Goal: Information Seeking & Learning: Learn about a topic

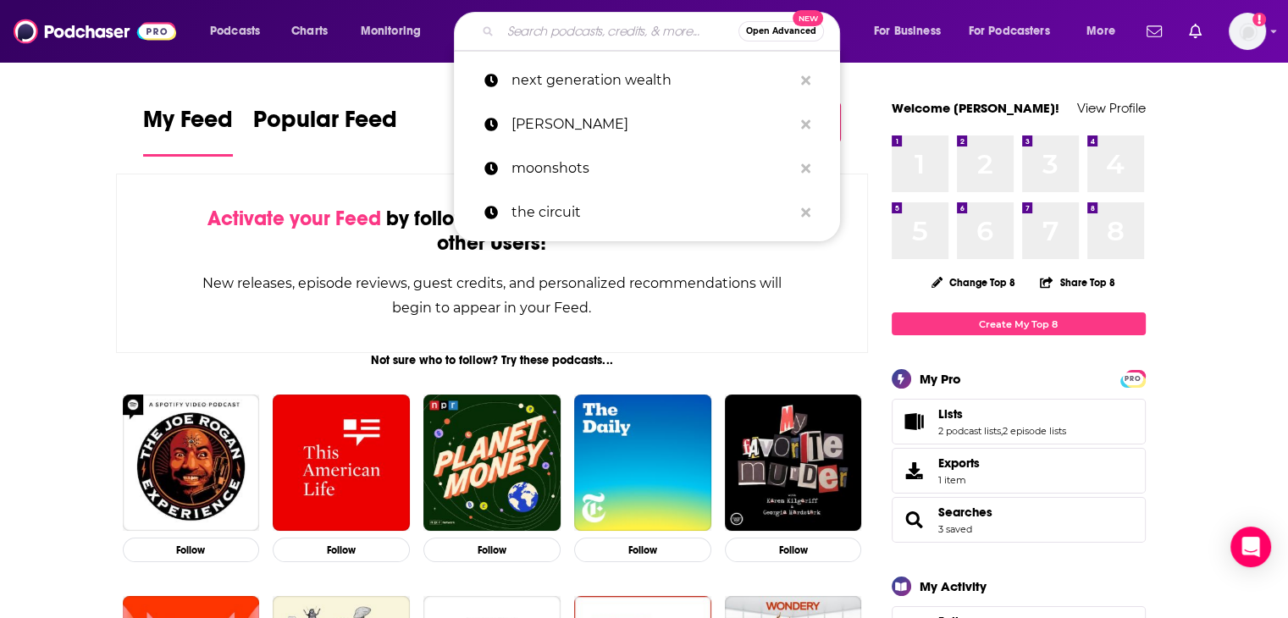
click at [613, 31] on input "Search podcasts, credits, & more..." at bounding box center [620, 31] width 238 height 27
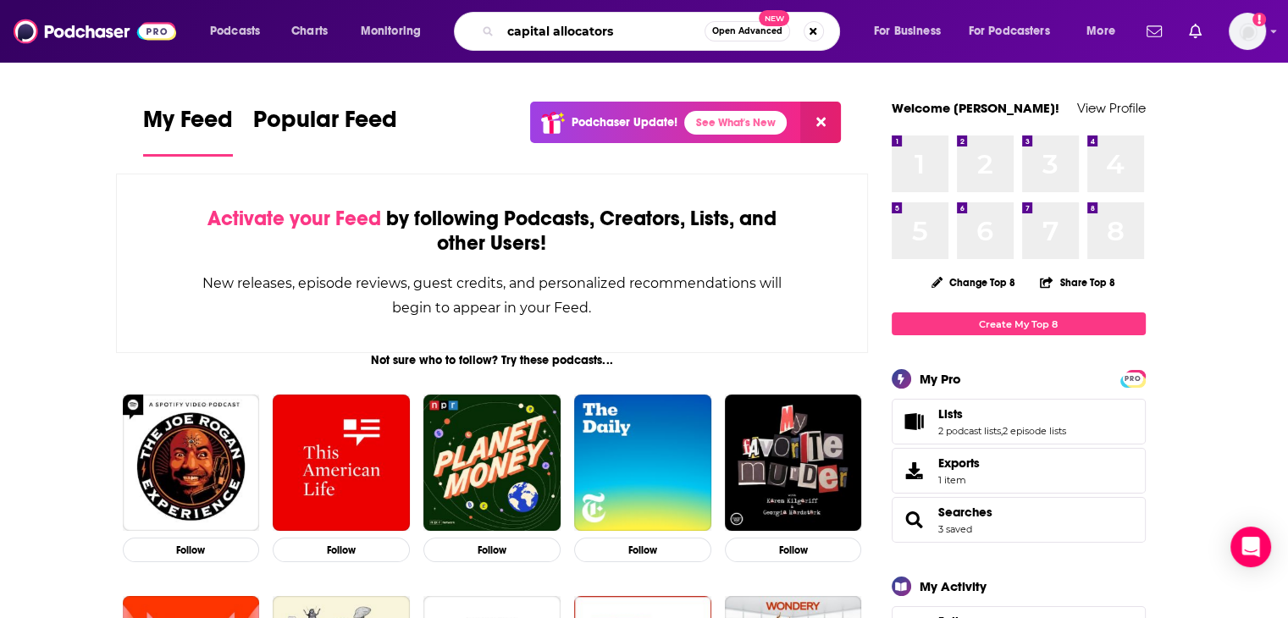
type input "capital allocators"
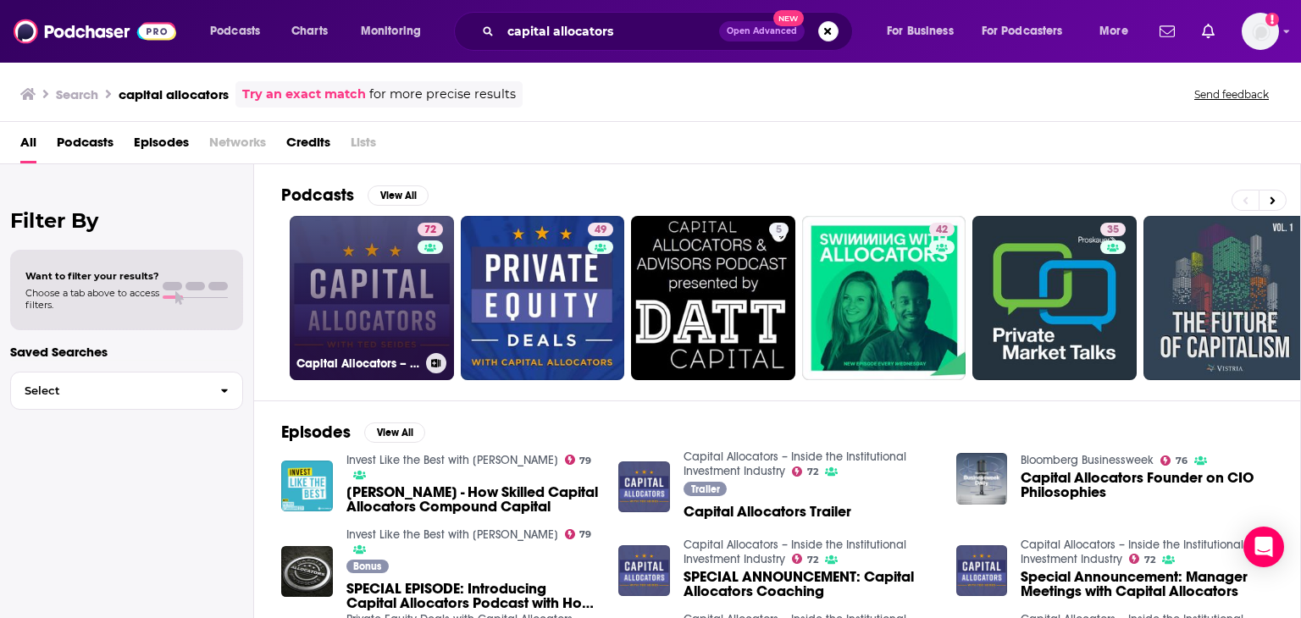
click at [394, 286] on link "72 Capital Allocators – Inside the Institutional Investment Industry" at bounding box center [372, 298] width 164 height 164
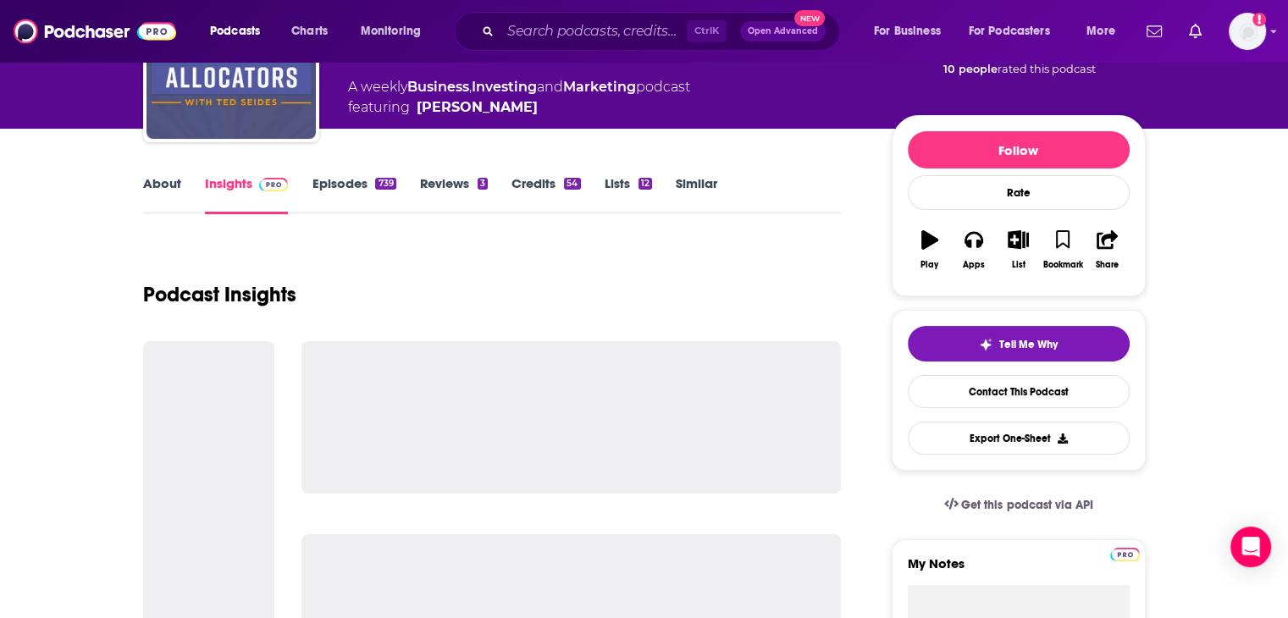
scroll to position [169, 0]
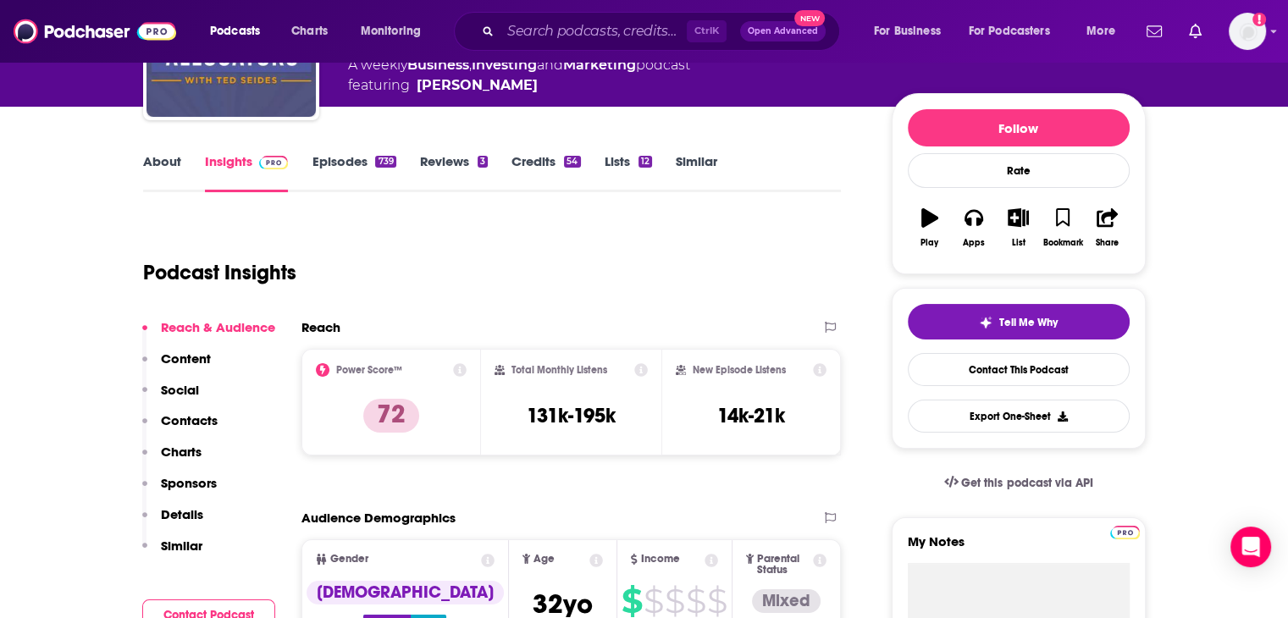
click at [355, 157] on link "Episodes 739" at bounding box center [354, 172] width 84 height 39
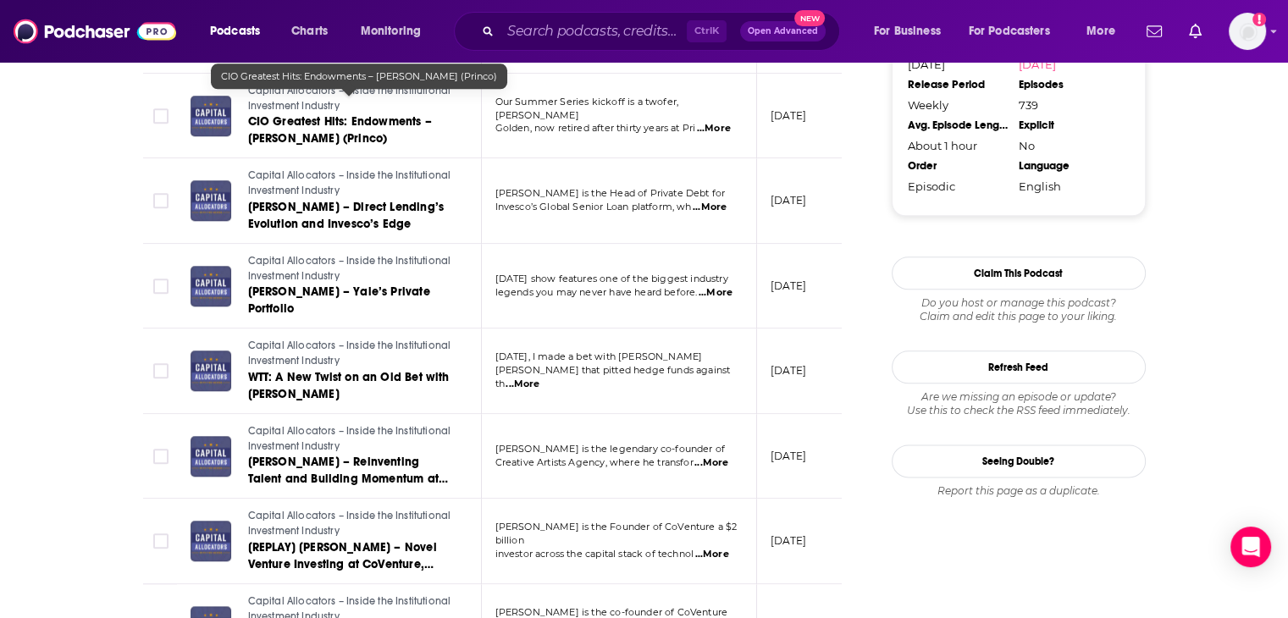
scroll to position [2099, 0]
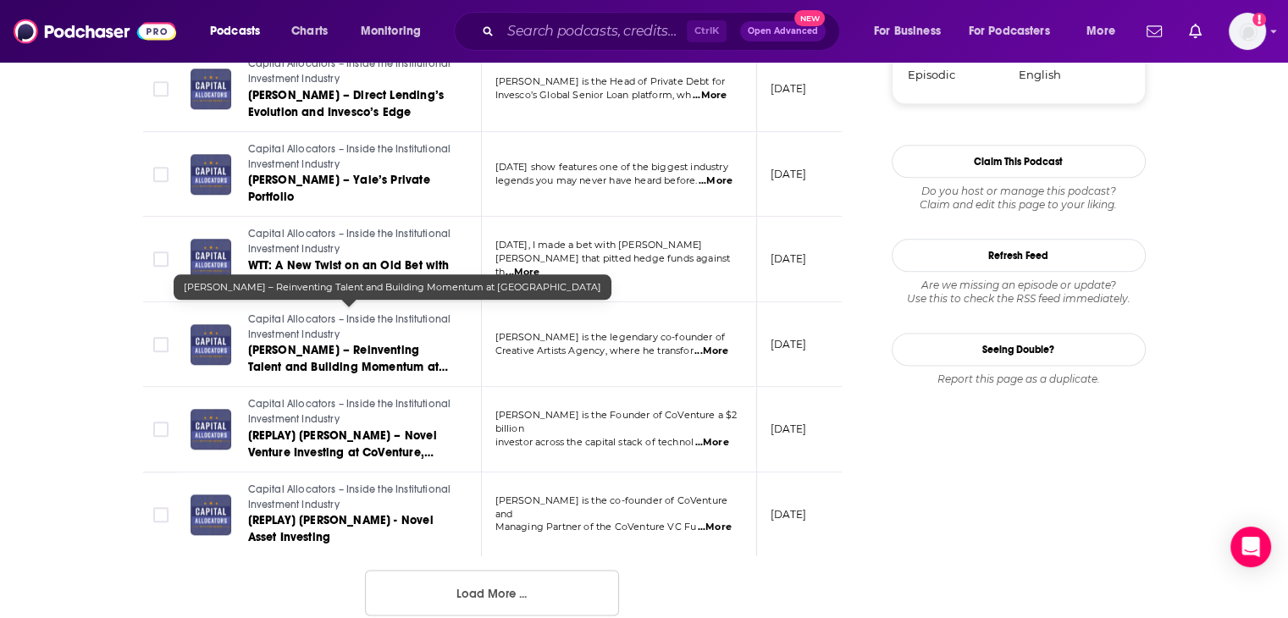
click at [335, 343] on span "[PERSON_NAME] – Reinventing Talent and Building Momentum at [GEOGRAPHIC_DATA]" at bounding box center [348, 367] width 200 height 48
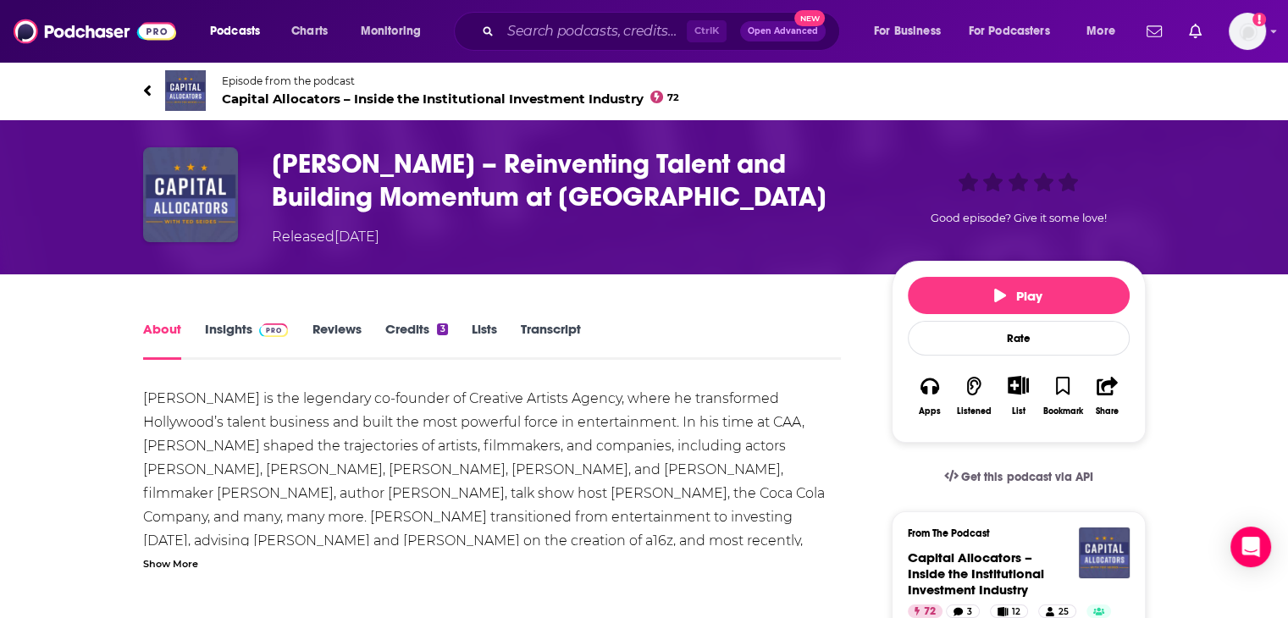
click at [241, 324] on link "Insights" at bounding box center [247, 340] width 84 height 39
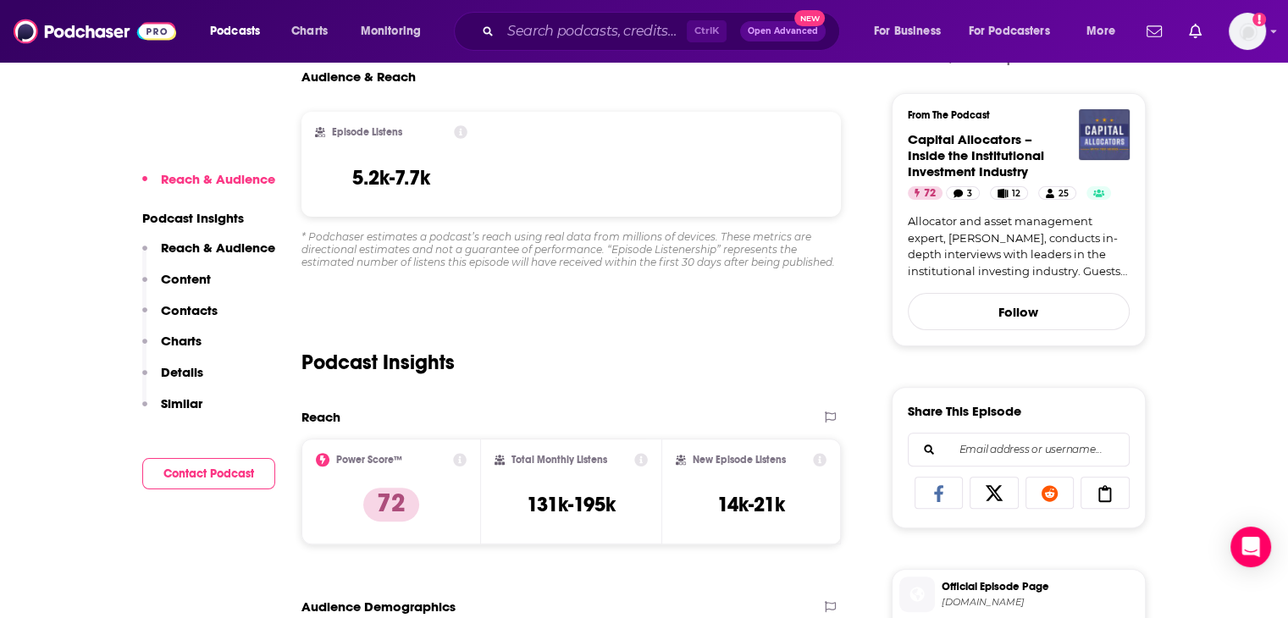
scroll to position [85, 0]
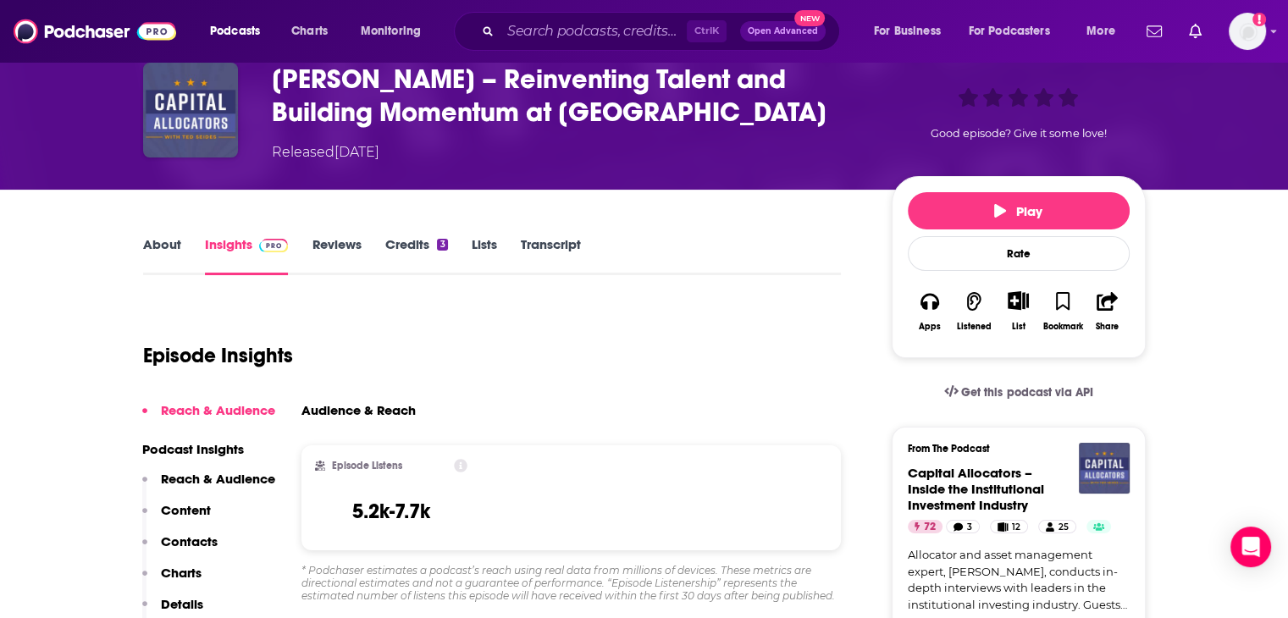
click at [162, 252] on link "About" at bounding box center [162, 255] width 38 height 39
click at [147, 248] on link "About" at bounding box center [162, 255] width 38 height 39
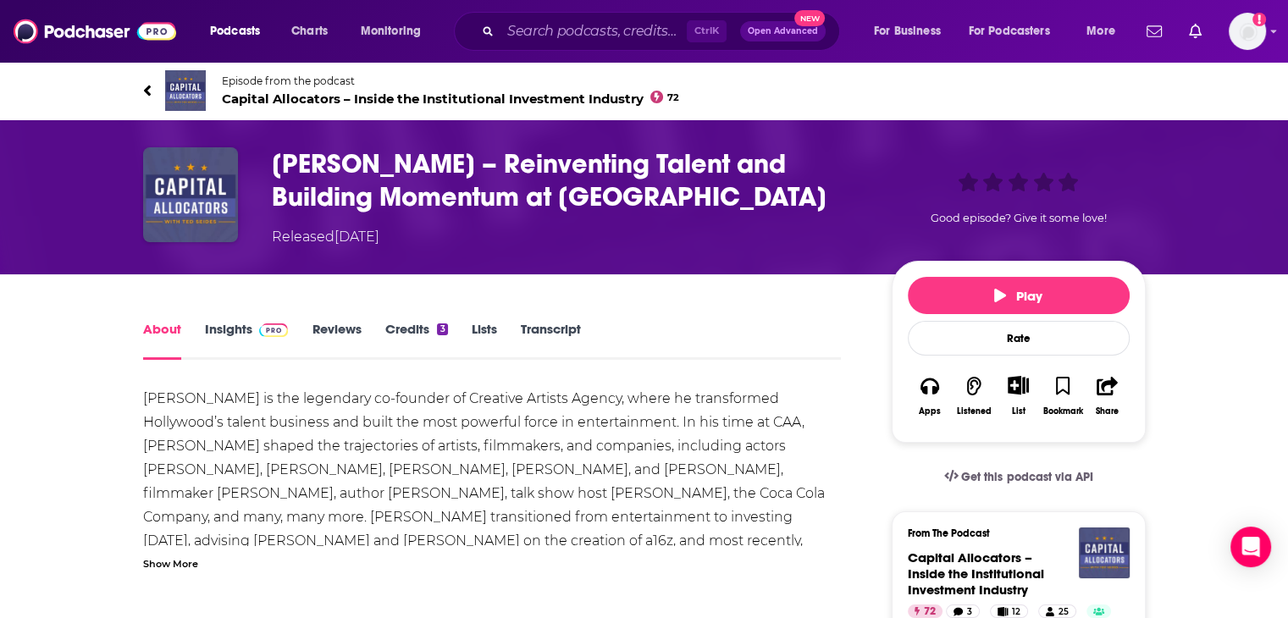
click at [151, 92] on link "Episode from the podcast Capital Allocators – Inside the Institutional Investme…" at bounding box center [644, 90] width 1003 height 41
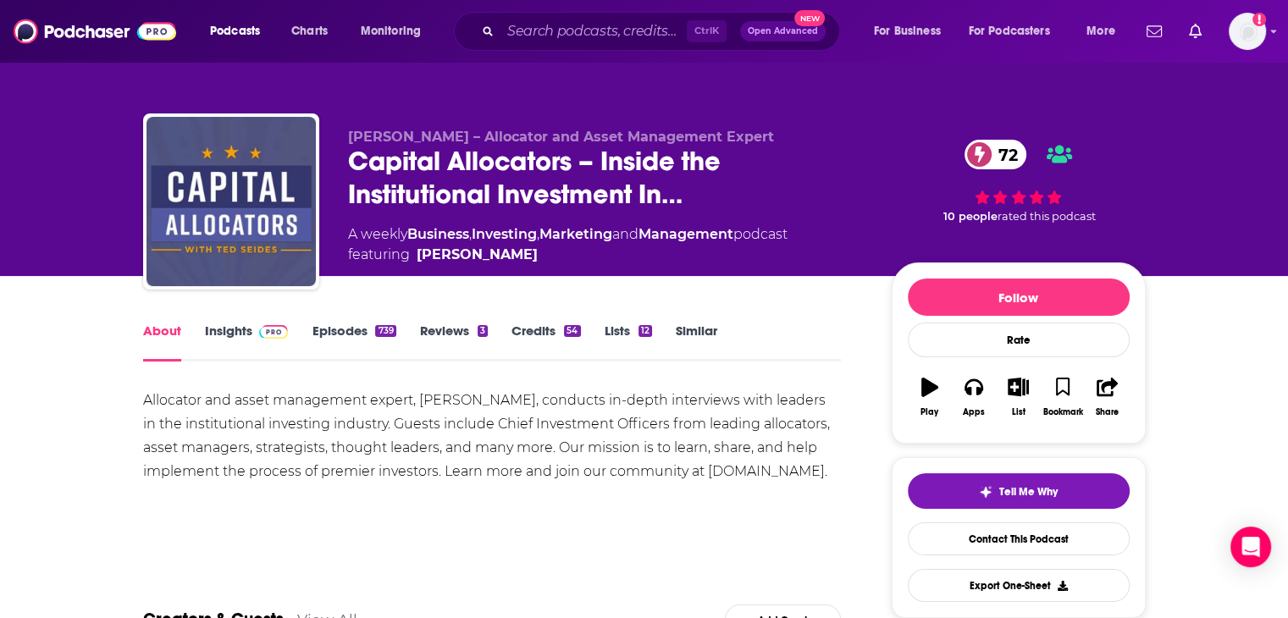
click at [312, 341] on link "Episodes 739" at bounding box center [354, 342] width 84 height 39
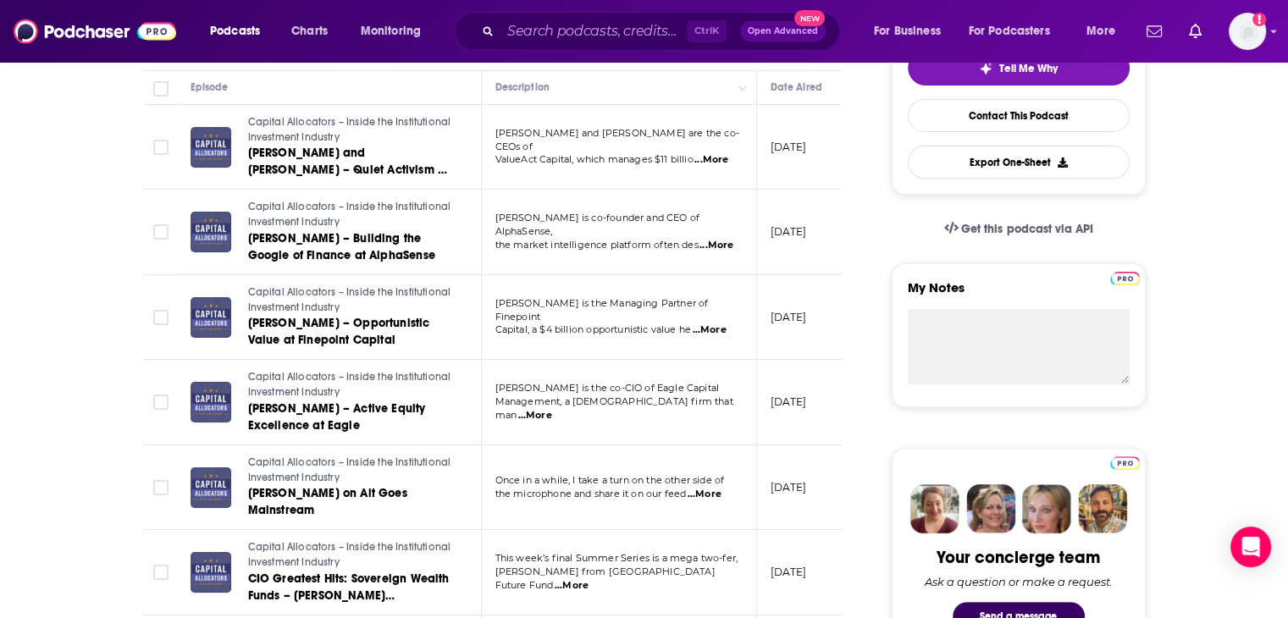
scroll to position [339, 0]
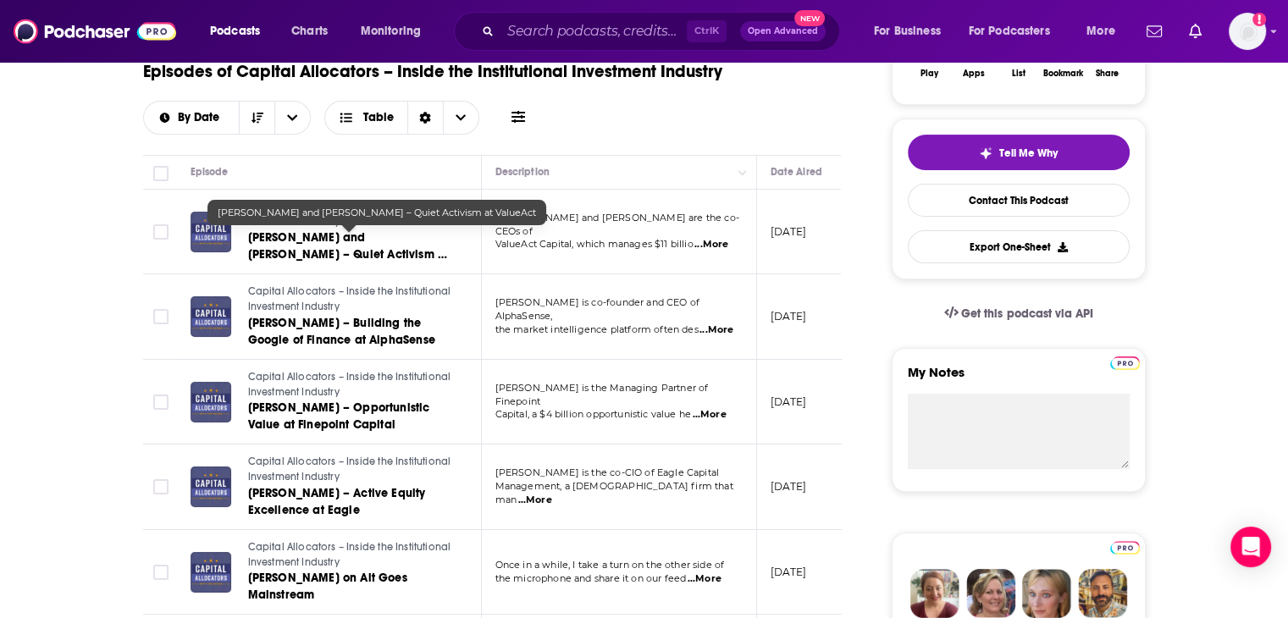
click at [332, 245] on span "[PERSON_NAME] and [PERSON_NAME] – Quiet Activism at ValueAct" at bounding box center [349, 254] width 202 height 48
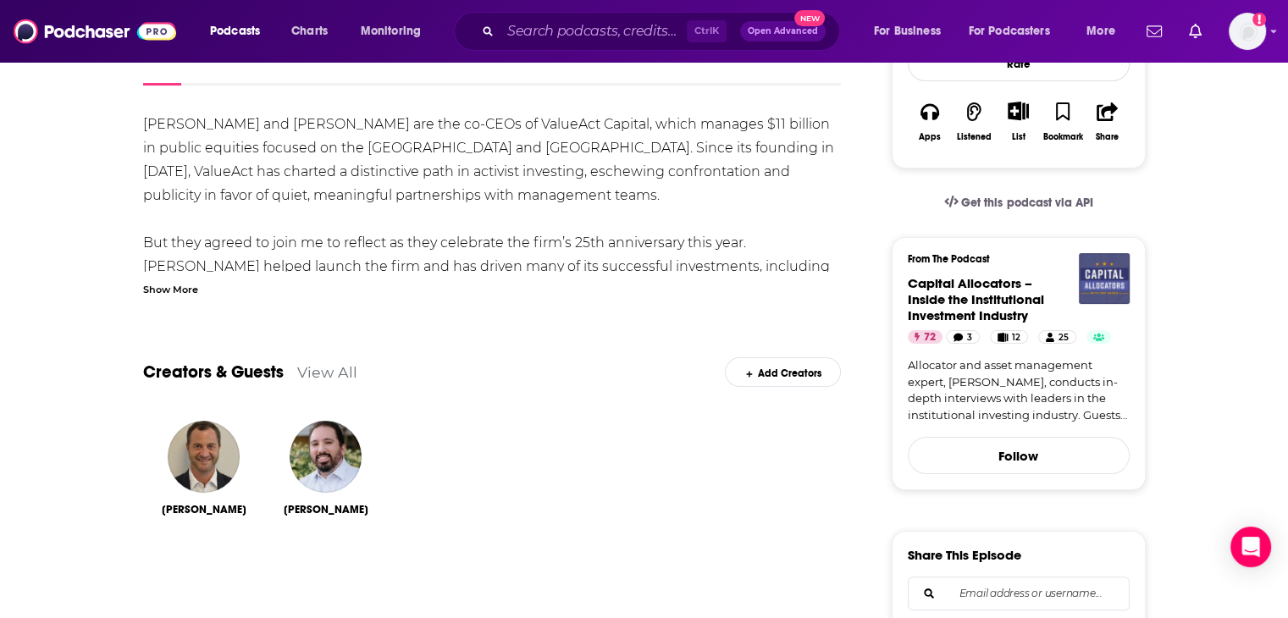
scroll to position [169, 0]
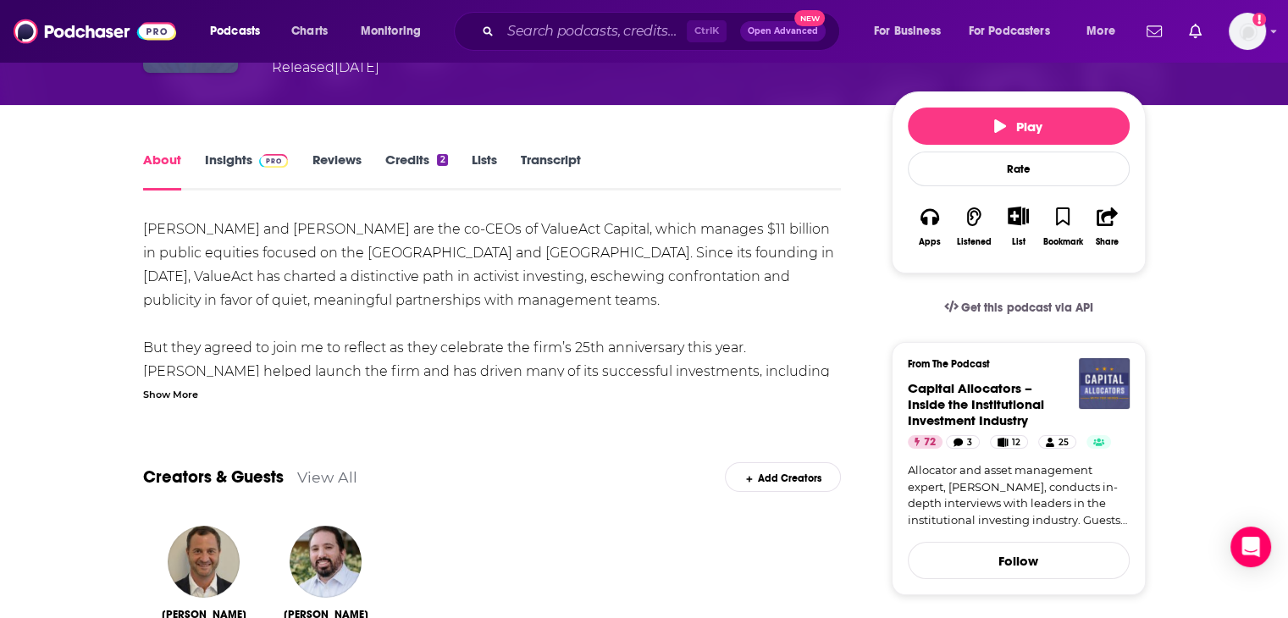
click at [241, 158] on link "Insights" at bounding box center [247, 171] width 84 height 39
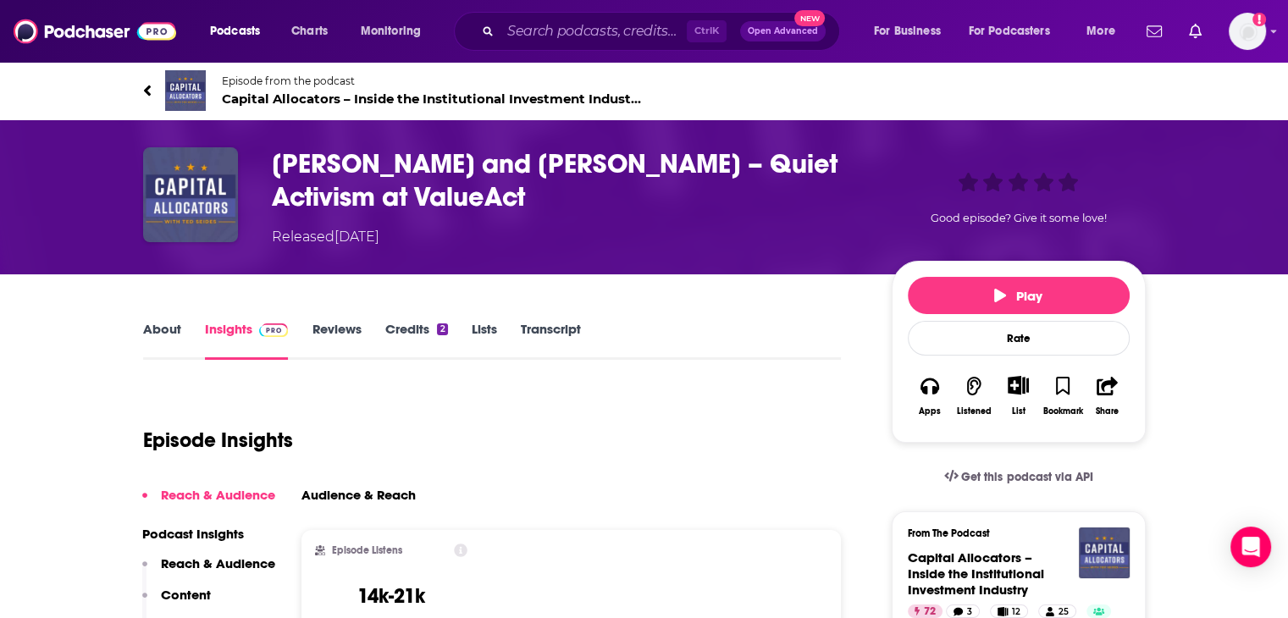
click at [152, 324] on link "About" at bounding box center [162, 340] width 38 height 39
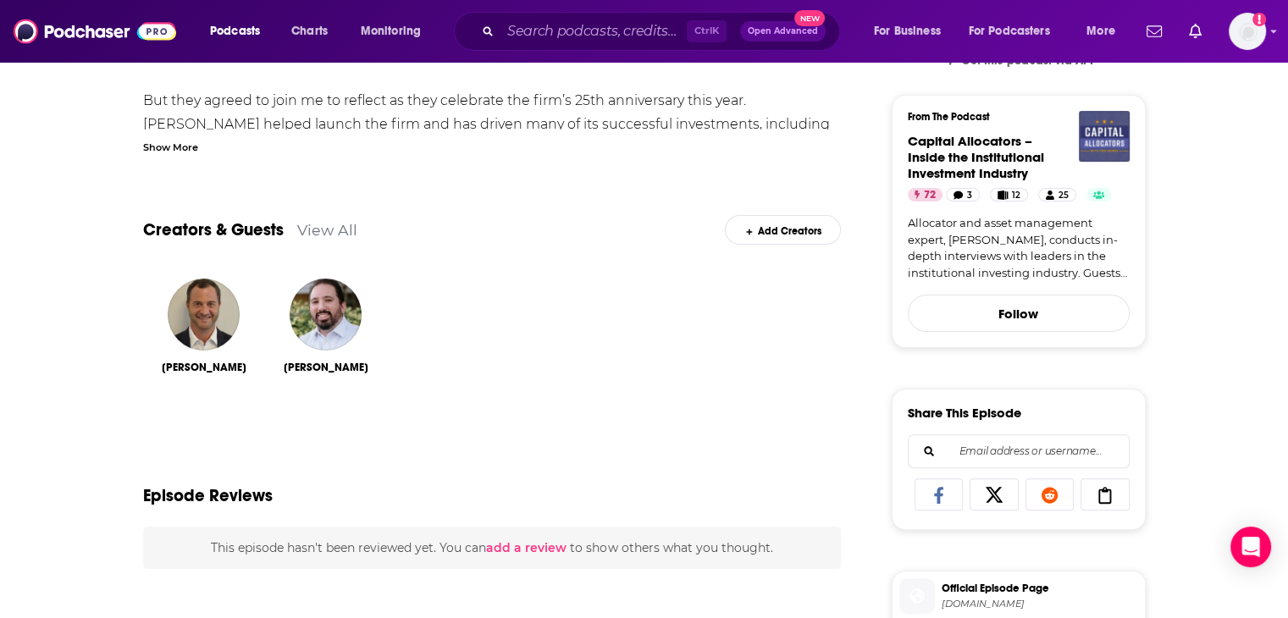
scroll to position [85, 0]
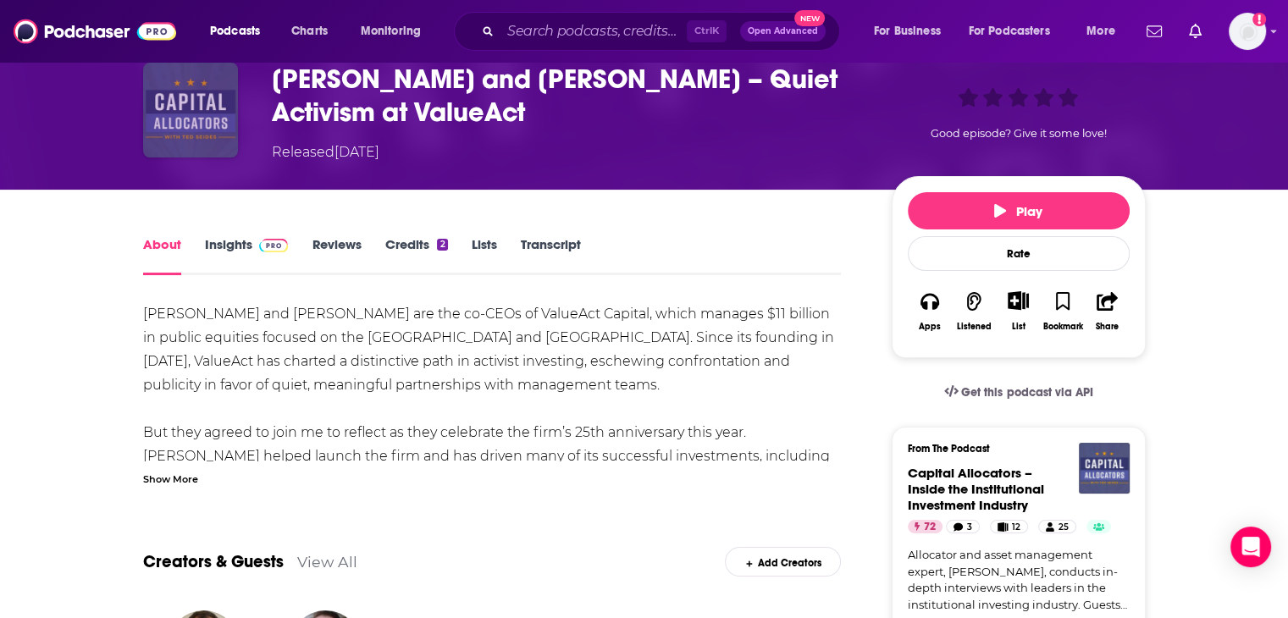
click at [208, 99] on img "Mason Morfit and Rob Hale – Quiet Activism at ValueAct" at bounding box center [190, 110] width 95 height 95
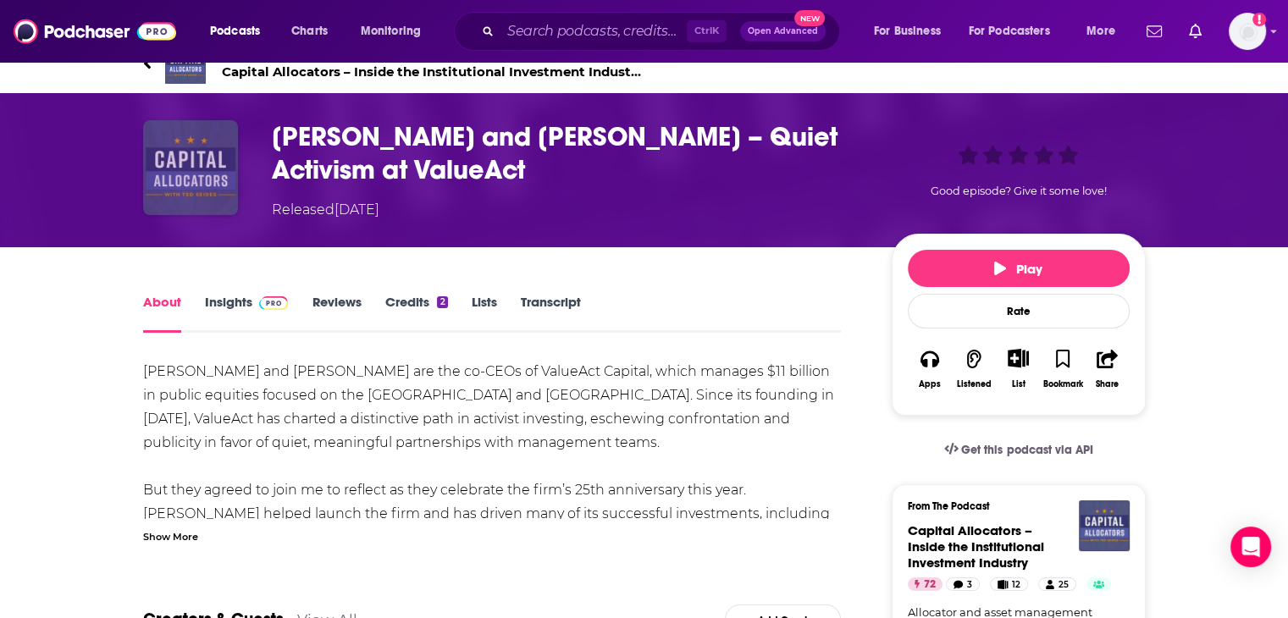
scroll to position [0, 0]
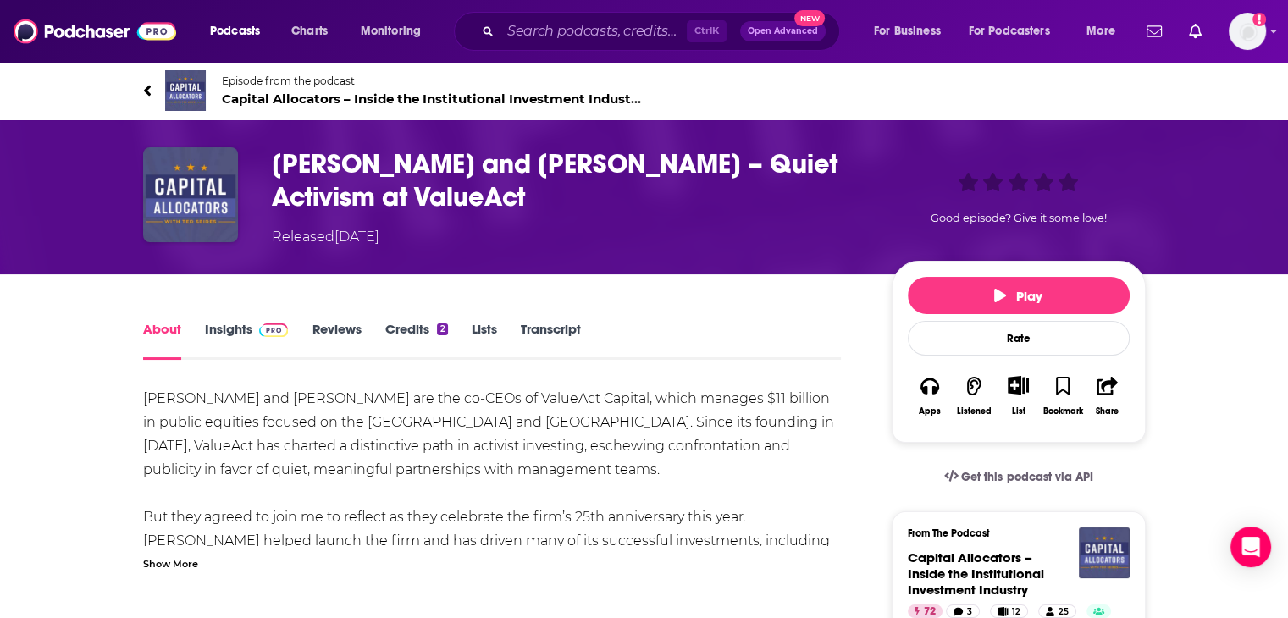
click at [160, 99] on link "Episode from the podcast Capital Allocators – Inside the Institutional Investme…" at bounding box center [393, 90] width 501 height 41
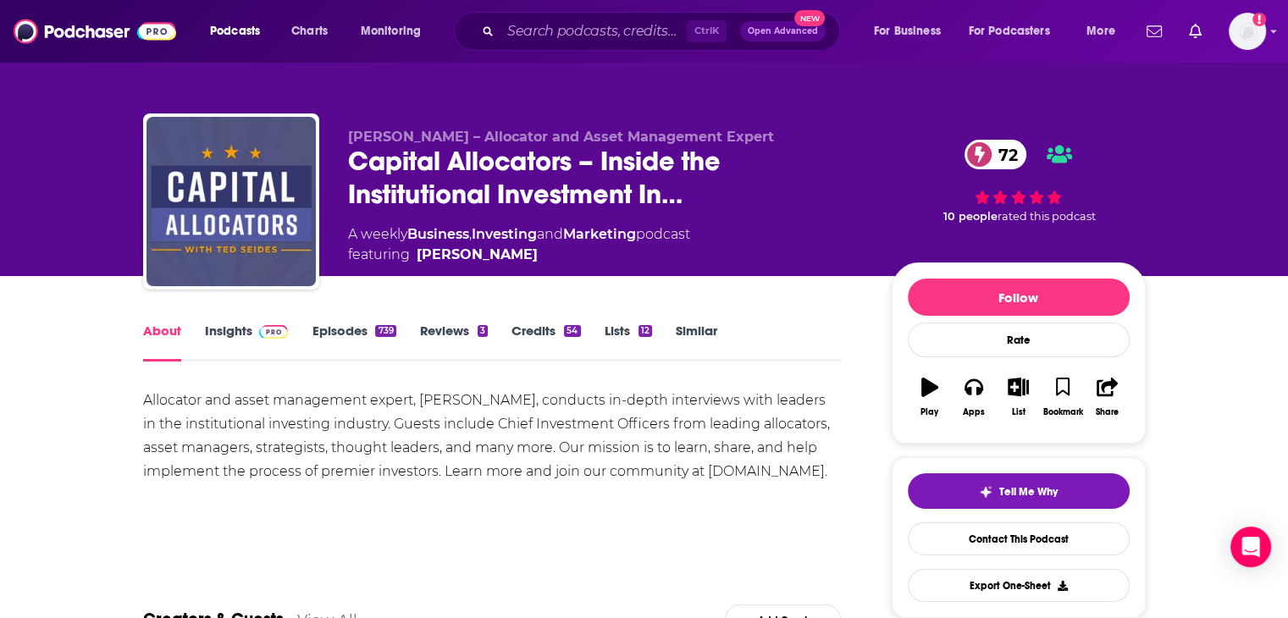
click at [349, 343] on link "Episodes 739" at bounding box center [354, 342] width 84 height 39
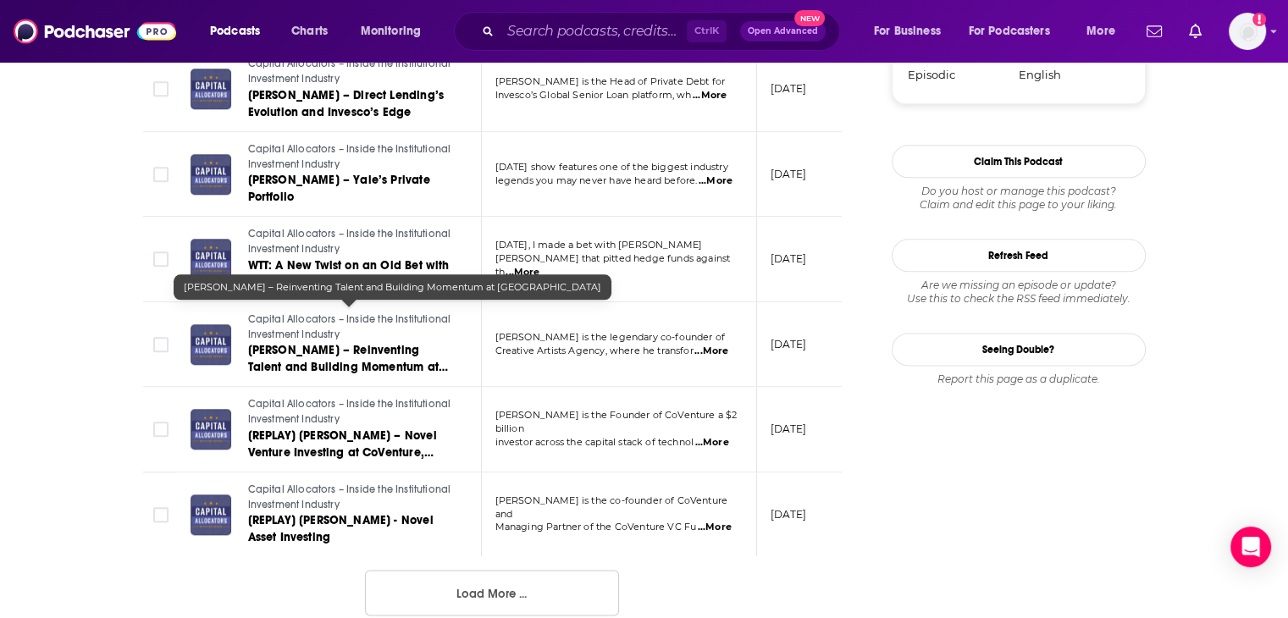
click at [318, 342] on link "[PERSON_NAME] – Reinventing Talent and Building Momentum at [GEOGRAPHIC_DATA]" at bounding box center [349, 359] width 203 height 34
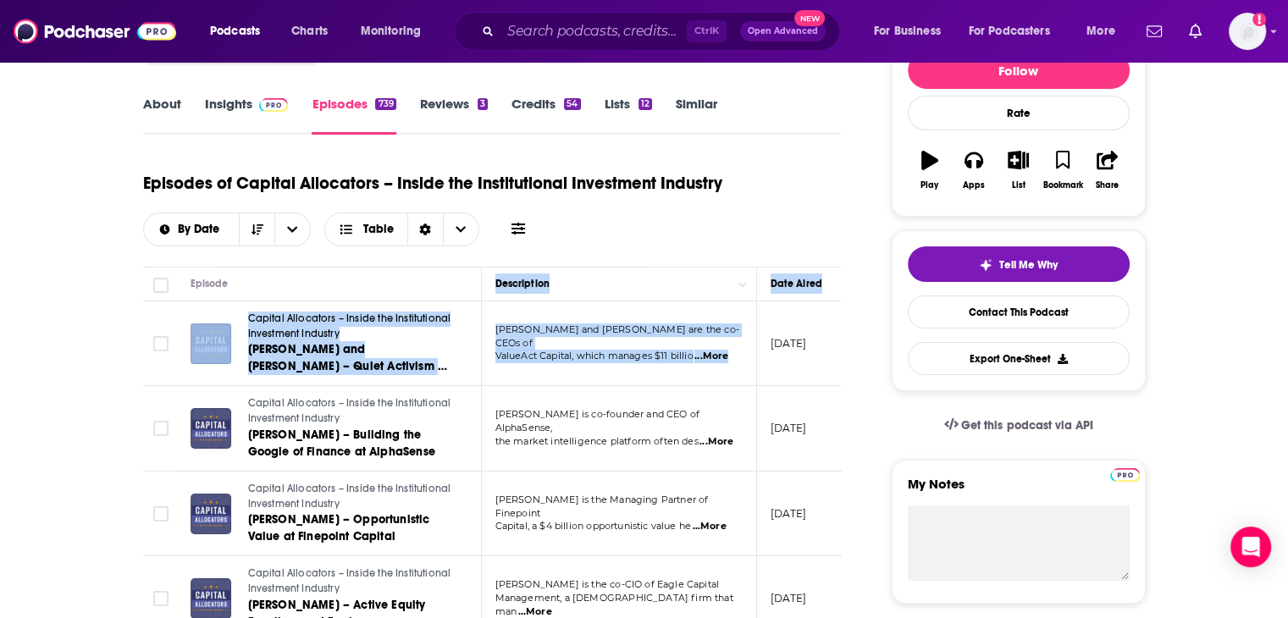
drag, startPoint x: 769, startPoint y: 321, endPoint x: 357, endPoint y: 278, distance: 414.8
click at [508, 224] on button at bounding box center [519, 229] width 24 height 18
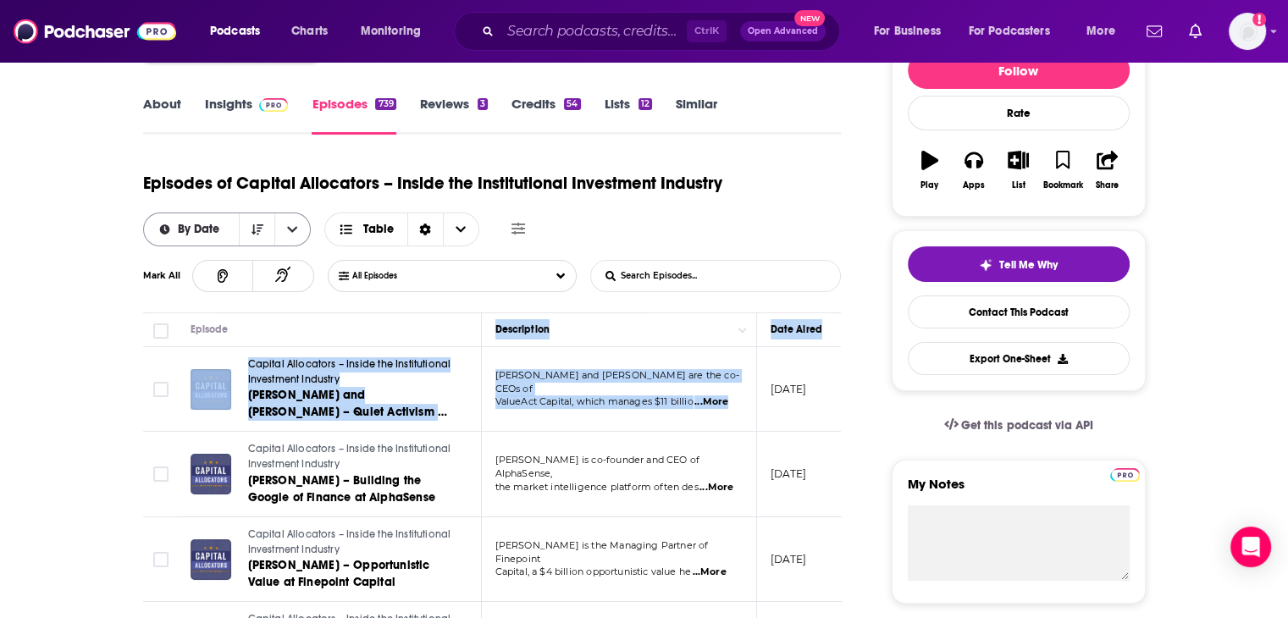
click at [295, 235] on button "open menu" at bounding box center [292, 229] width 36 height 32
click at [295, 235] on button "close menu" at bounding box center [292, 229] width 36 height 32
click at [529, 279] on button "All Episodes" at bounding box center [452, 276] width 249 height 32
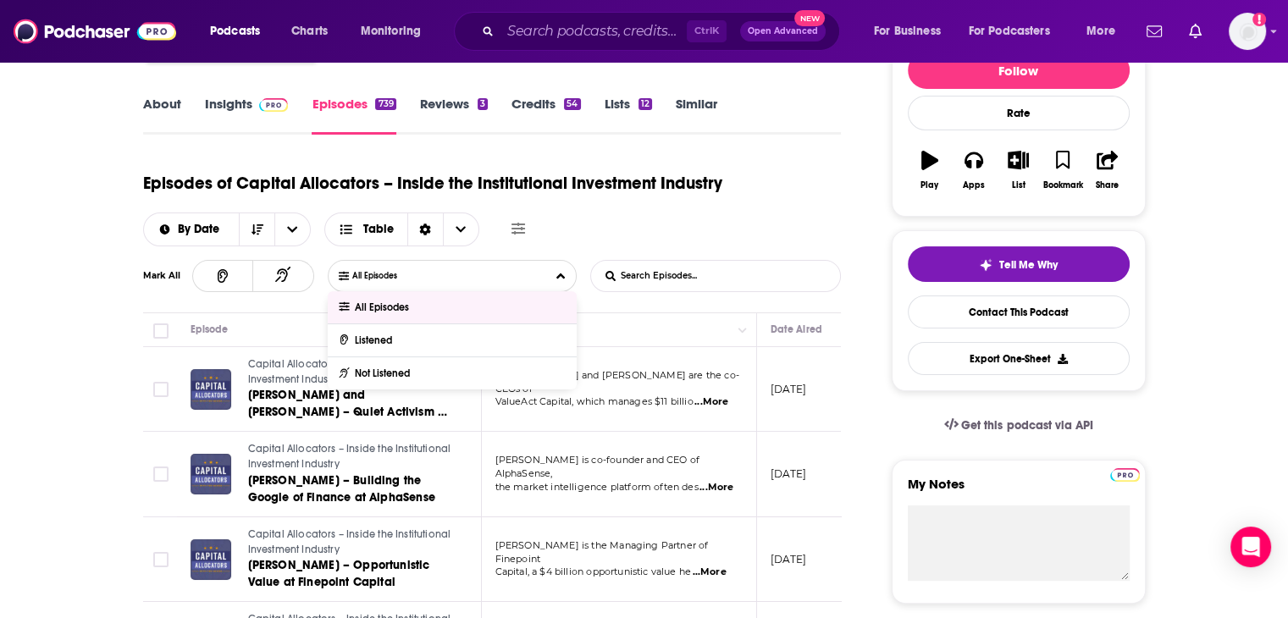
click at [649, 247] on div "Episodes of Capital Allocators – Inside the Institutional Investment Industry B…" at bounding box center [492, 238] width 699 height 152
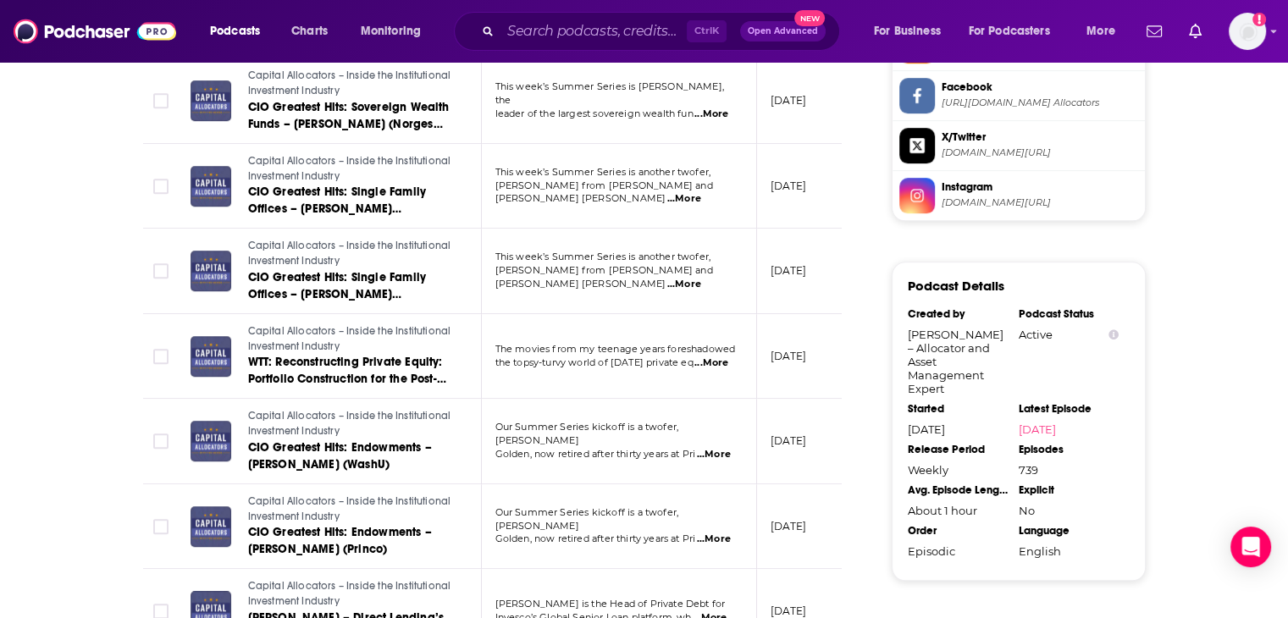
scroll to position [1582, 0]
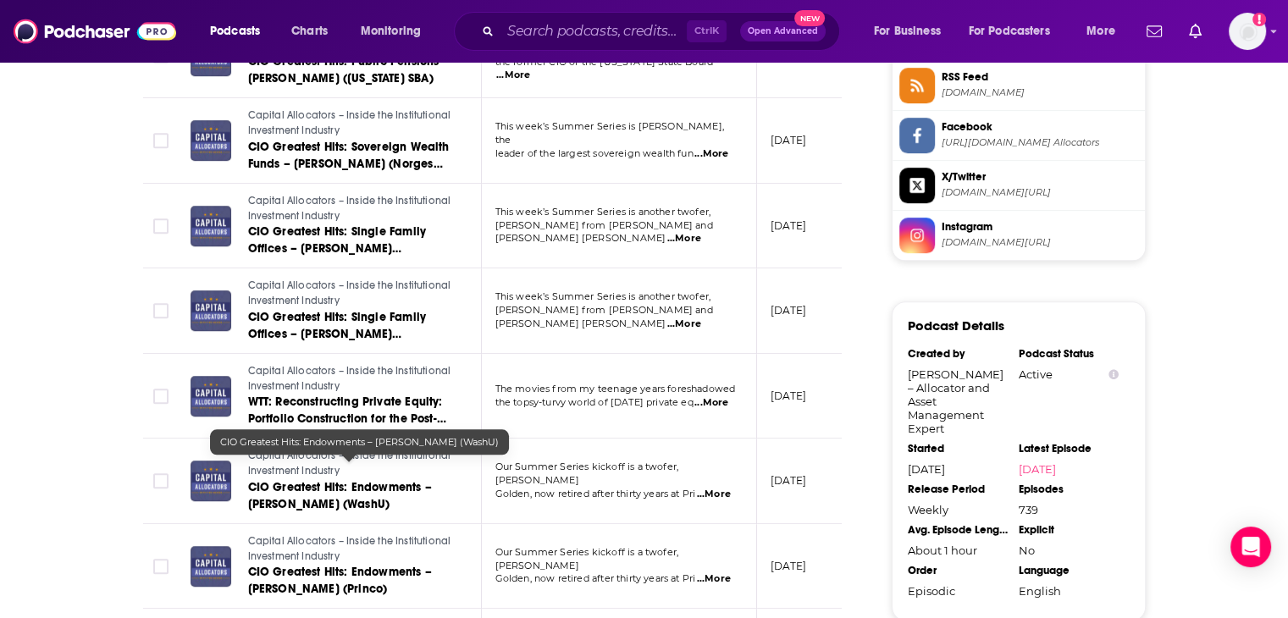
click at [320, 480] on span "CIO Greatest Hits: Endowments – [PERSON_NAME] (WashU)" at bounding box center [340, 495] width 184 height 31
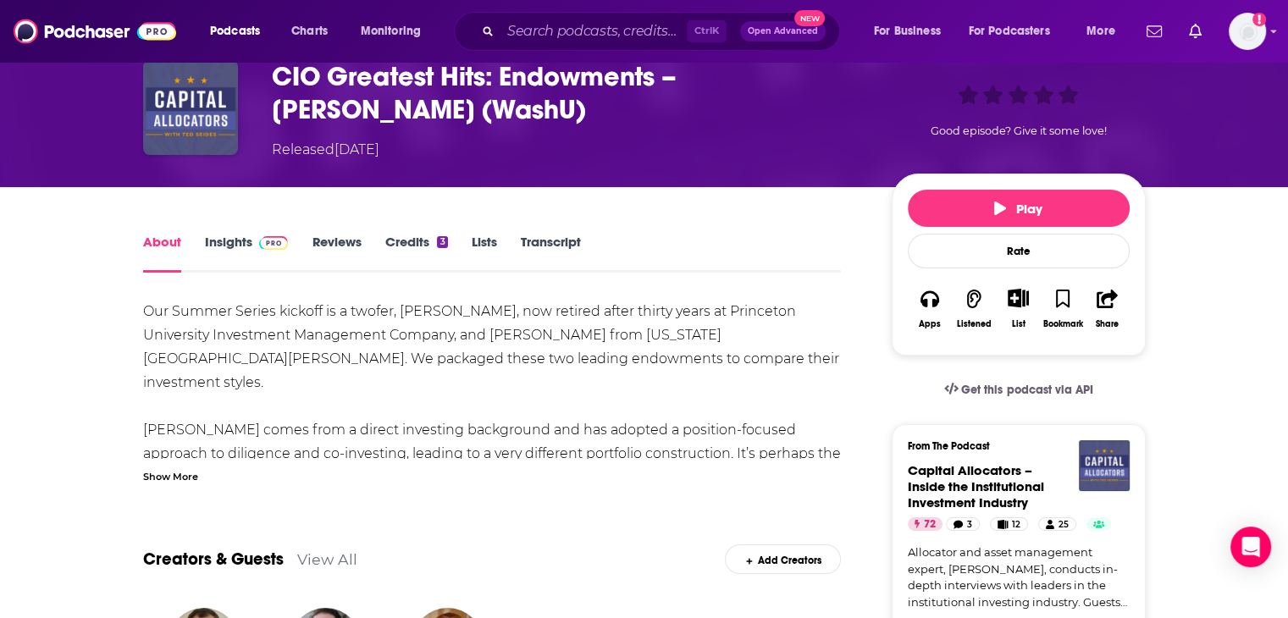
scroll to position [85, 0]
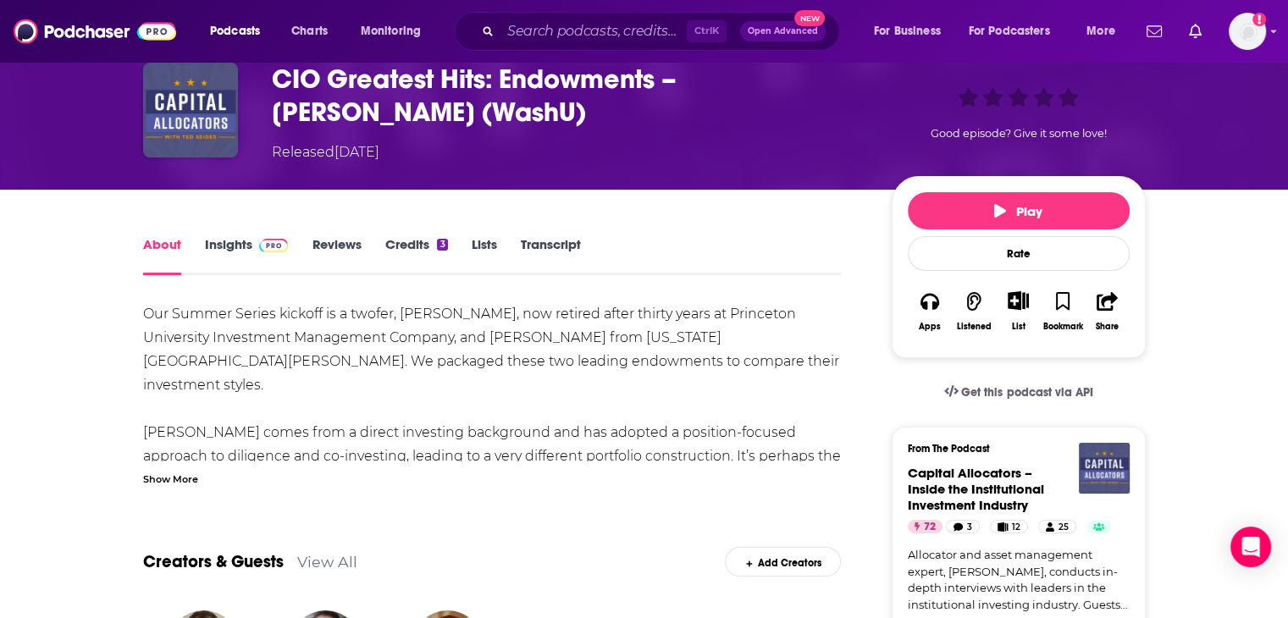
click at [244, 241] on link "Insights" at bounding box center [247, 255] width 84 height 39
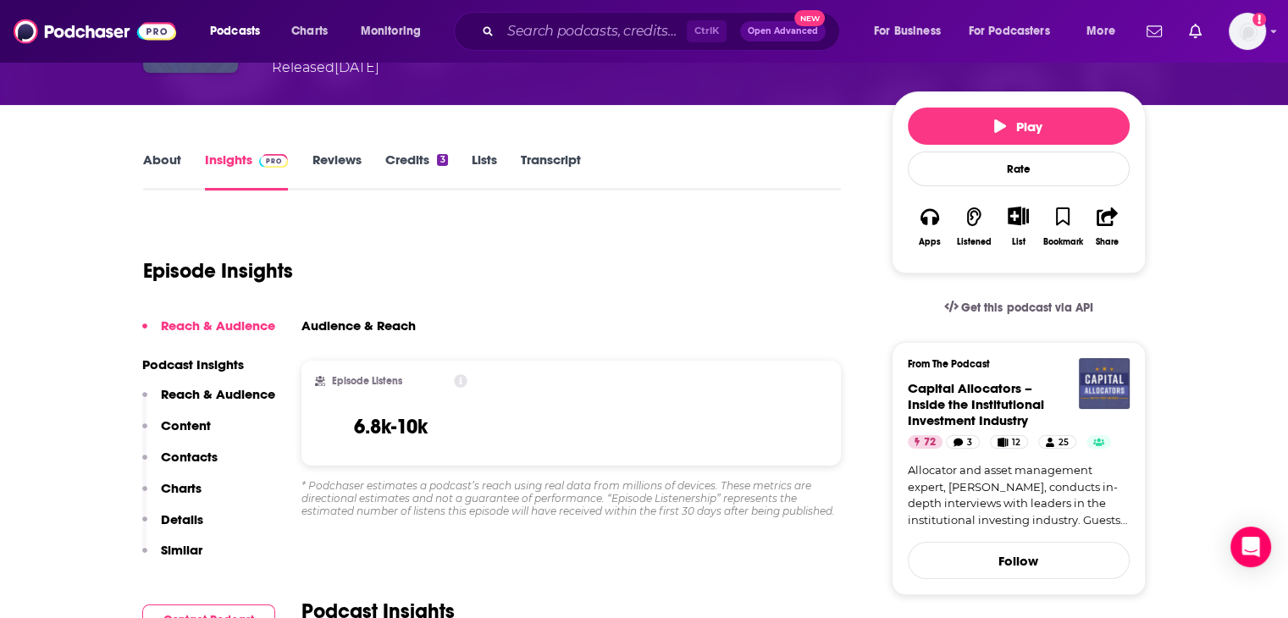
click at [155, 163] on link "About" at bounding box center [162, 171] width 38 height 39
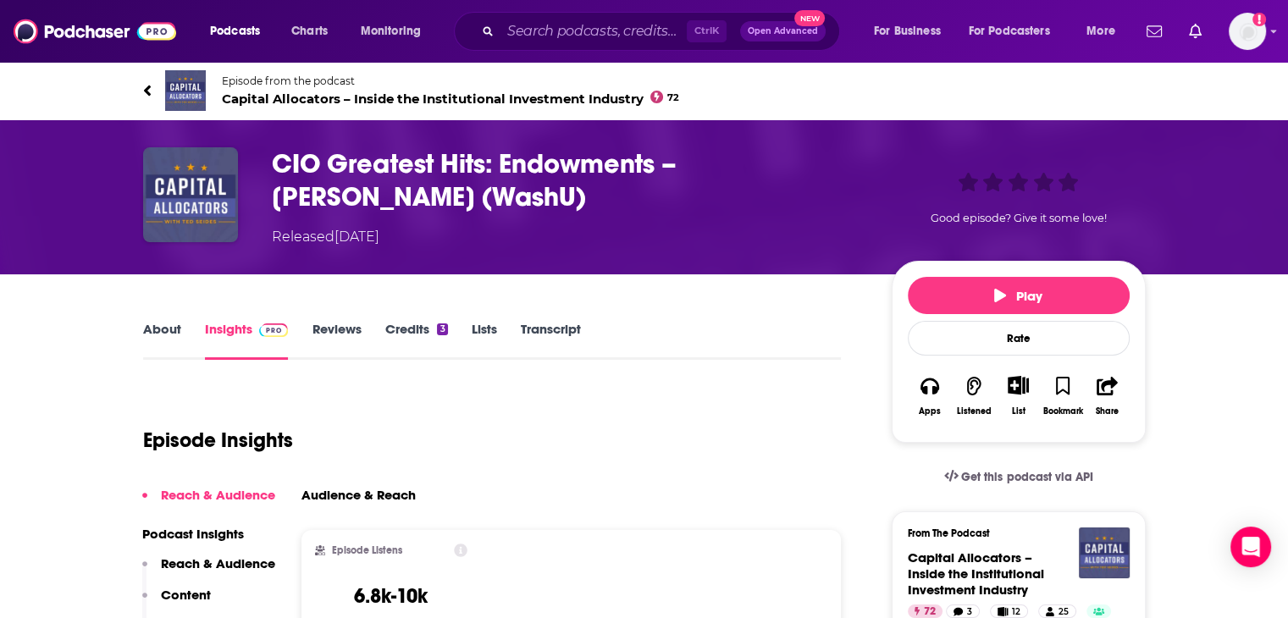
click at [140, 102] on div "Episode from the podcast Capital Allocators – Inside the Institutional Investme…" at bounding box center [644, 91] width 1028 height 68
click at [146, 93] on icon at bounding box center [147, 90] width 8 height 17
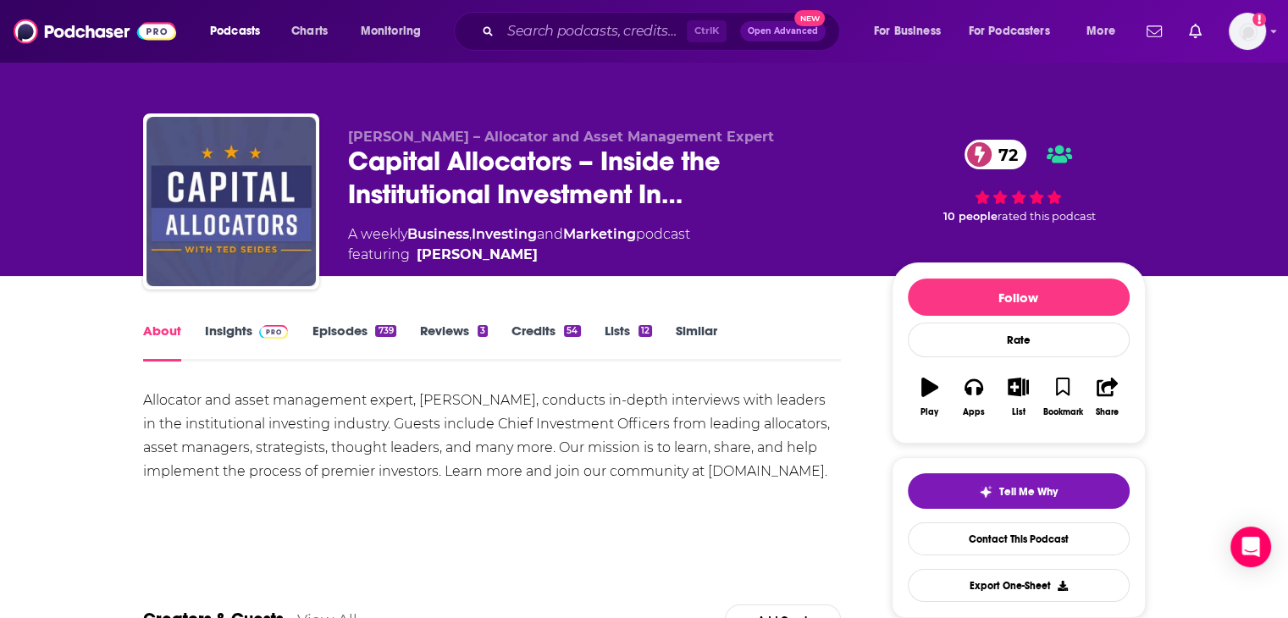
click at [355, 327] on link "Episodes 739" at bounding box center [354, 342] width 84 height 39
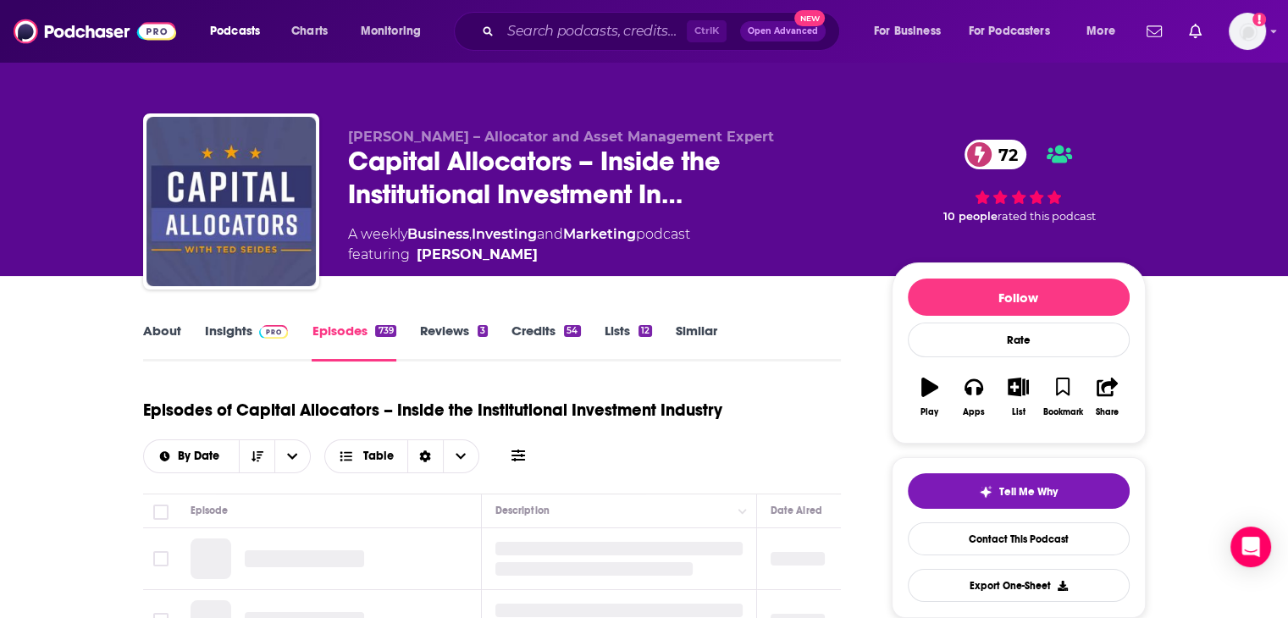
scroll to position [254, 0]
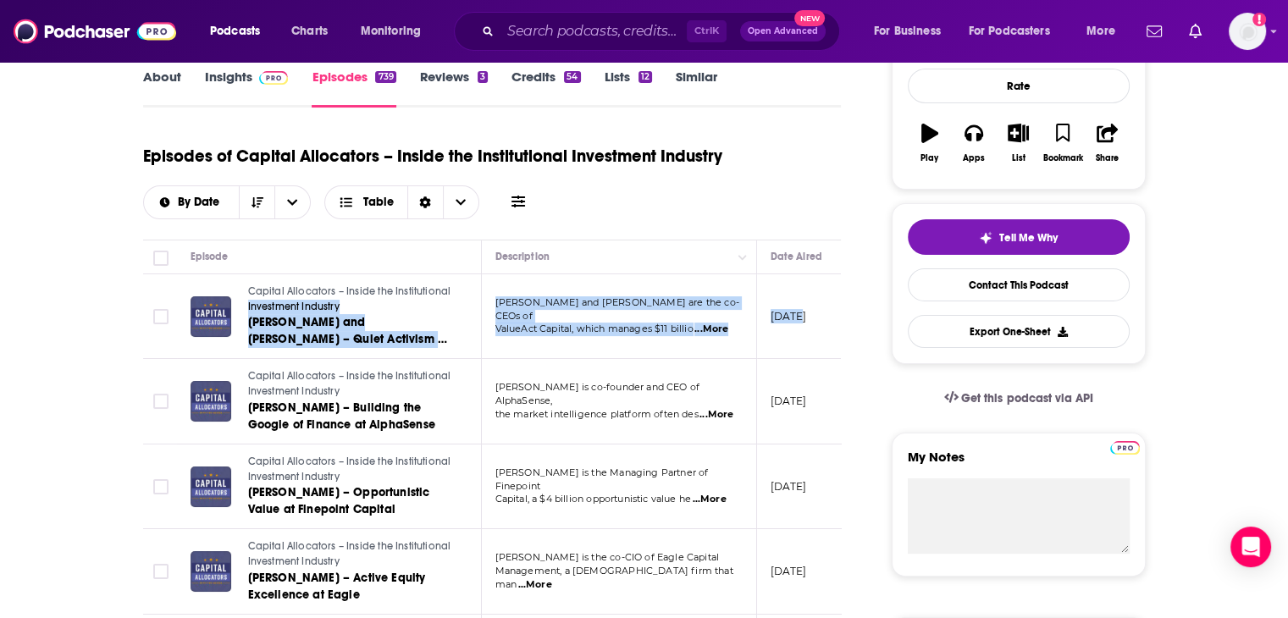
drag, startPoint x: 789, startPoint y: 314, endPoint x: 374, endPoint y: 254, distance: 420.2
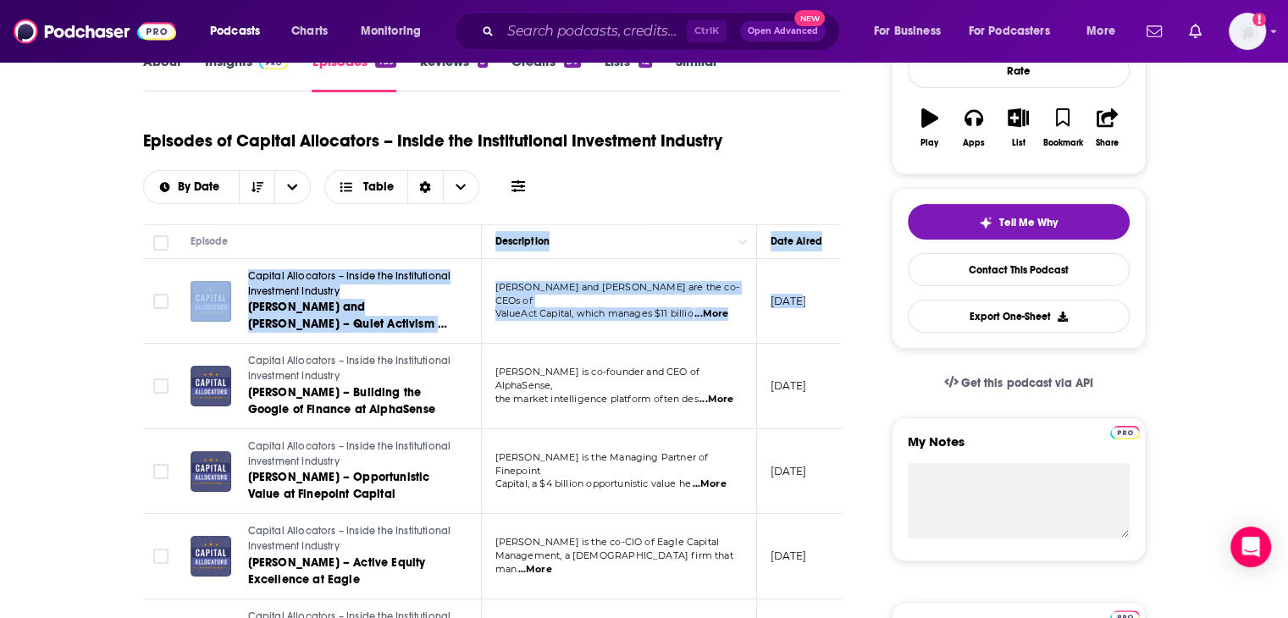
scroll to position [169, 0]
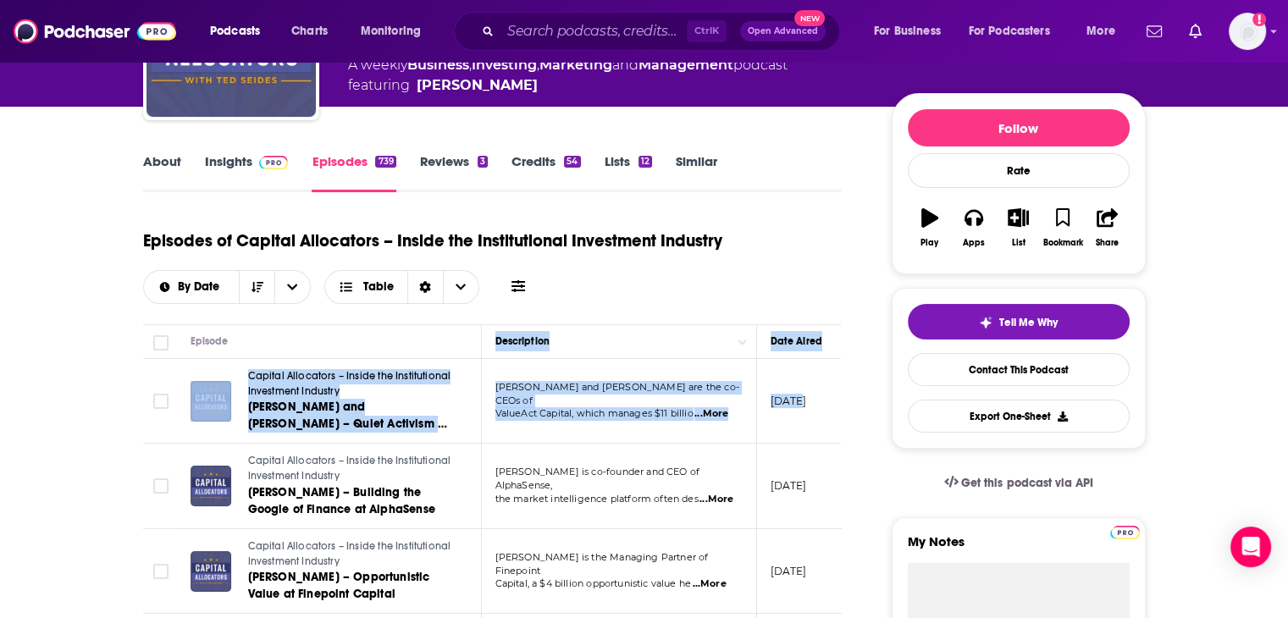
click at [515, 292] on icon at bounding box center [519, 287] width 14 height 14
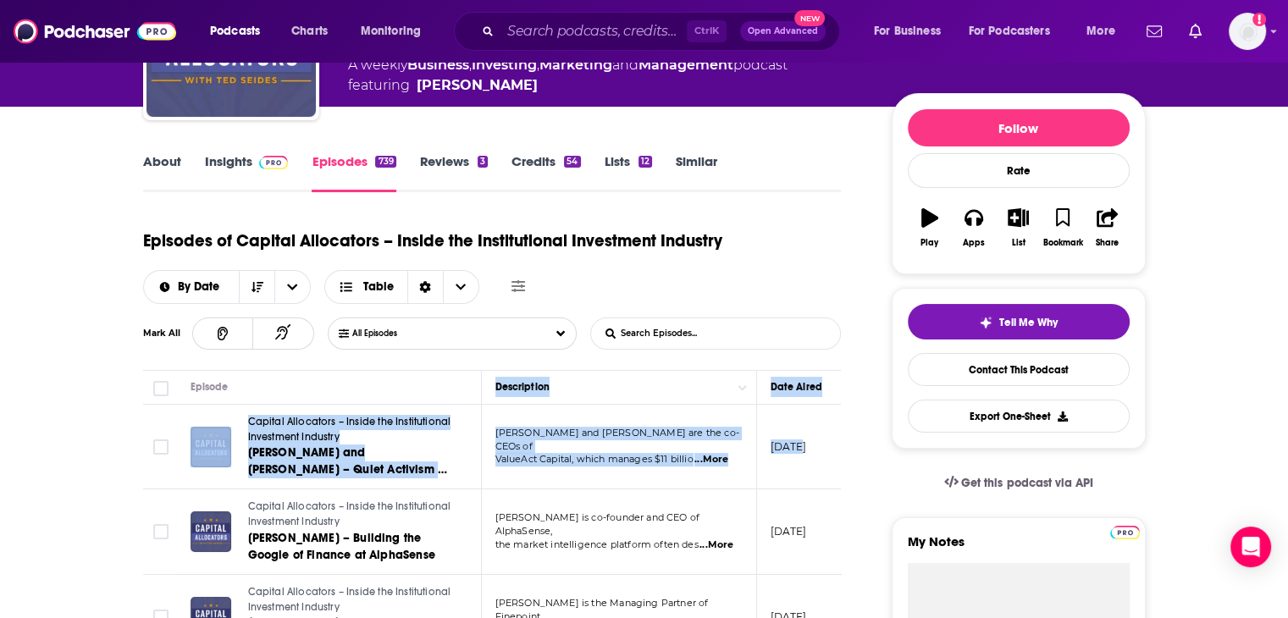
click at [515, 292] on icon at bounding box center [519, 287] width 14 height 14
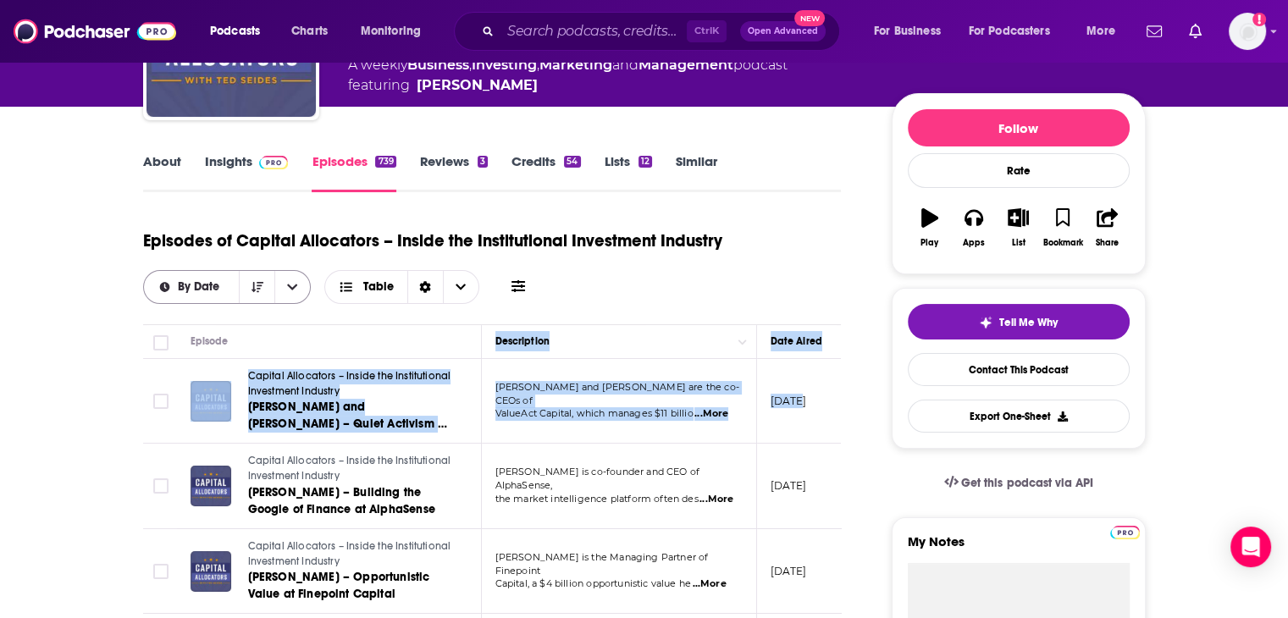
click at [281, 284] on button "open menu" at bounding box center [292, 287] width 36 height 32
click at [281, 284] on button "close menu" at bounding box center [292, 287] width 36 height 32
click at [224, 285] on span "By Date" at bounding box center [201, 287] width 47 height 12
click at [226, 285] on span "By Date" at bounding box center [192, 287] width 96 height 12
click at [330, 290] on span "Table" at bounding box center [366, 287] width 82 height 29
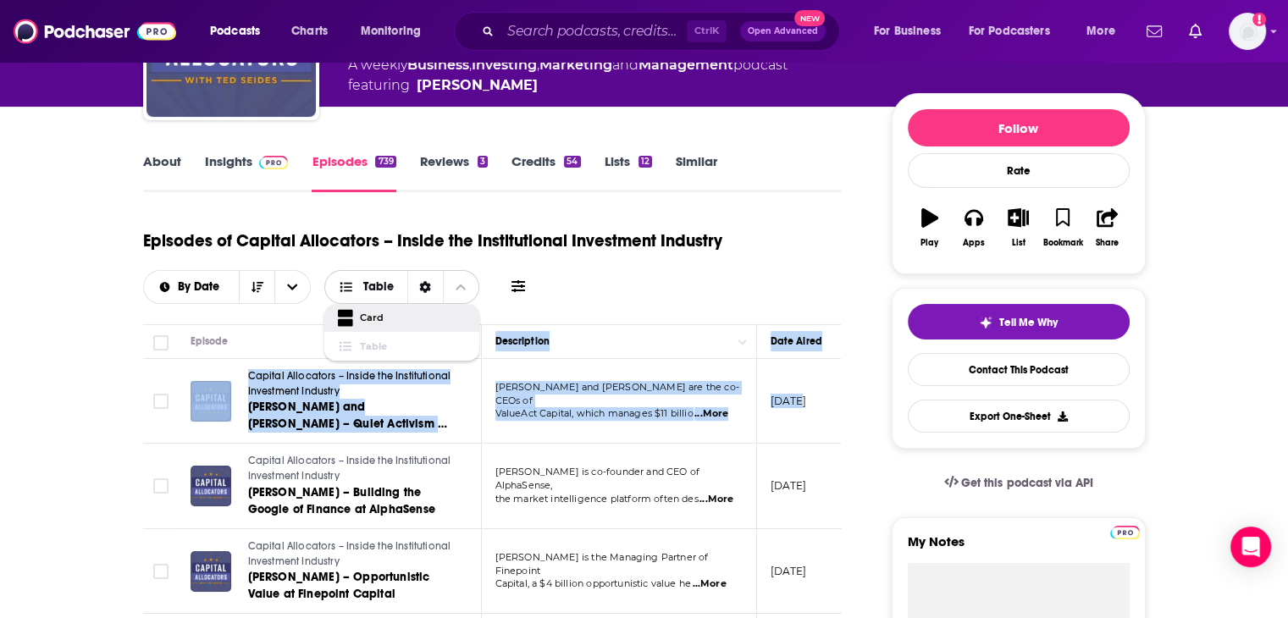
click at [356, 319] on span "Choose View" at bounding box center [349, 317] width 22 height 21
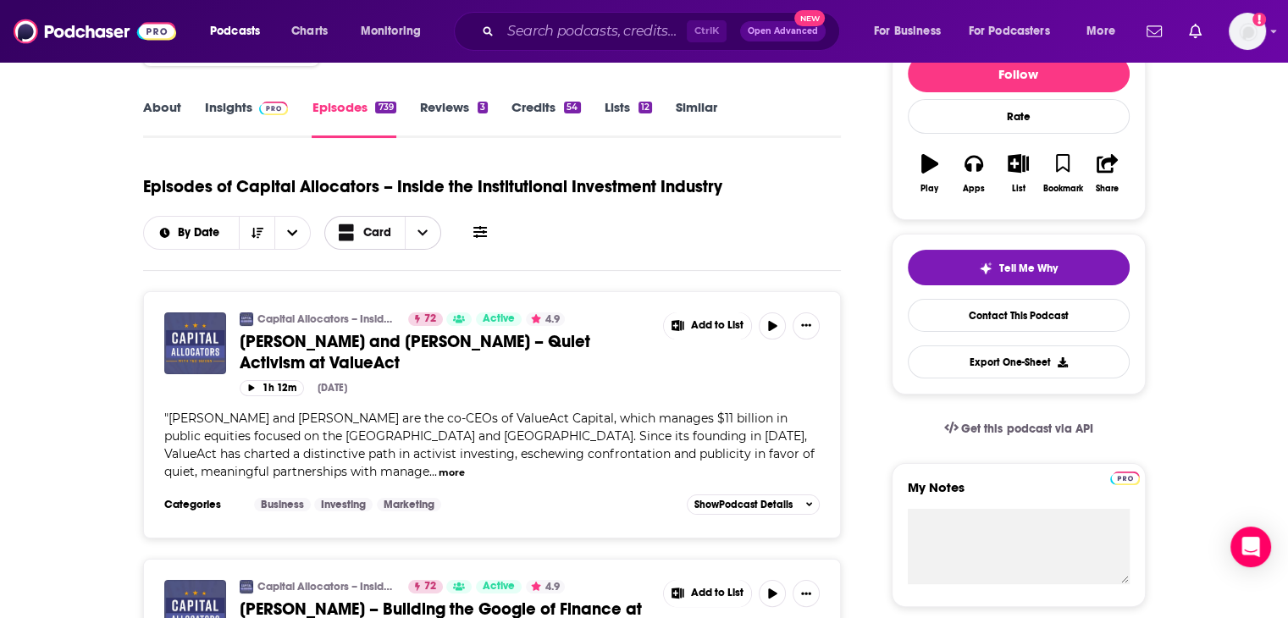
scroll to position [254, 0]
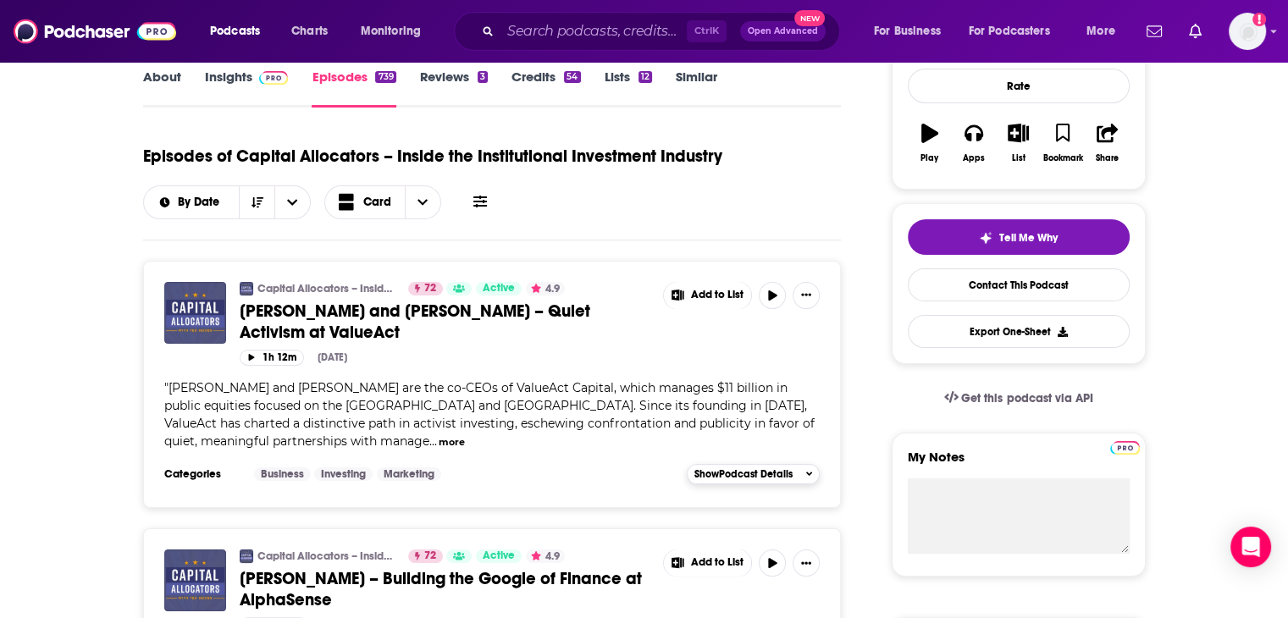
click at [810, 472] on icon "button" at bounding box center [809, 474] width 7 height 10
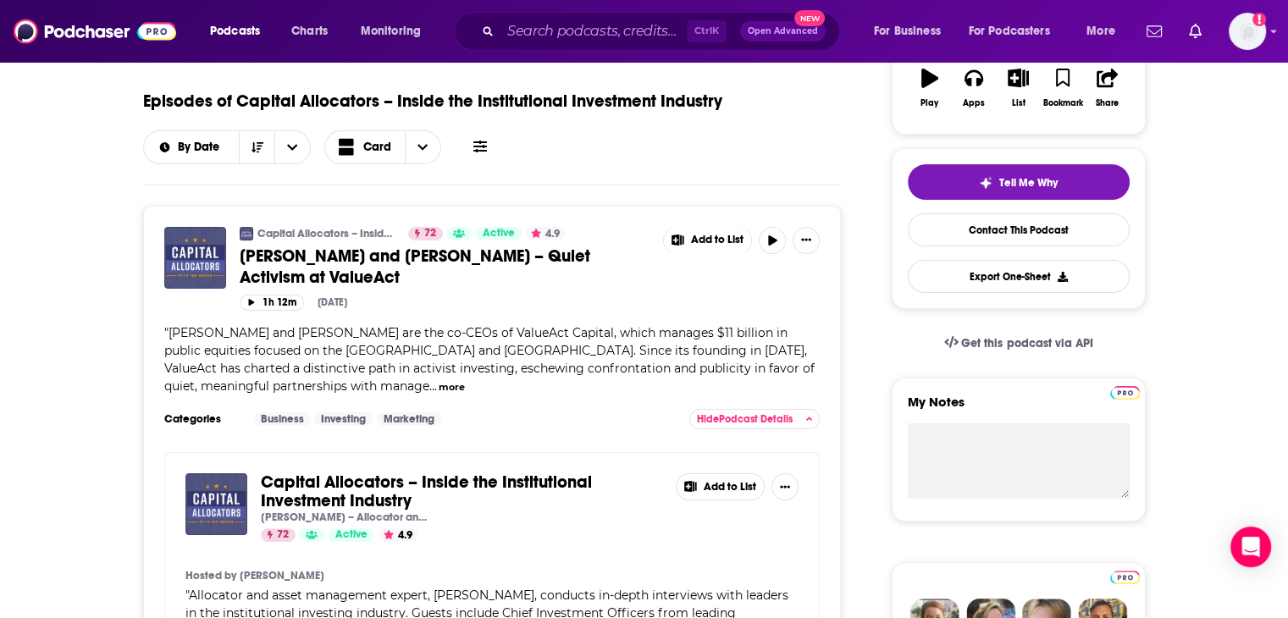
scroll to position [339, 0]
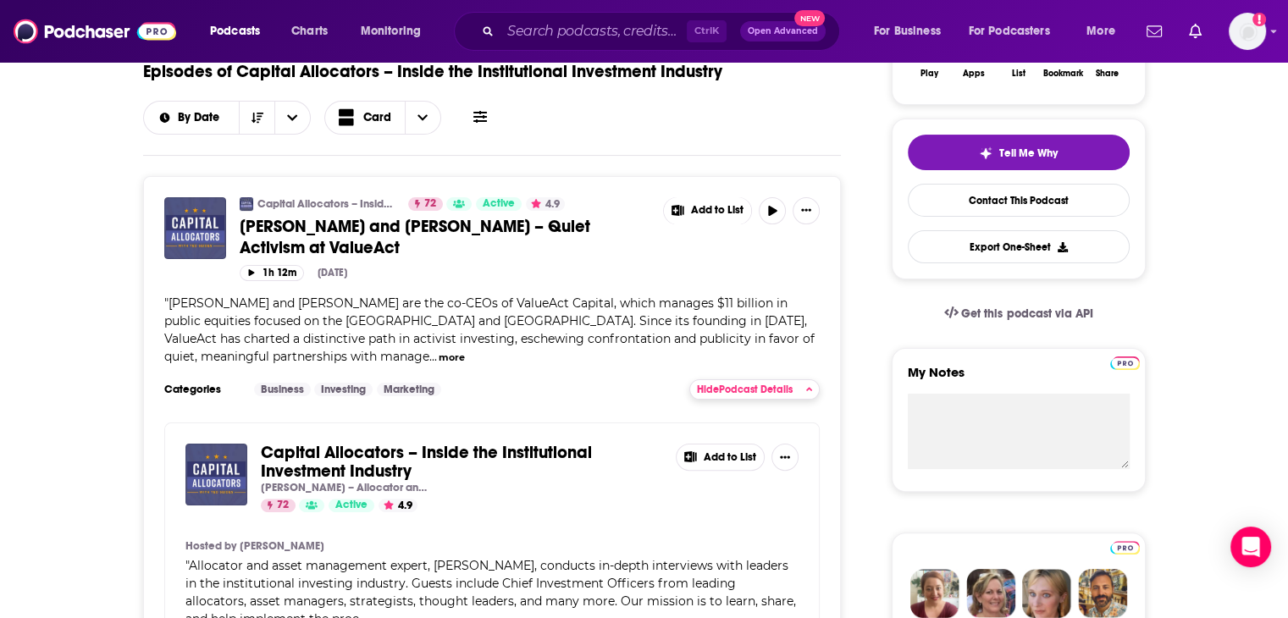
click at [807, 388] on icon "button" at bounding box center [809, 390] width 7 height 4
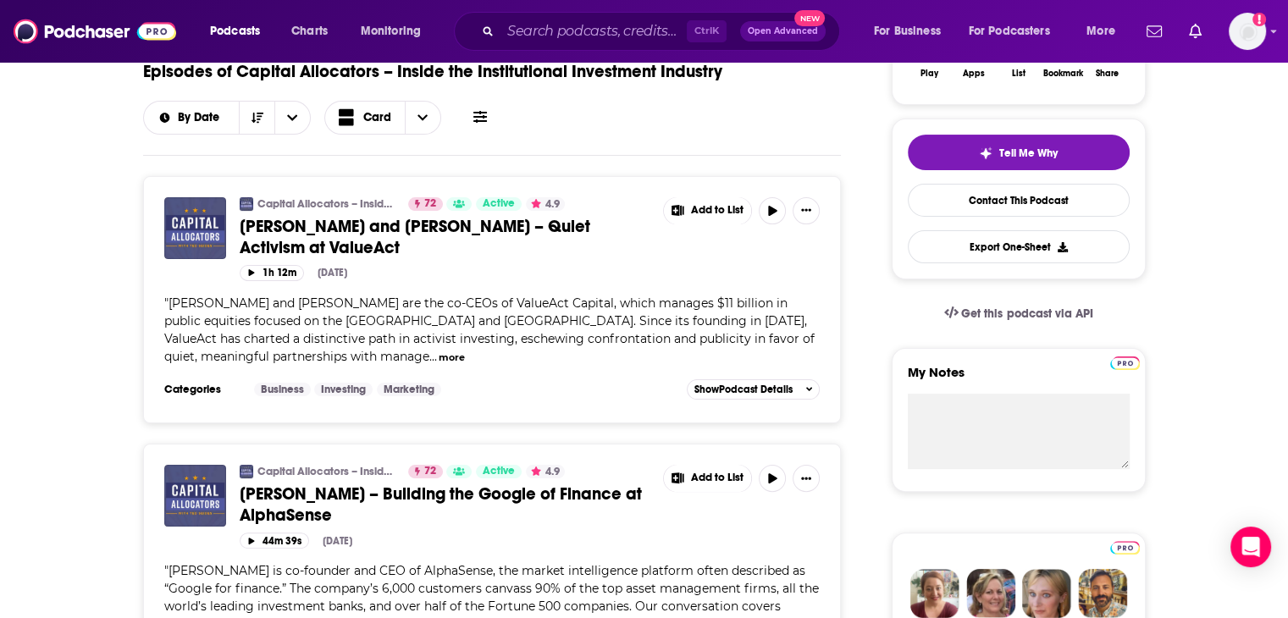
click at [439, 351] on button "more" at bounding box center [452, 358] width 26 height 14
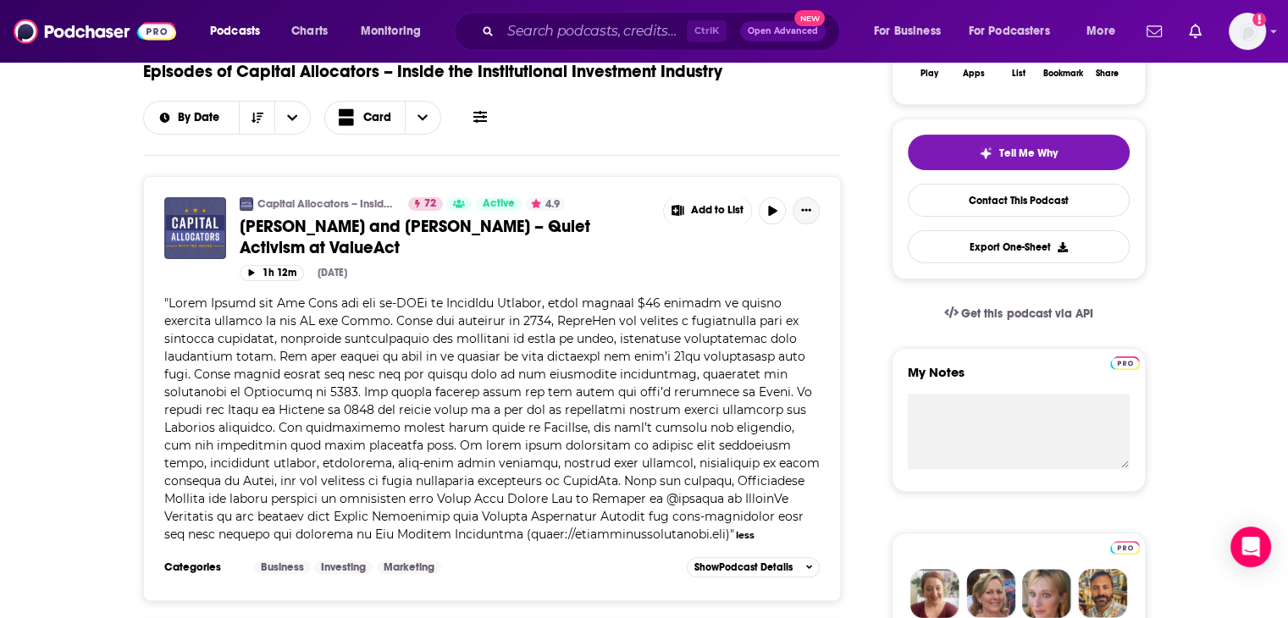
click at [810, 214] on icon "Show More Button" at bounding box center [806, 210] width 10 height 10
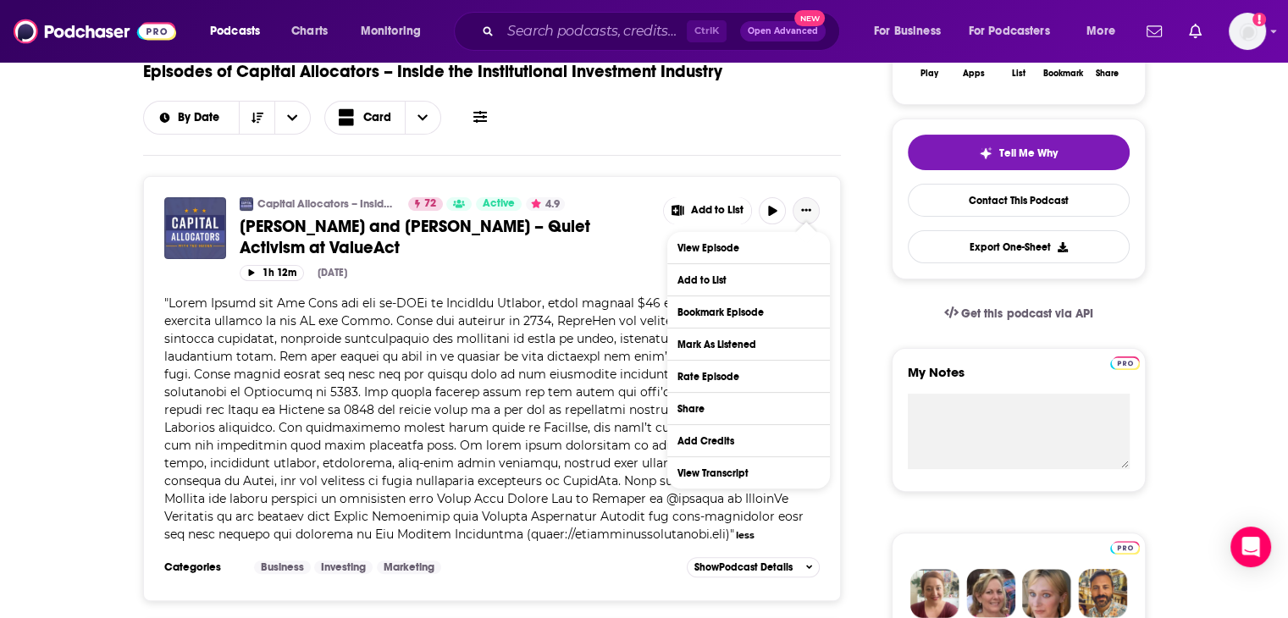
click at [810, 214] on icon "Show More Button" at bounding box center [806, 210] width 10 height 10
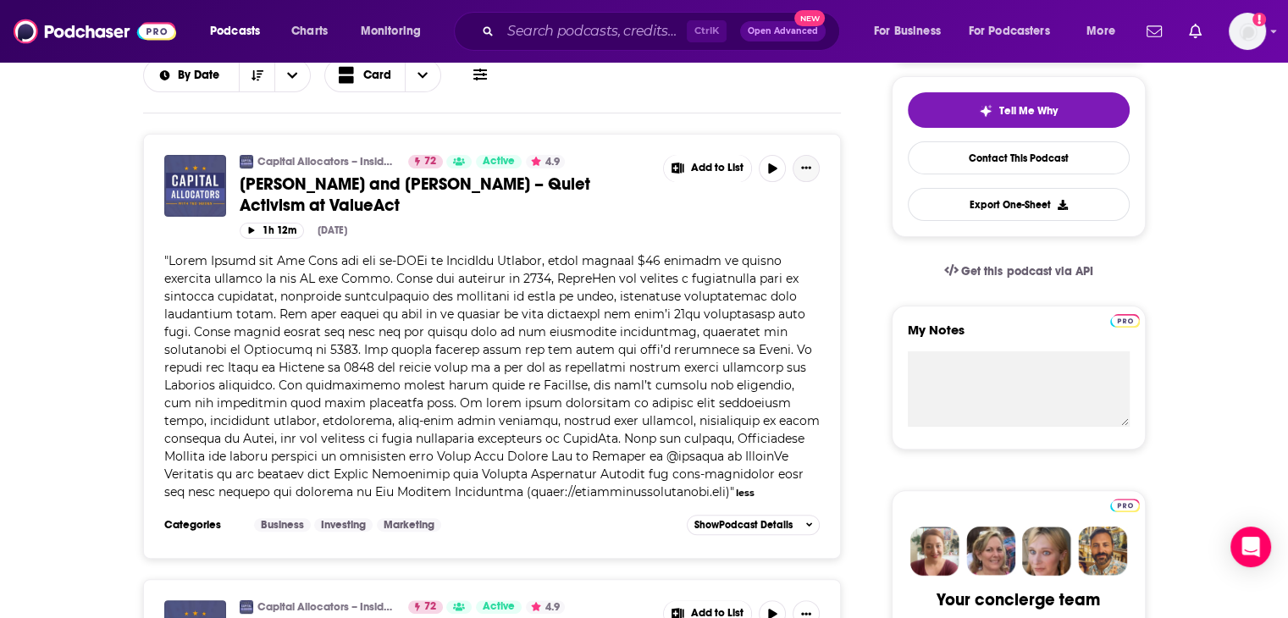
scroll to position [254, 0]
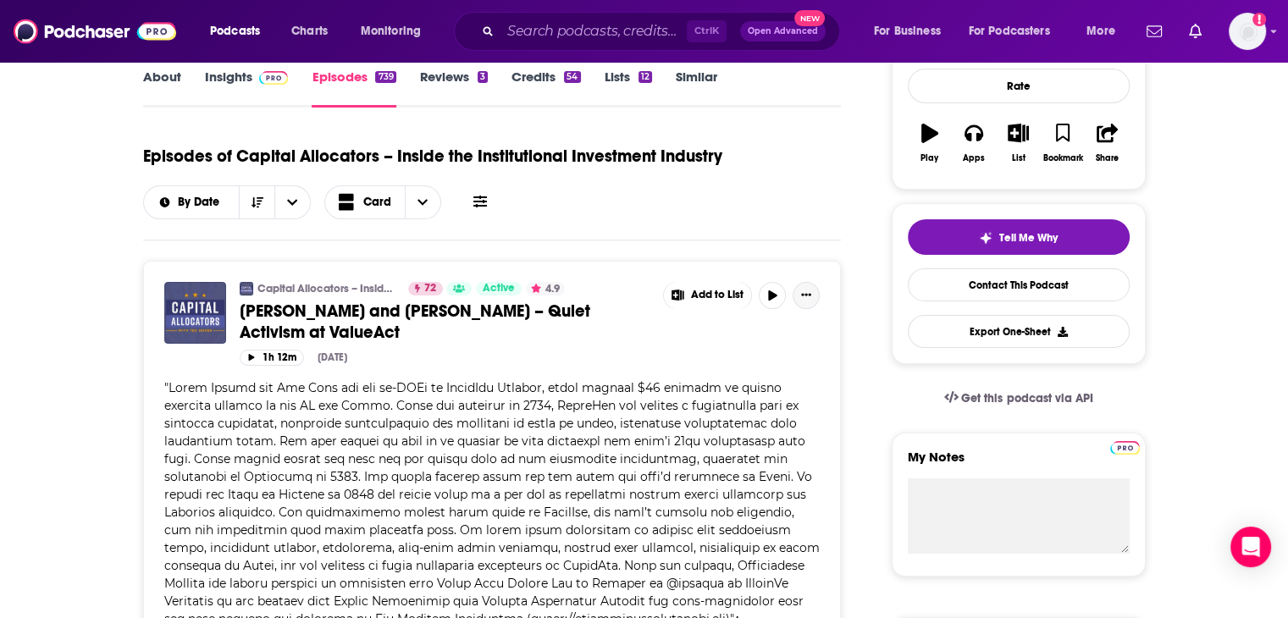
click at [812, 291] on button "Show More Button" at bounding box center [806, 295] width 27 height 27
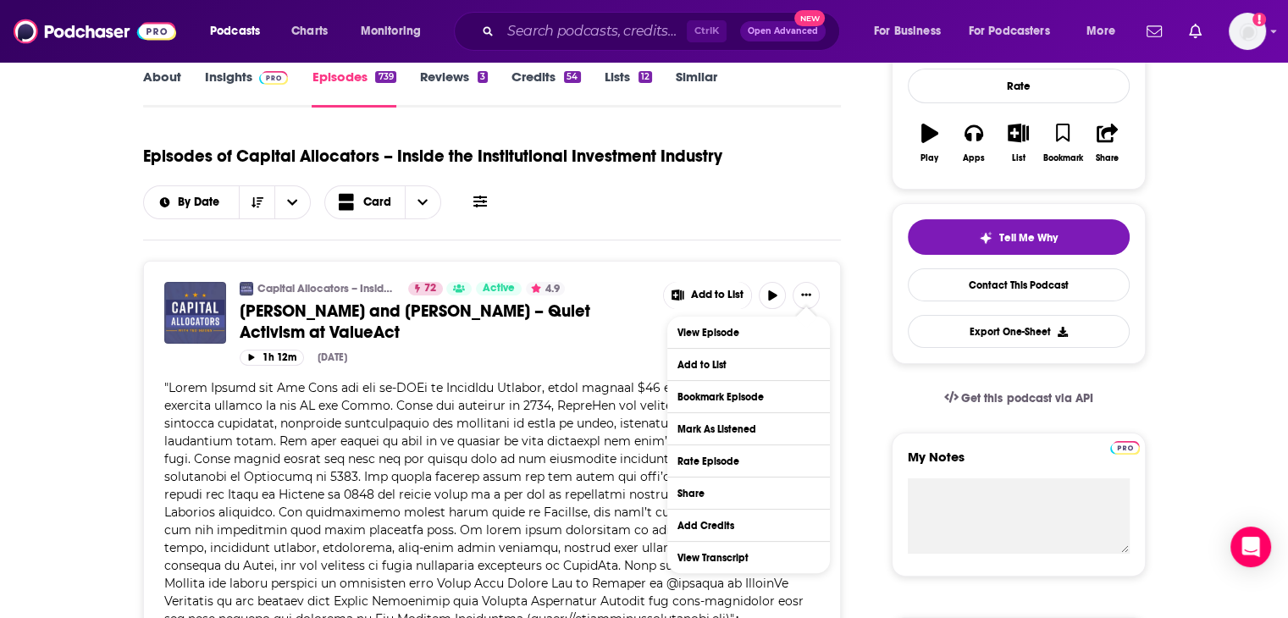
click at [579, 350] on div "1h 12m [DATE]" at bounding box center [530, 358] width 581 height 16
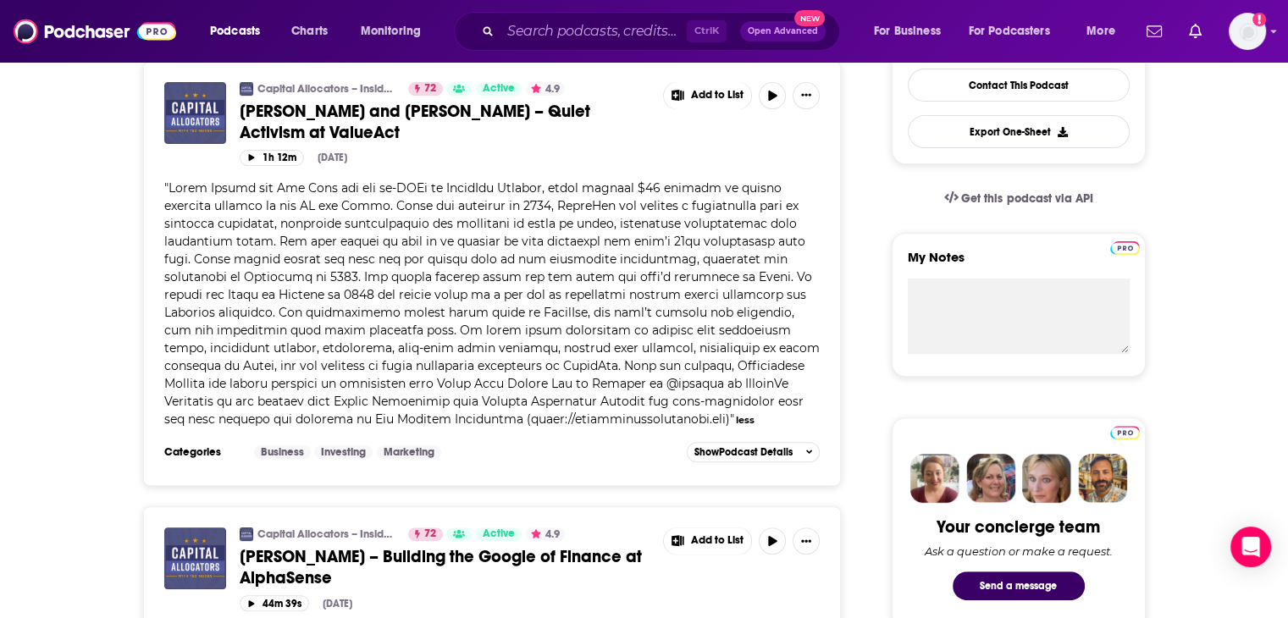
scroll to position [169, 0]
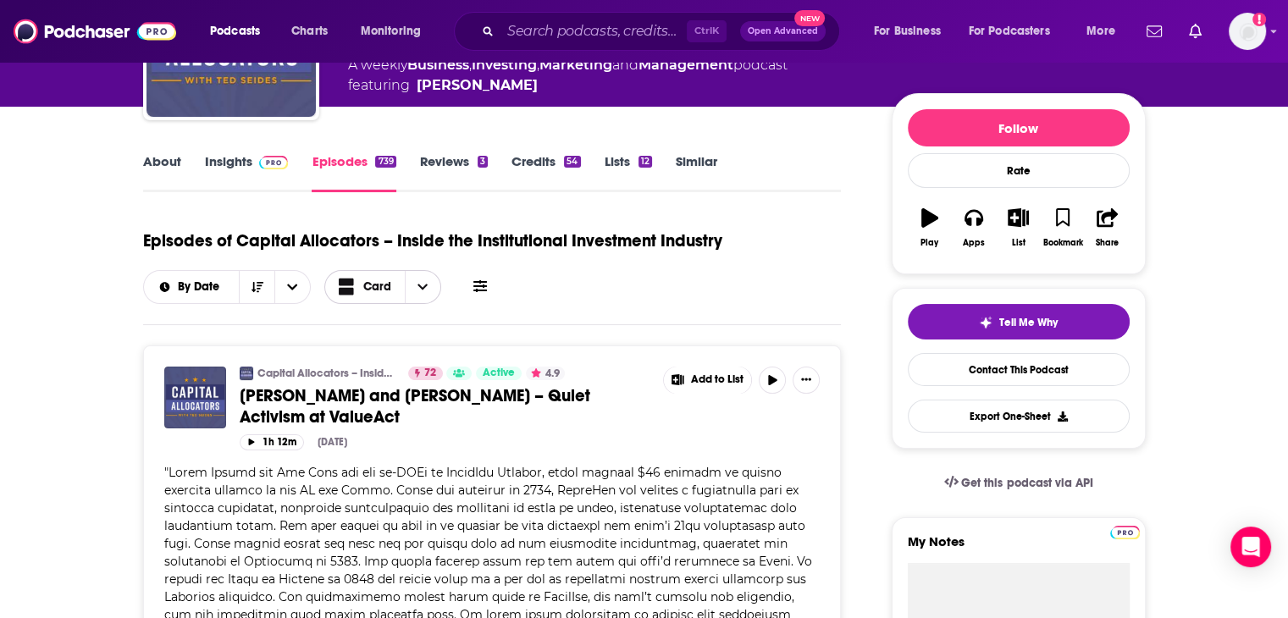
click at [391, 283] on span "Card" at bounding box center [365, 287] width 80 height 38
click at [369, 356] on div "Table" at bounding box center [382, 346] width 117 height 29
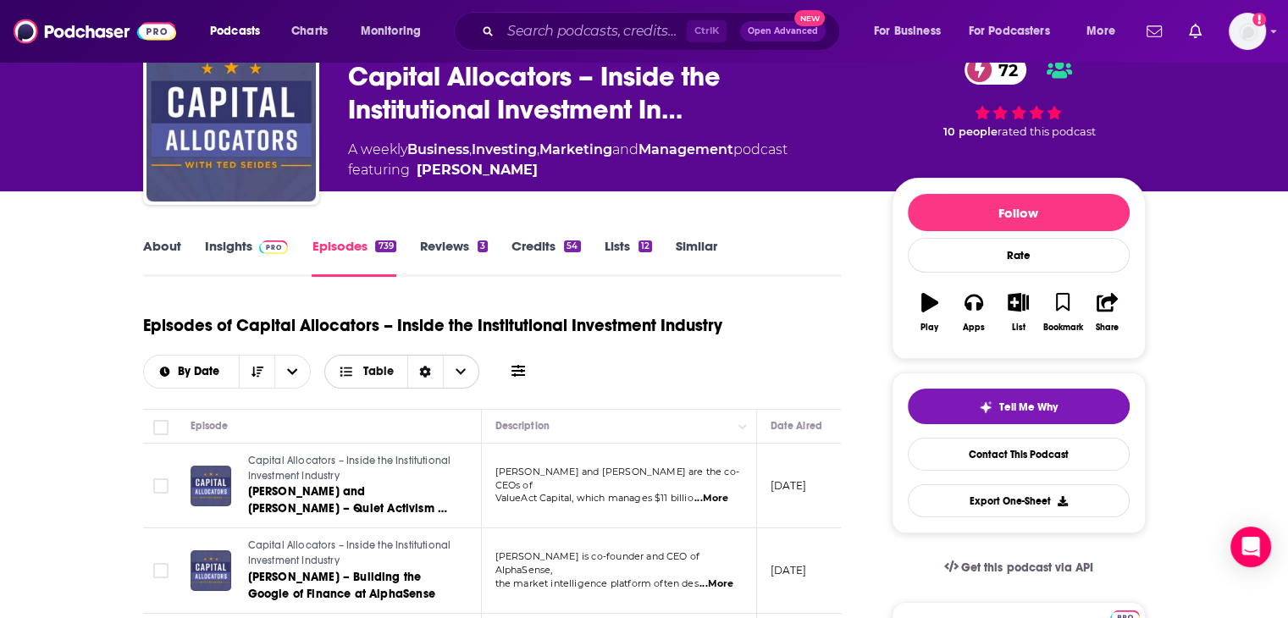
scroll to position [0, 0]
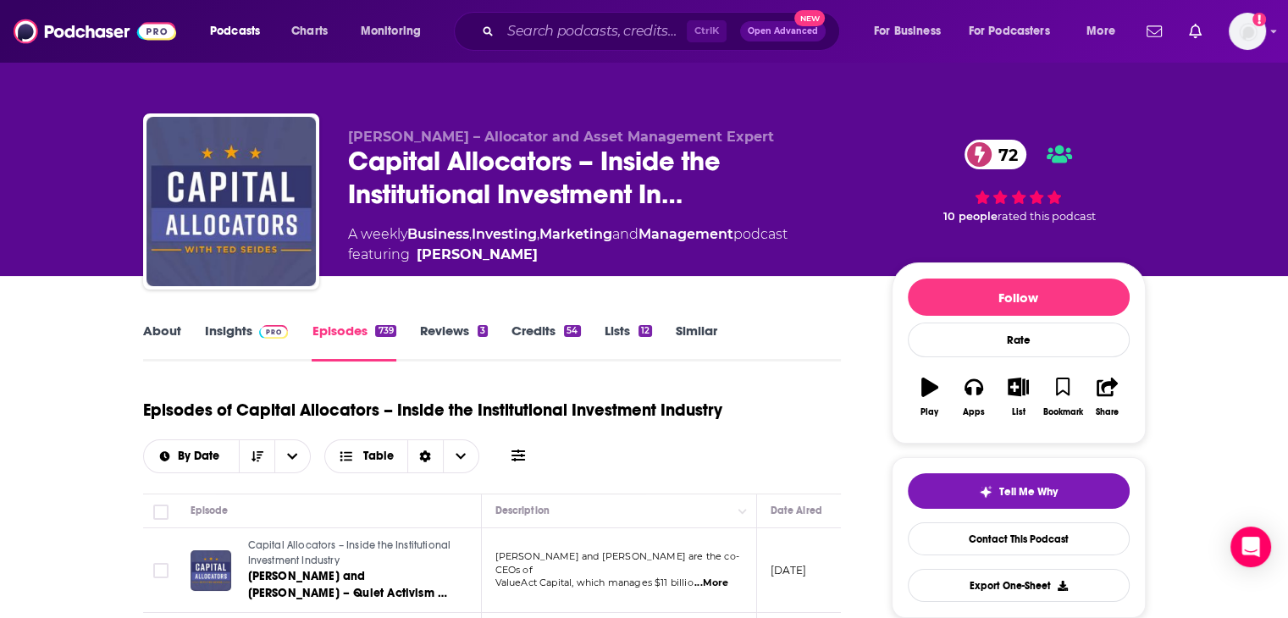
click at [447, 332] on link "Reviews 3" at bounding box center [454, 342] width 68 height 39
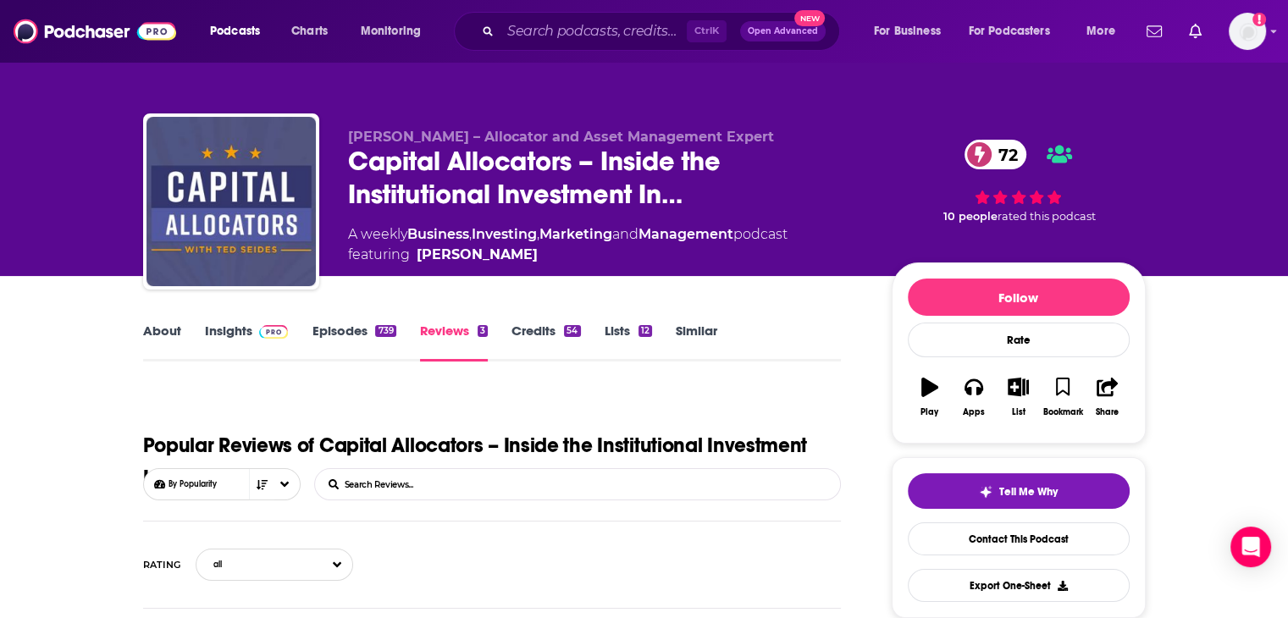
click at [361, 328] on link "Episodes 739" at bounding box center [354, 342] width 84 height 39
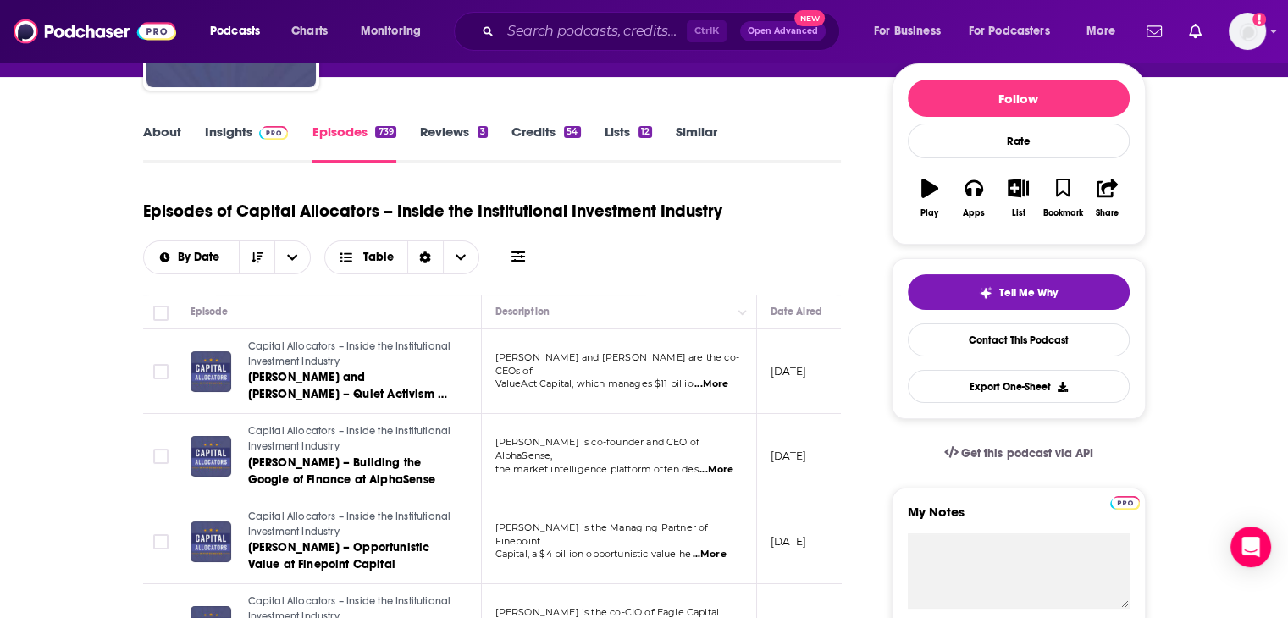
scroll to position [169, 0]
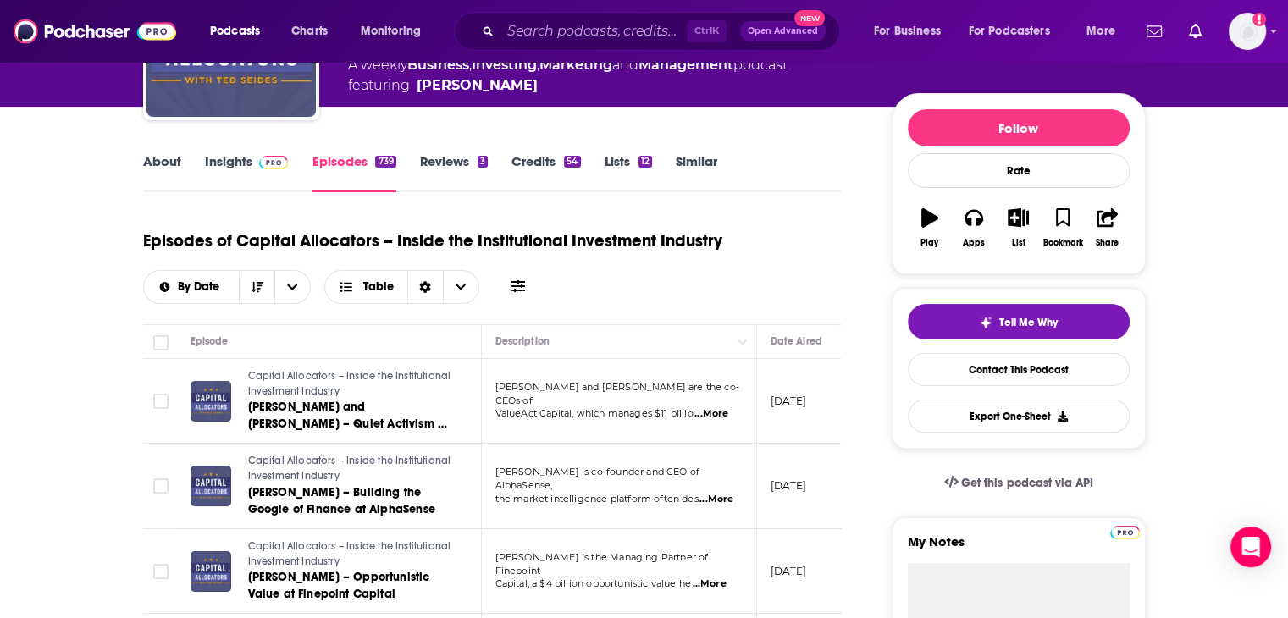
click at [240, 168] on link "Insights" at bounding box center [247, 172] width 84 height 39
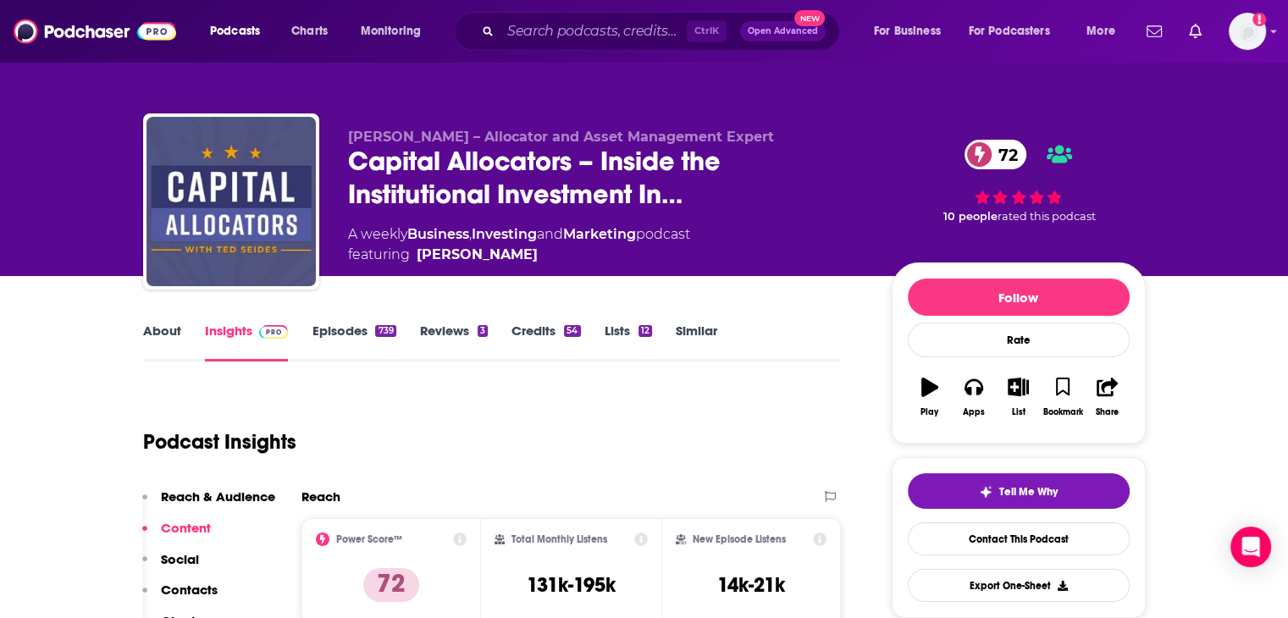
click at [323, 320] on div "About Insights Episodes 739 Reviews 3 Credits 54 Lists 12 Similar" at bounding box center [492, 341] width 699 height 42
click at [329, 325] on link "Episodes 739" at bounding box center [354, 342] width 84 height 39
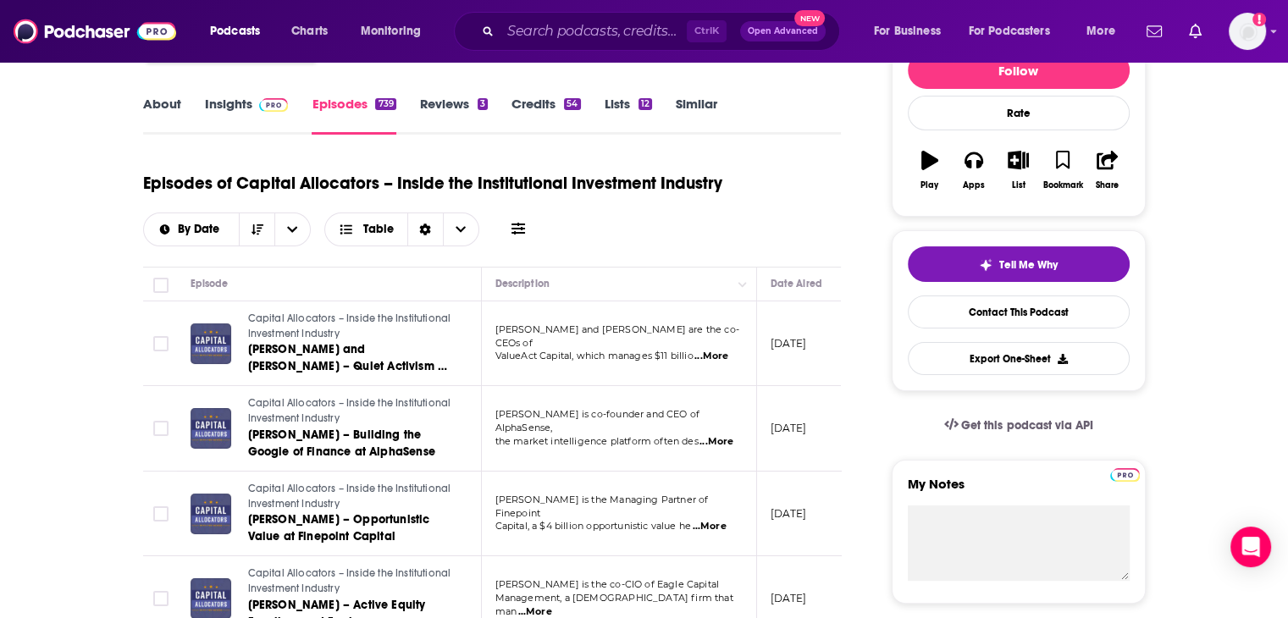
scroll to position [254, 0]
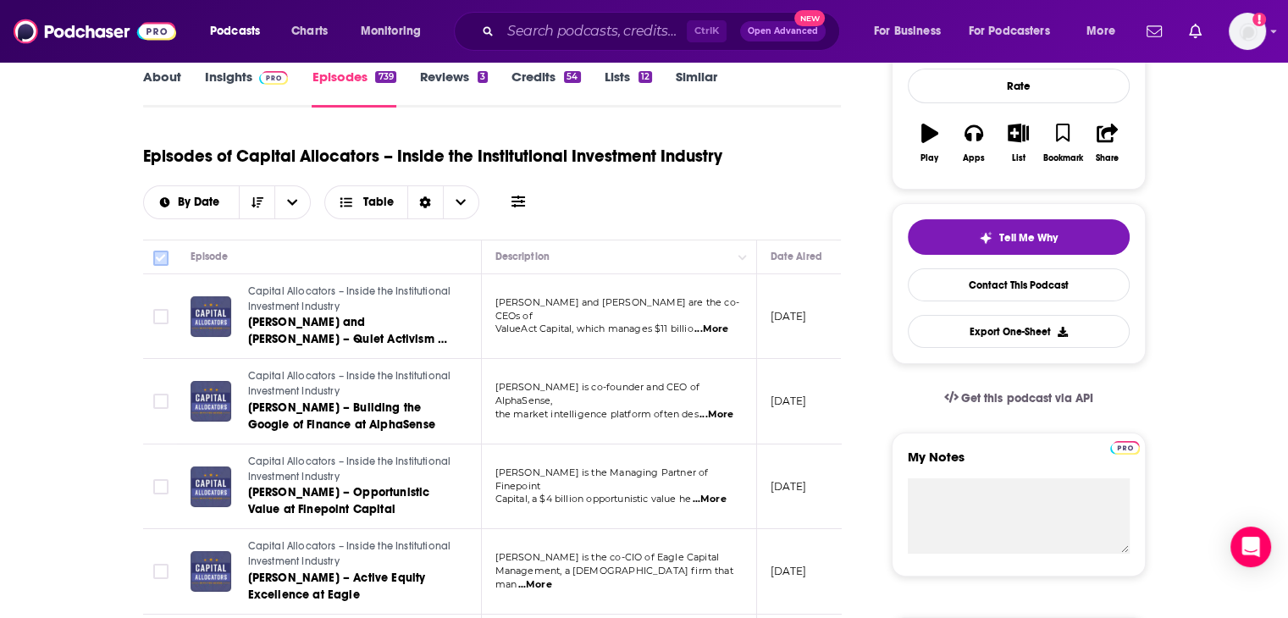
click at [158, 252] on input "Toggle select all" at bounding box center [160, 258] width 15 height 15
checkbox input "true"
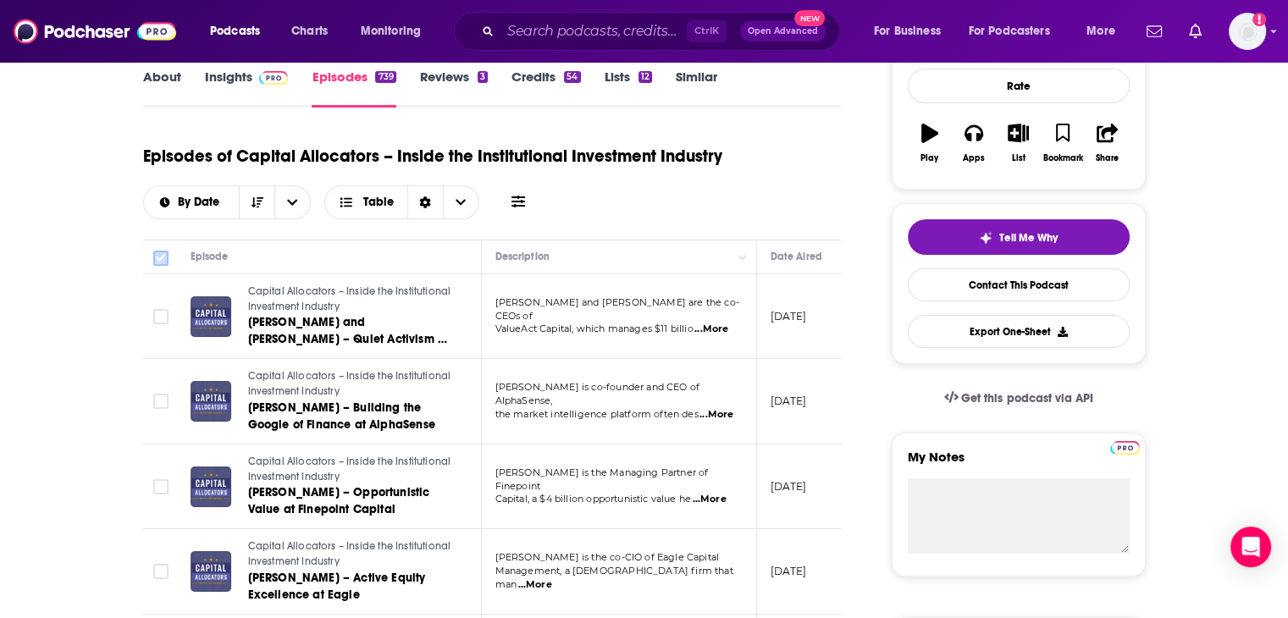
checkbox input "true"
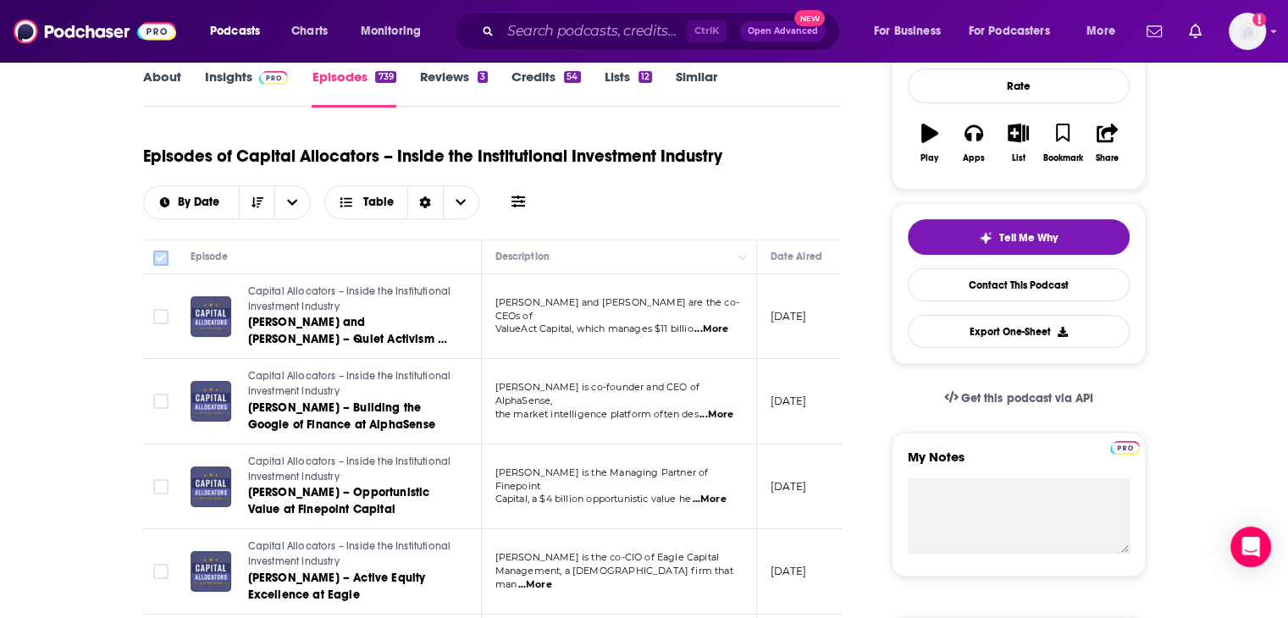
checkbox input "true"
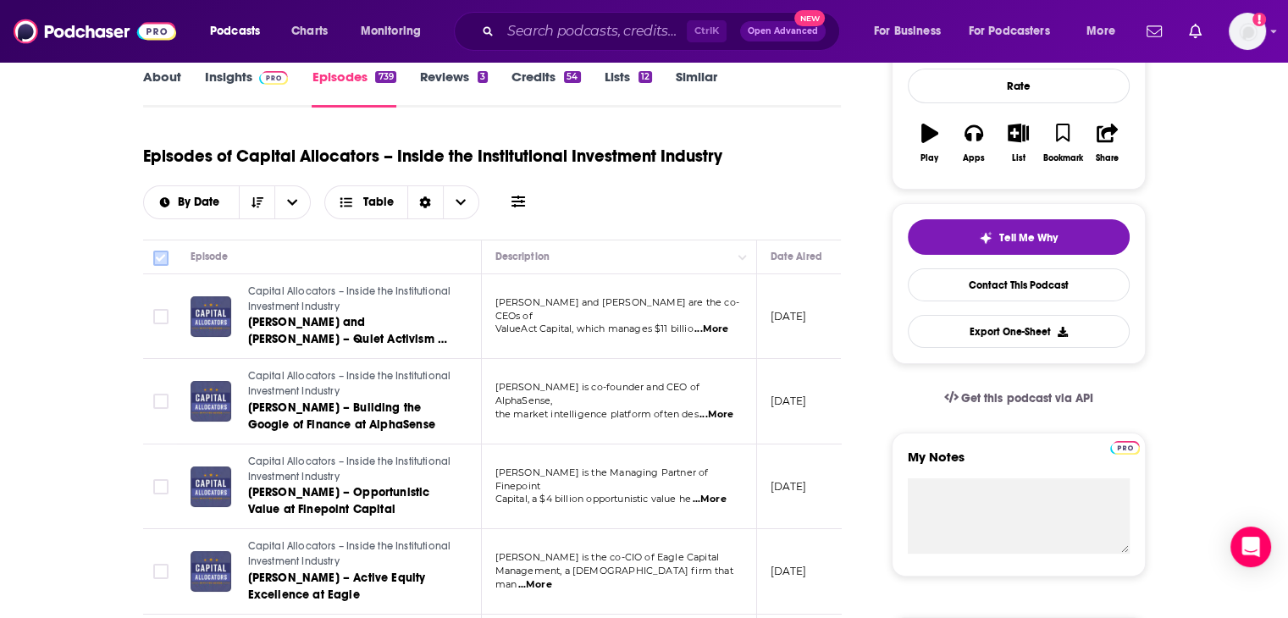
checkbox input "true"
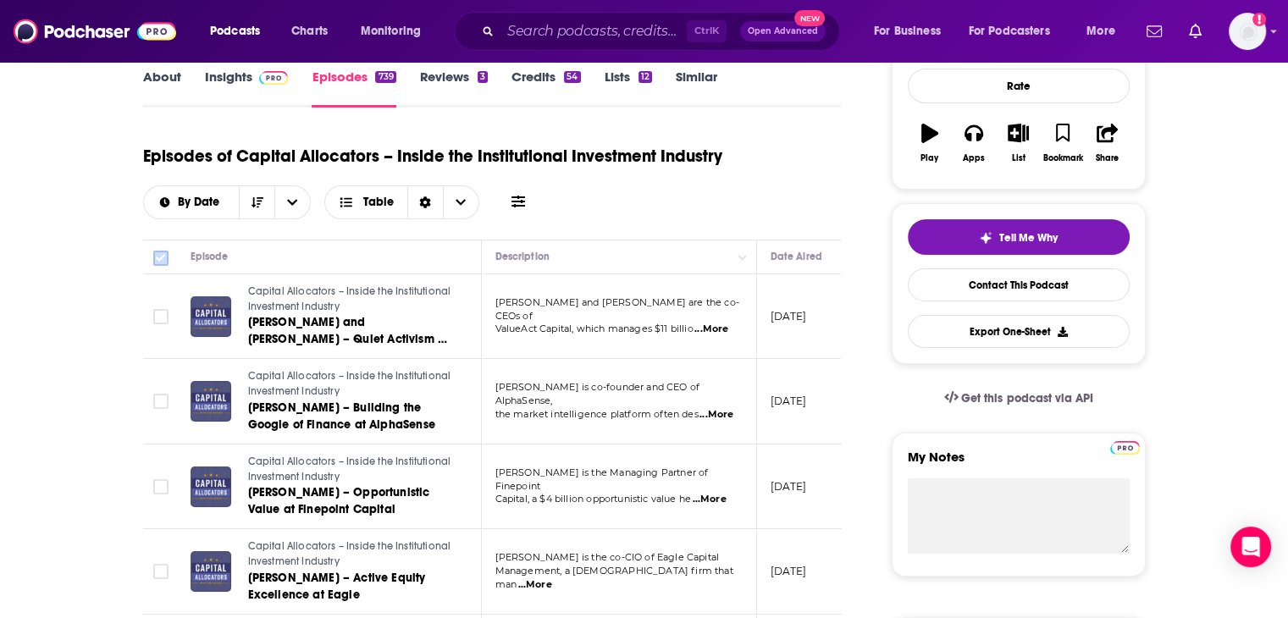
checkbox input "true"
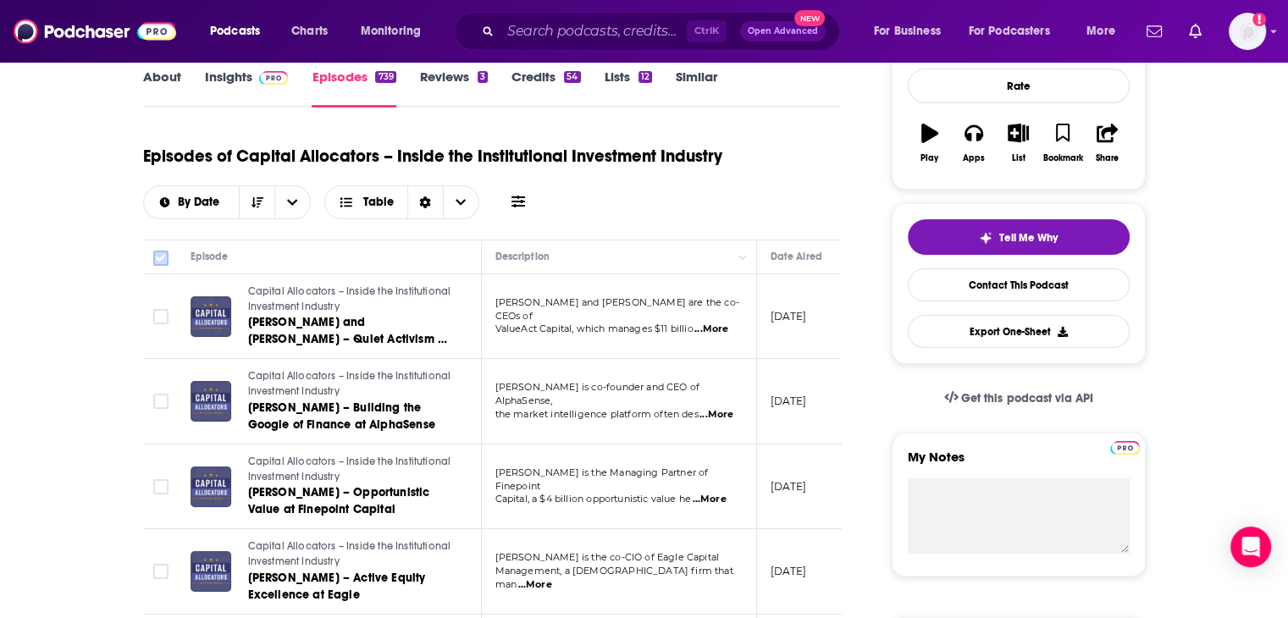
checkbox input "true"
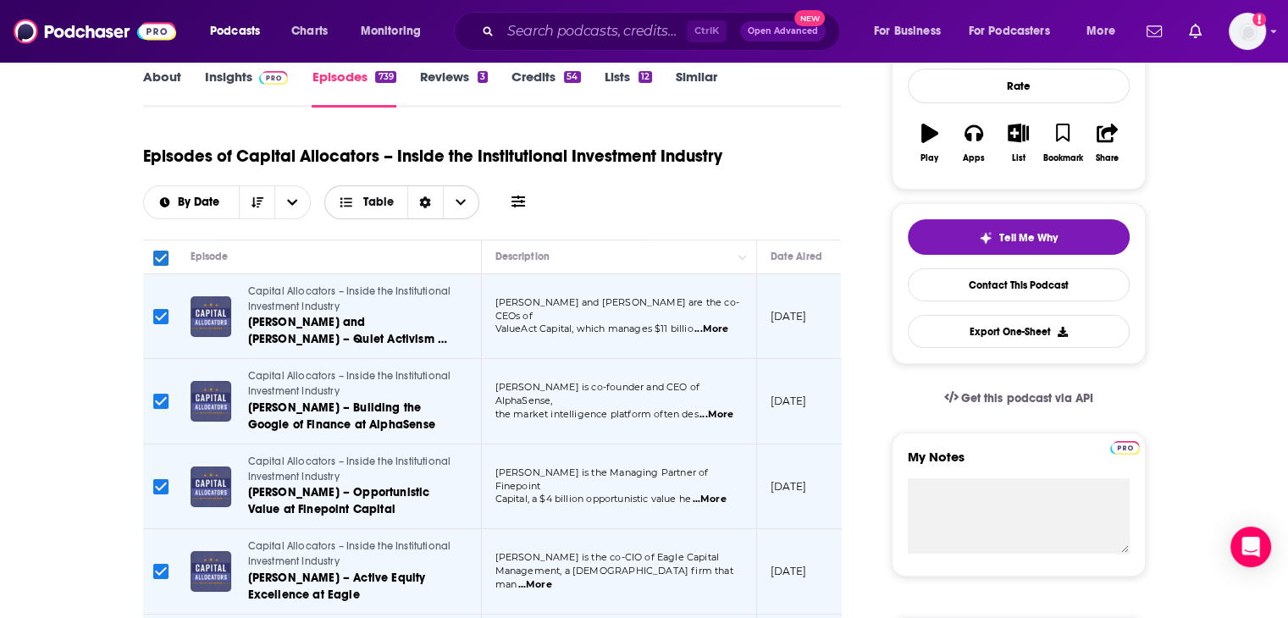
click at [368, 201] on span "Table" at bounding box center [378, 203] width 30 height 12
click at [766, 179] on div "Episodes of Capital Allocators – Inside the Institutional Investment Industry B…" at bounding box center [492, 177] width 699 height 85
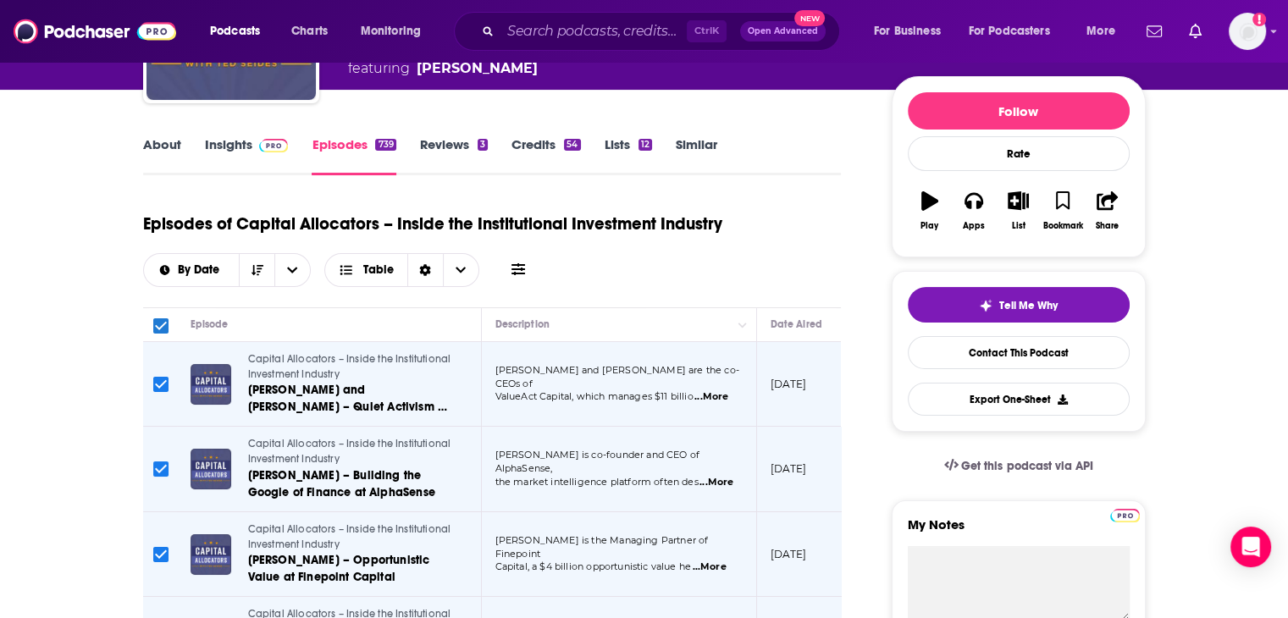
scroll to position [85, 0]
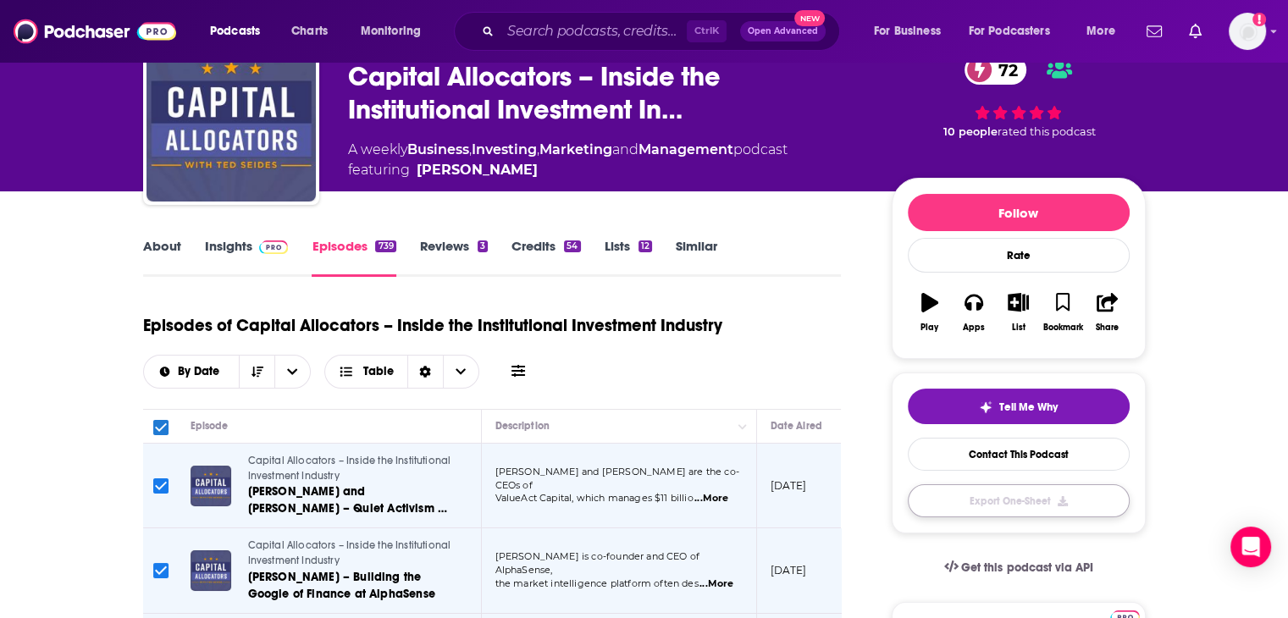
click at [958, 498] on button "Export One-Sheet" at bounding box center [1019, 501] width 222 height 33
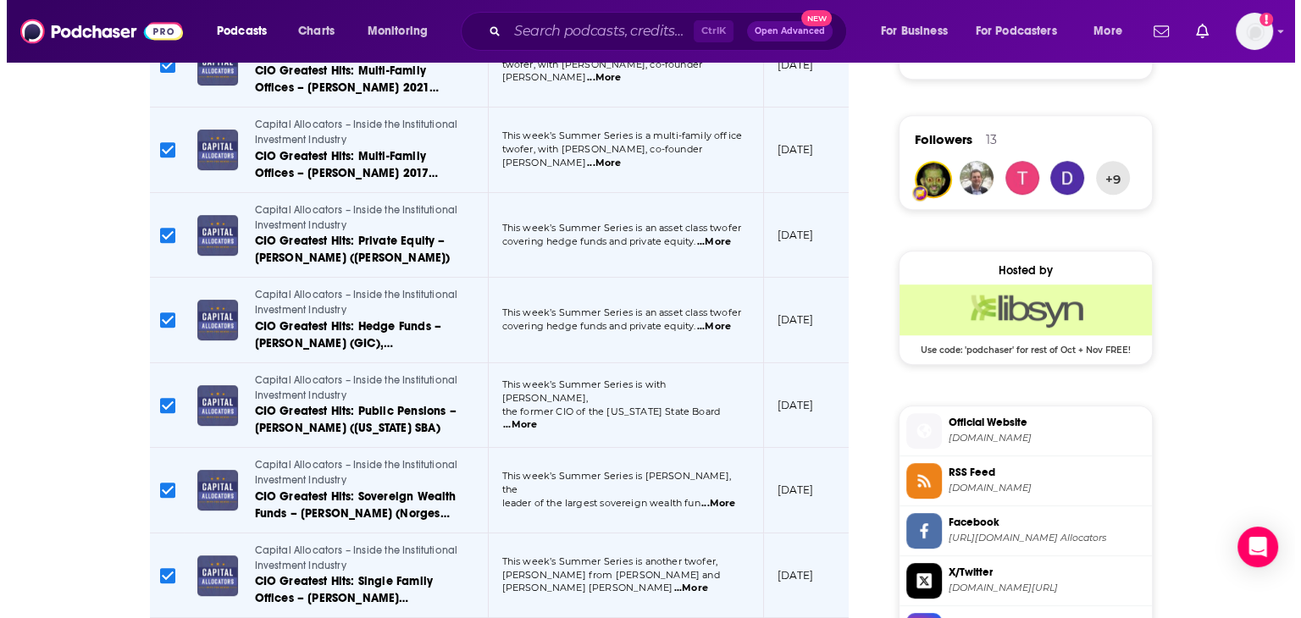
scroll to position [0, 0]
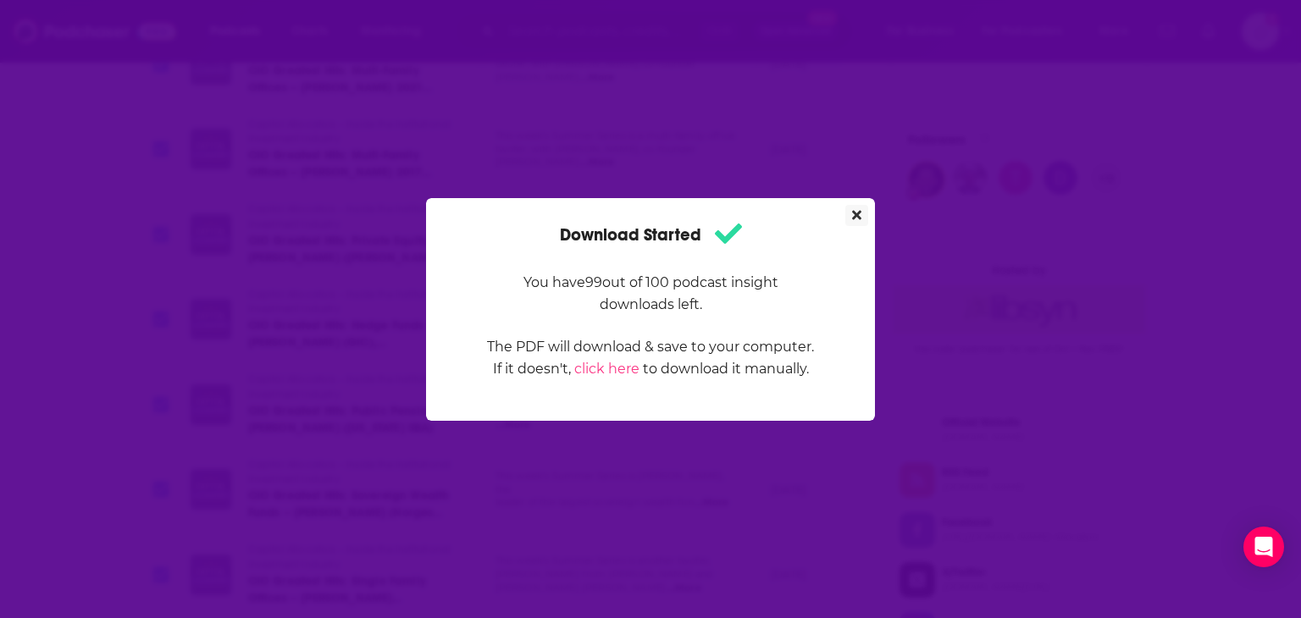
click at [855, 208] on icon "Close" at bounding box center [856, 215] width 9 height 14
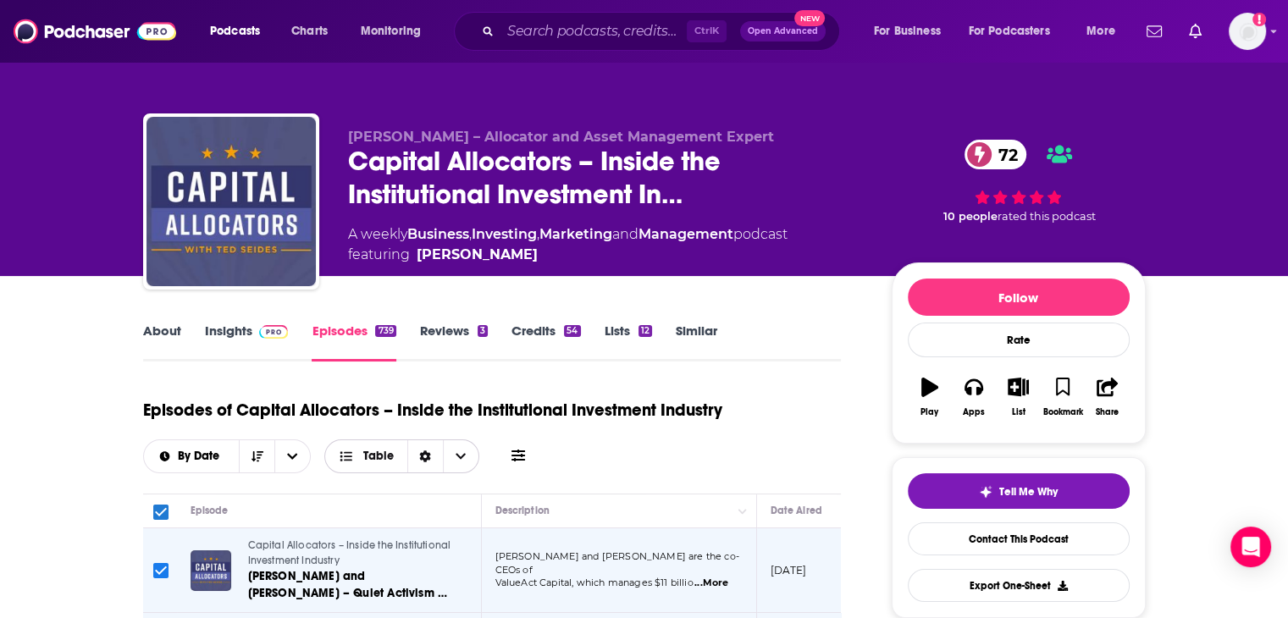
click at [420, 460] on icon "Sort Direction" at bounding box center [425, 457] width 12 height 12
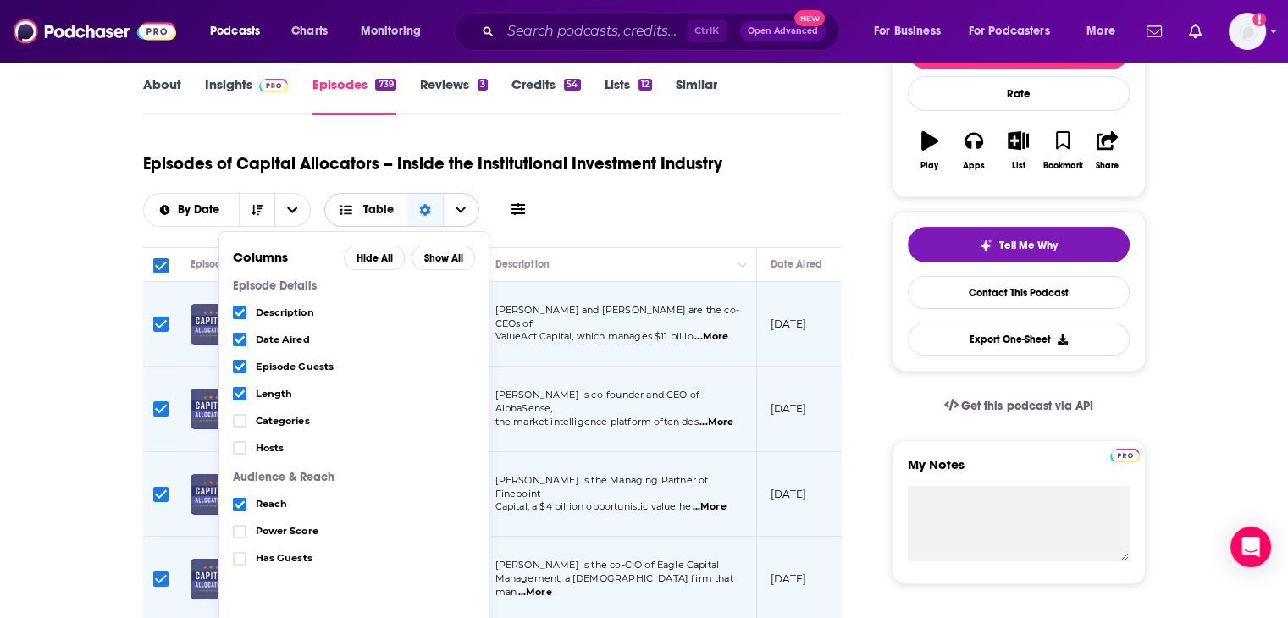
scroll to position [254, 0]
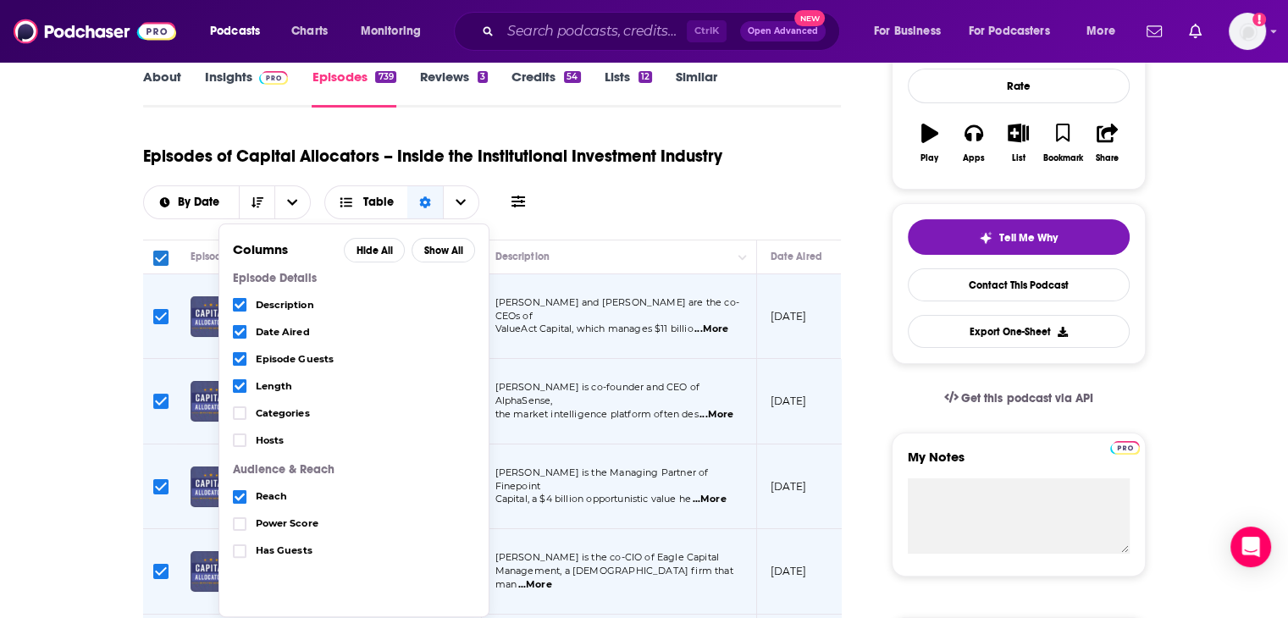
click at [603, 207] on div "Episodes of Capital Allocators – Inside the Institutional Investment Industry B…" at bounding box center [492, 177] width 699 height 85
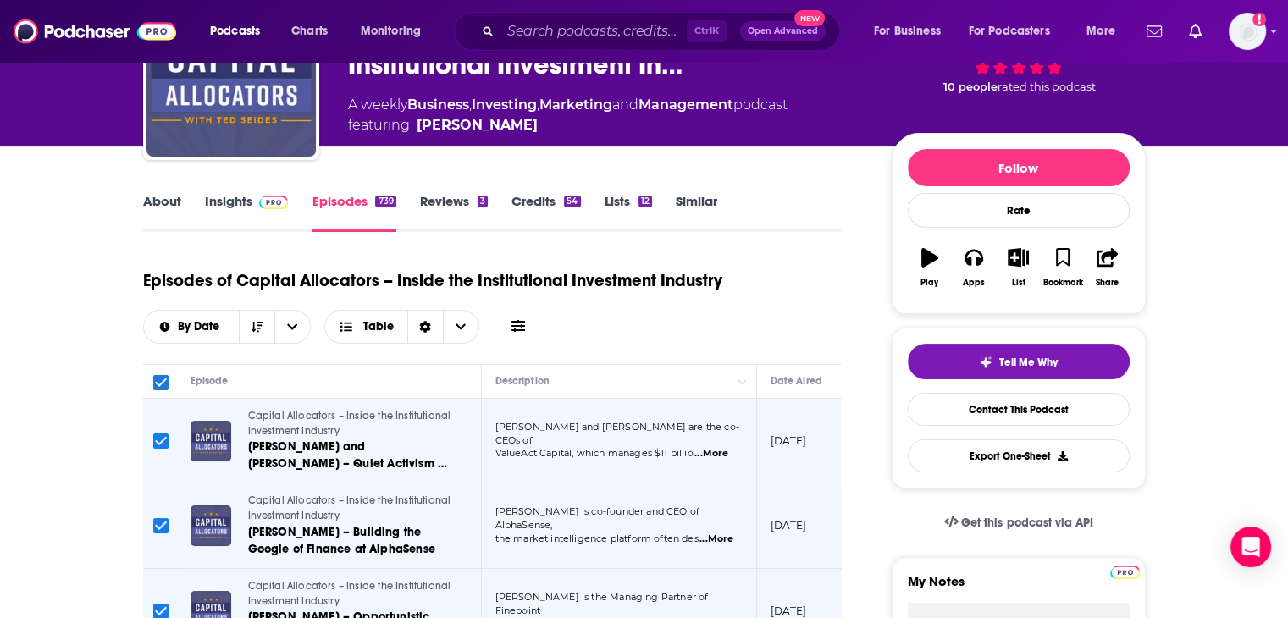
scroll to position [0, 0]
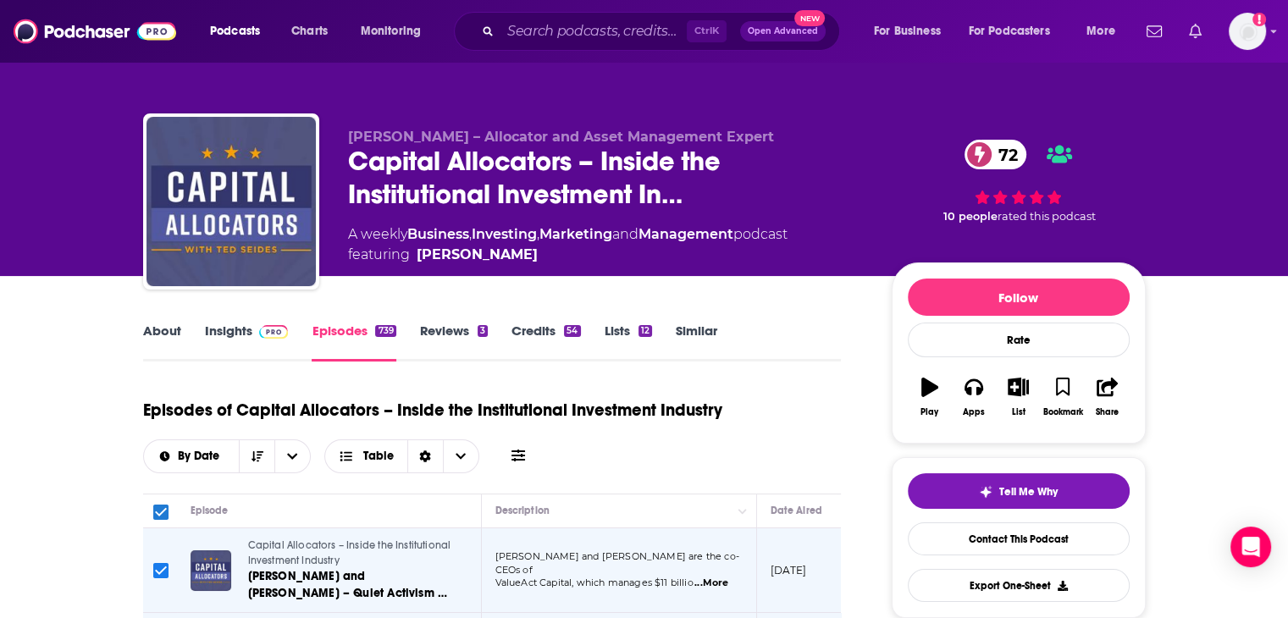
click at [1196, 41] on link "Show notifications dropdown" at bounding box center [1196, 31] width 26 height 29
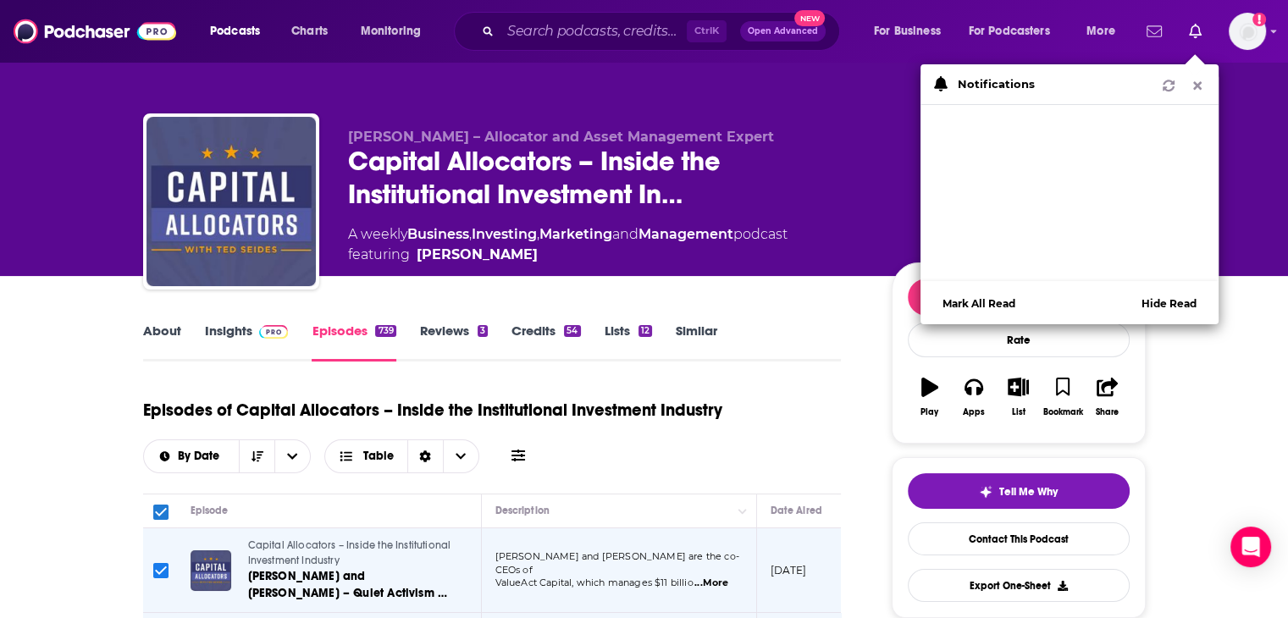
click at [1161, 23] on link "Show notifications dropdown" at bounding box center [1154, 31] width 29 height 29
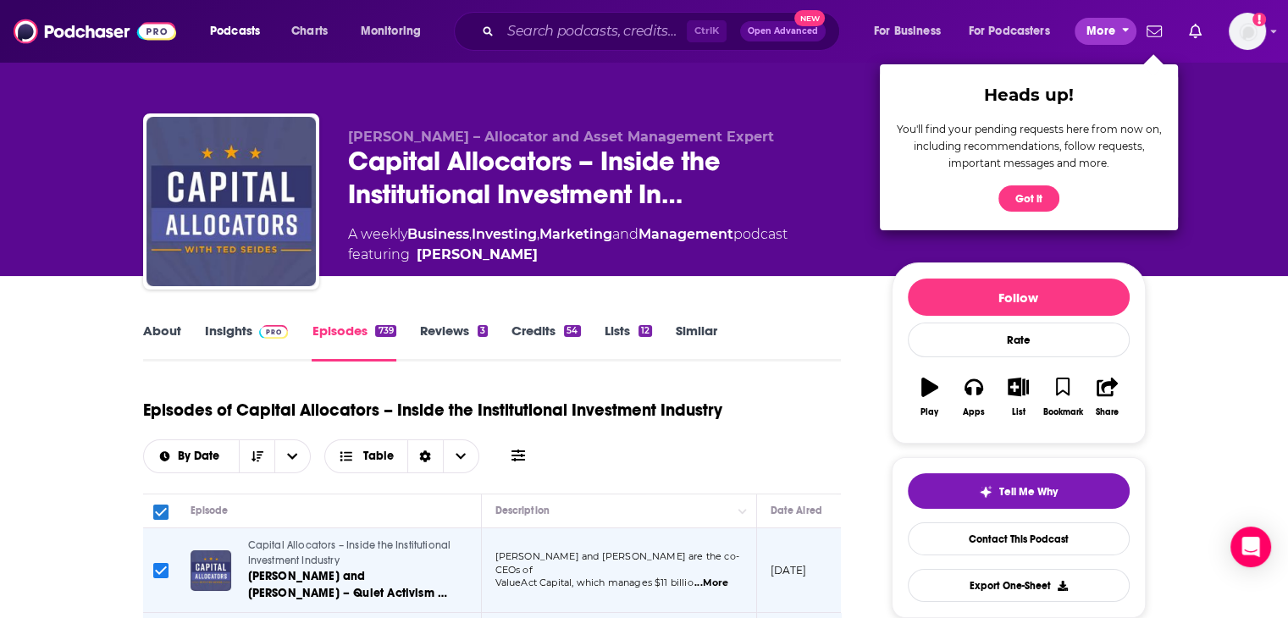
click at [1105, 32] on span "More" at bounding box center [1101, 31] width 29 height 24
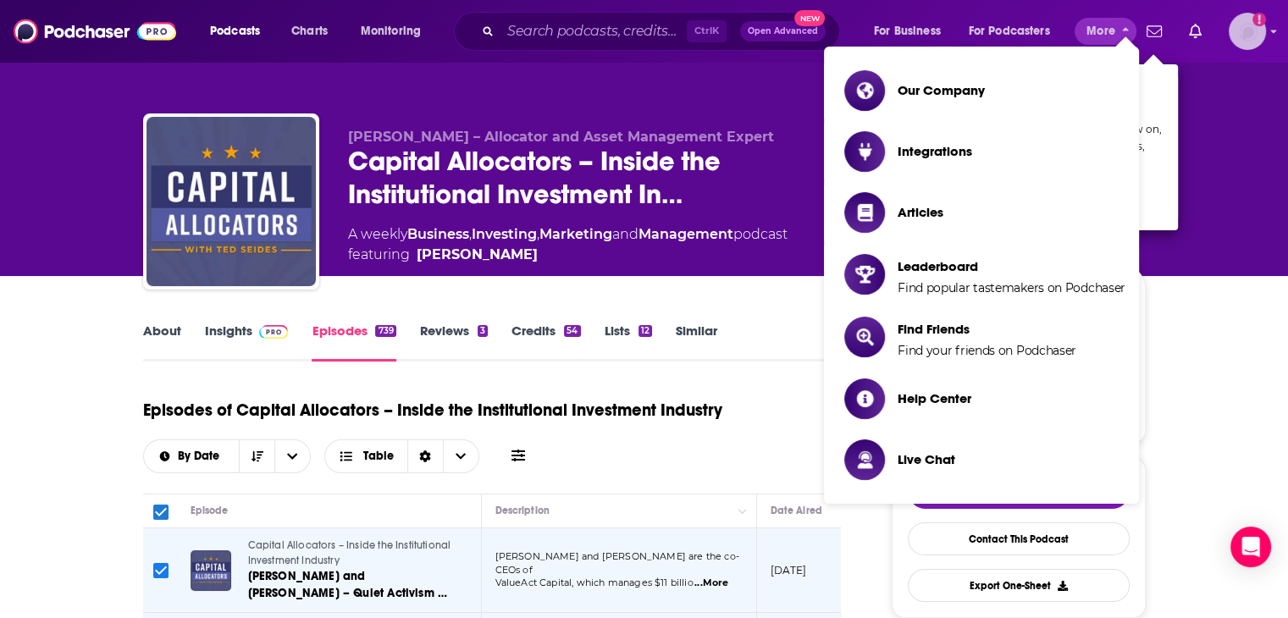
click at [1234, 31] on img "Logged in as nbaderrubenstein" at bounding box center [1247, 31] width 37 height 37
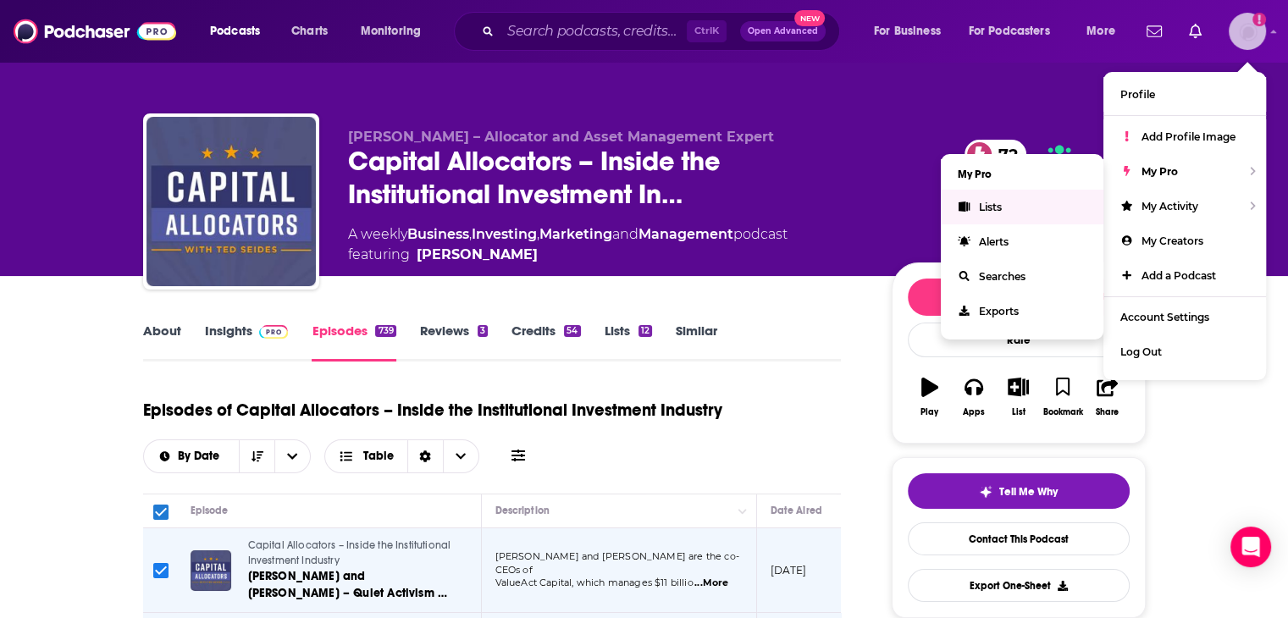
click at [1061, 202] on link "Lists" at bounding box center [1022, 207] width 163 height 35
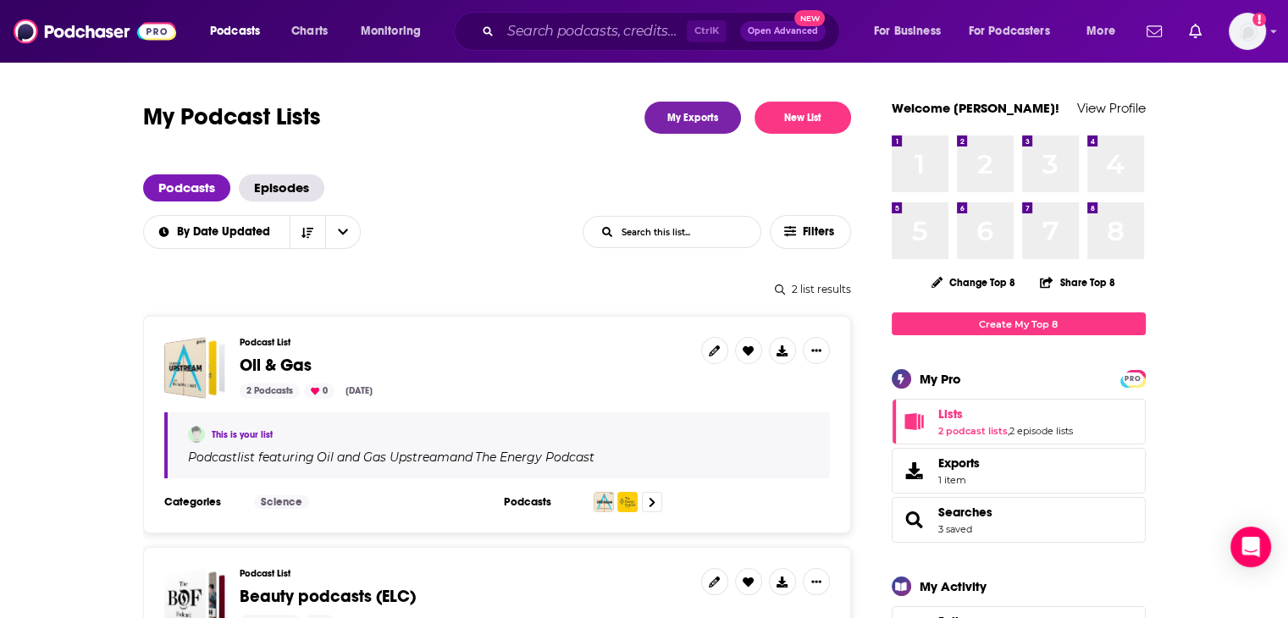
click at [192, 193] on span "Podcasts" at bounding box center [186, 188] width 87 height 27
click at [296, 194] on span "Episodes" at bounding box center [282, 188] width 86 height 27
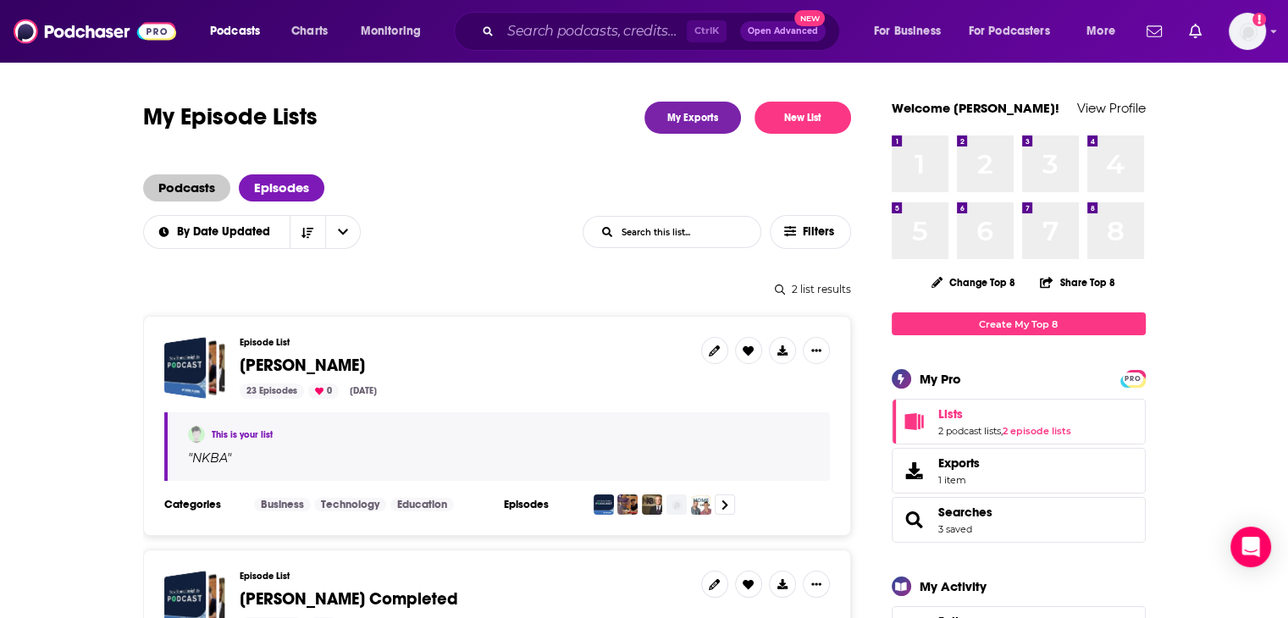
click at [187, 195] on span "Podcasts" at bounding box center [186, 188] width 87 height 27
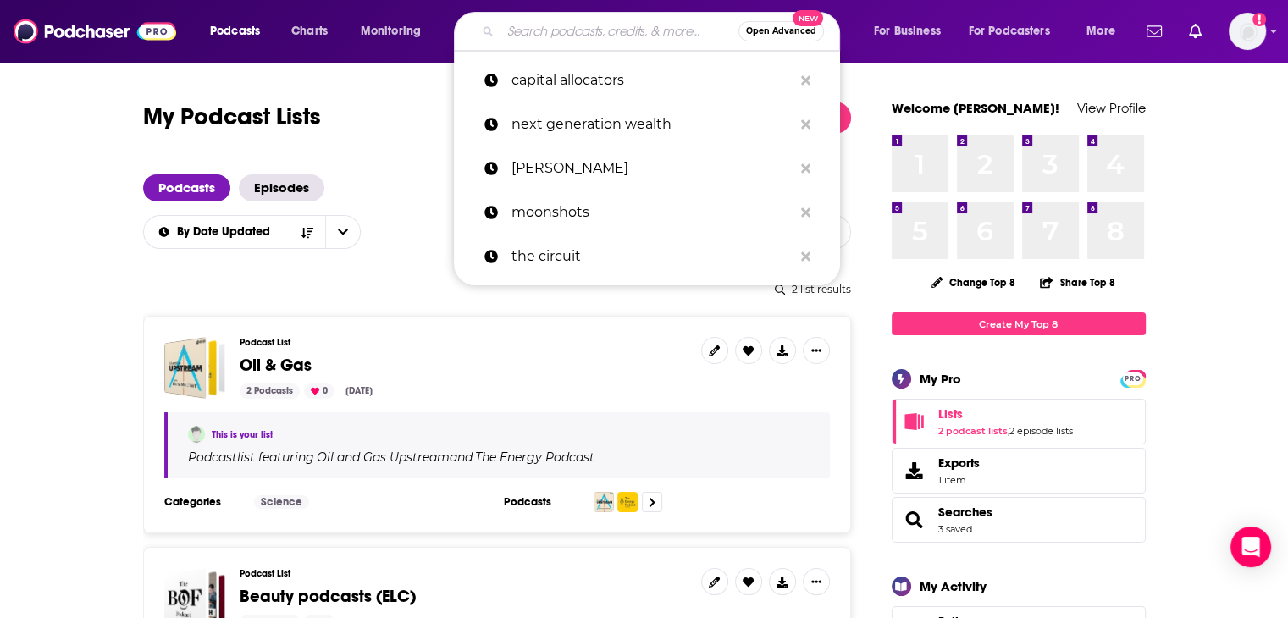
click at [614, 31] on input "Search podcasts, credits, & more..." at bounding box center [620, 31] width 238 height 27
click at [579, 78] on p "capital allocators" at bounding box center [652, 80] width 281 height 44
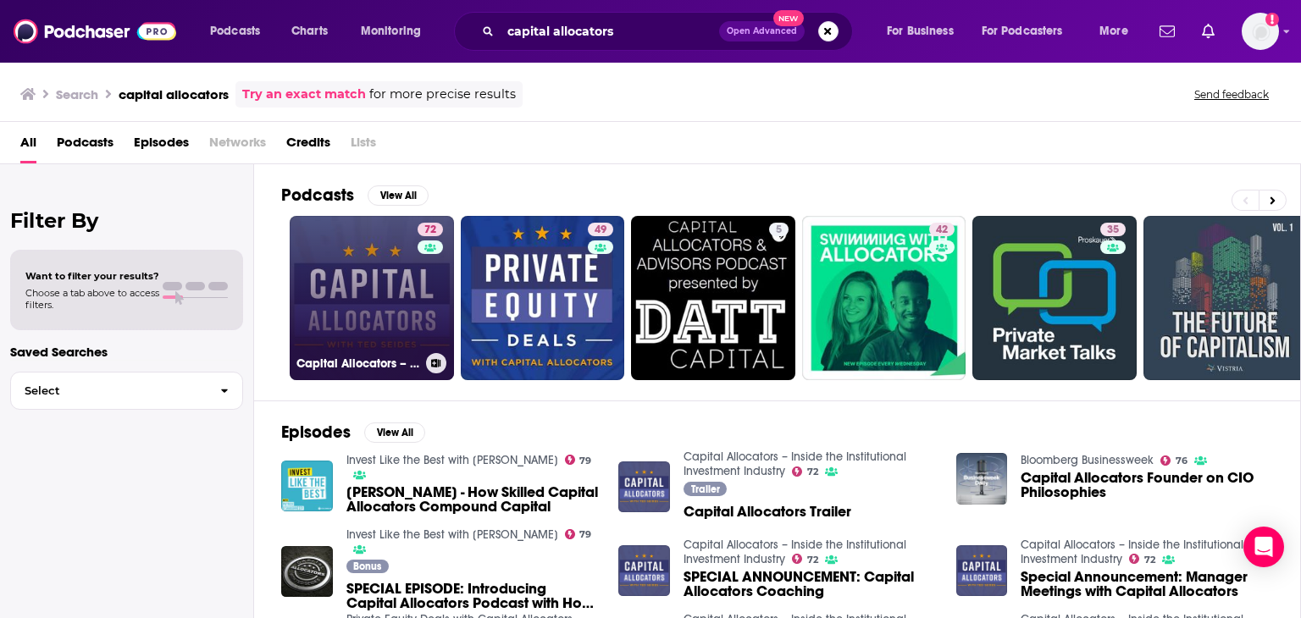
click at [402, 289] on link "72 Capital Allocators – Inside the Institutional Investment Industry" at bounding box center [372, 298] width 164 height 164
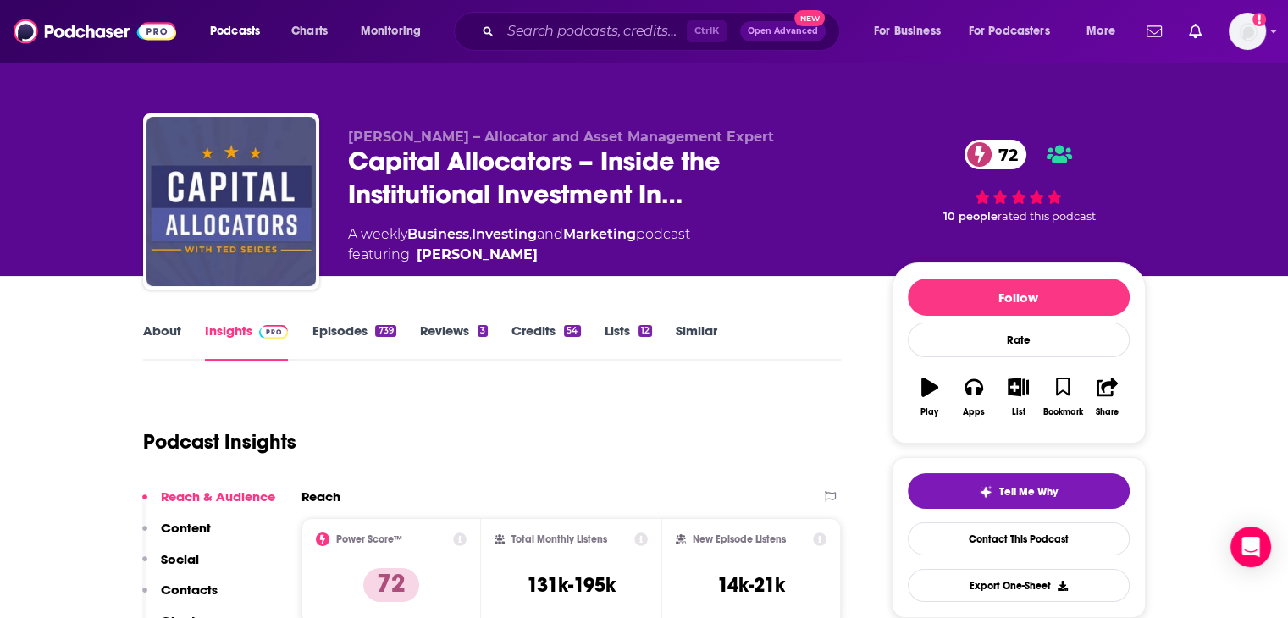
scroll to position [254, 0]
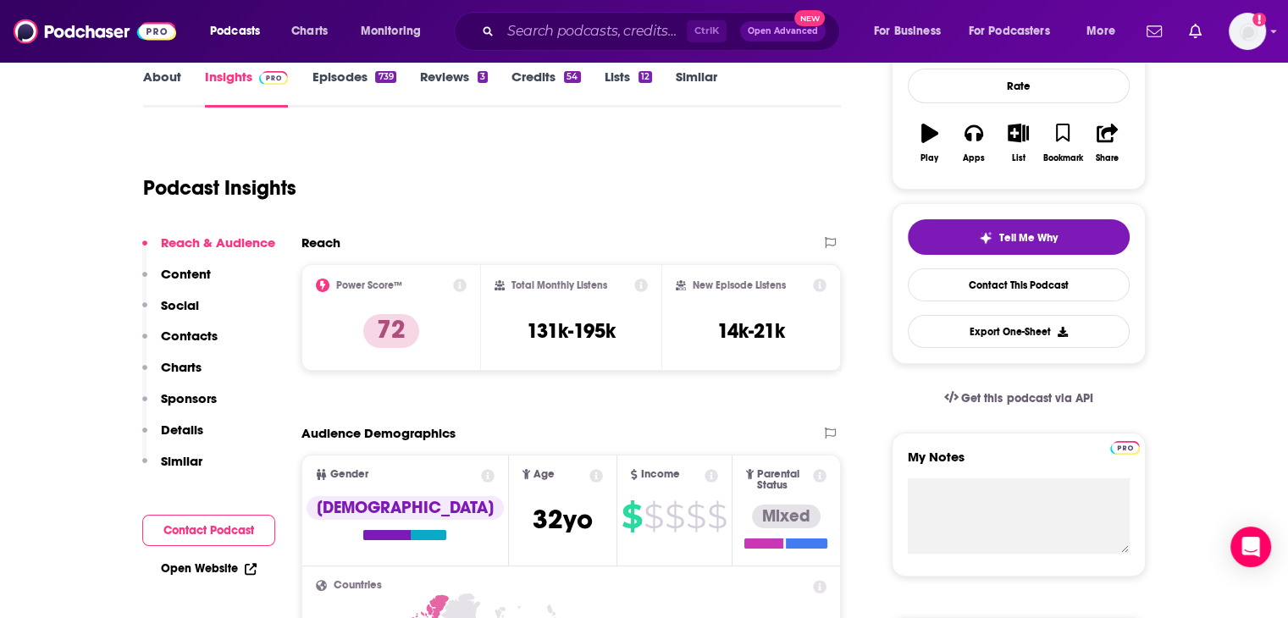
click at [350, 76] on link "Episodes 739" at bounding box center [354, 88] width 84 height 39
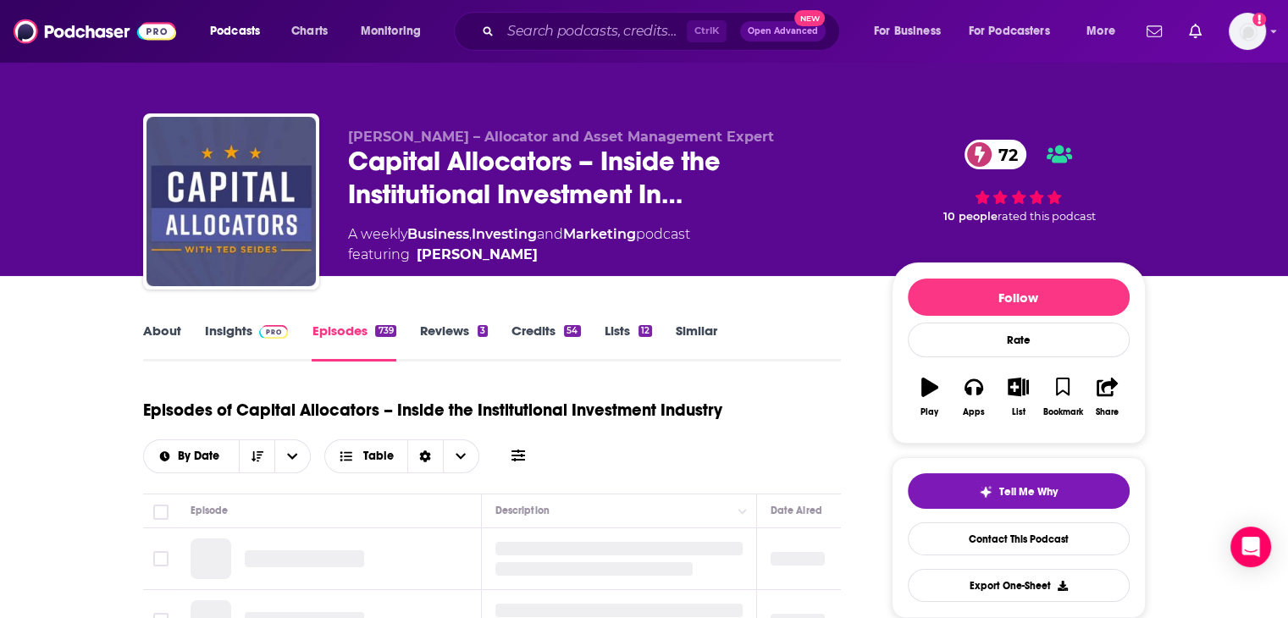
scroll to position [169, 0]
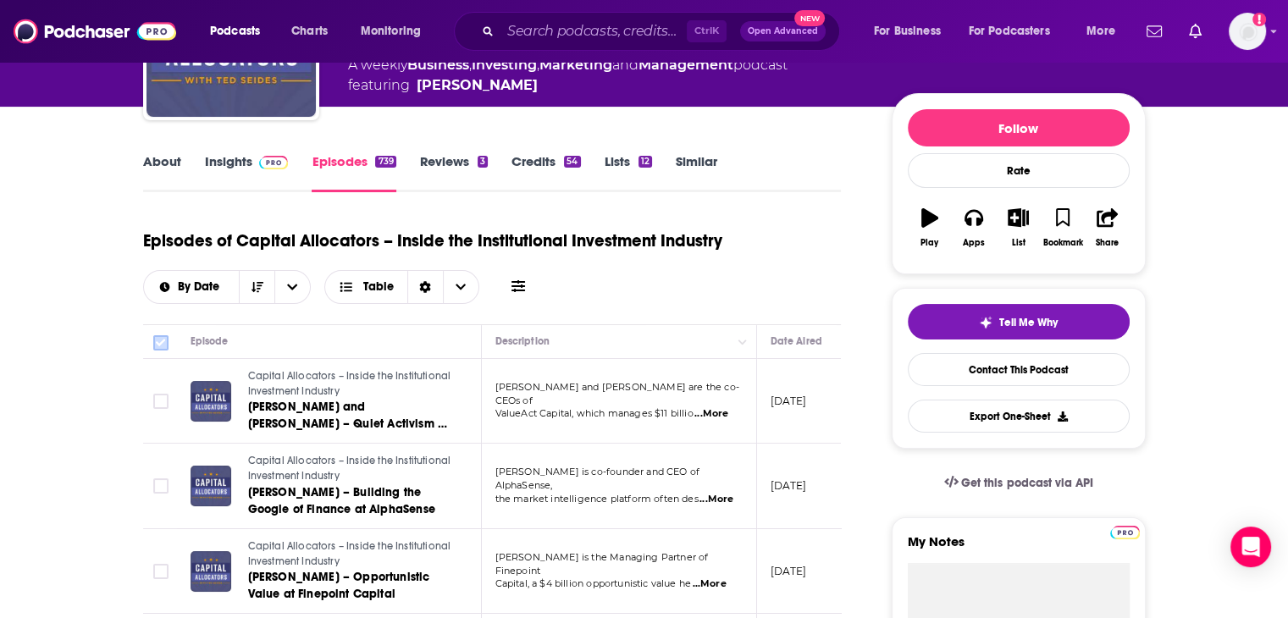
click at [165, 344] on input "Toggle select all" at bounding box center [160, 342] width 15 height 15
checkbox input "true"
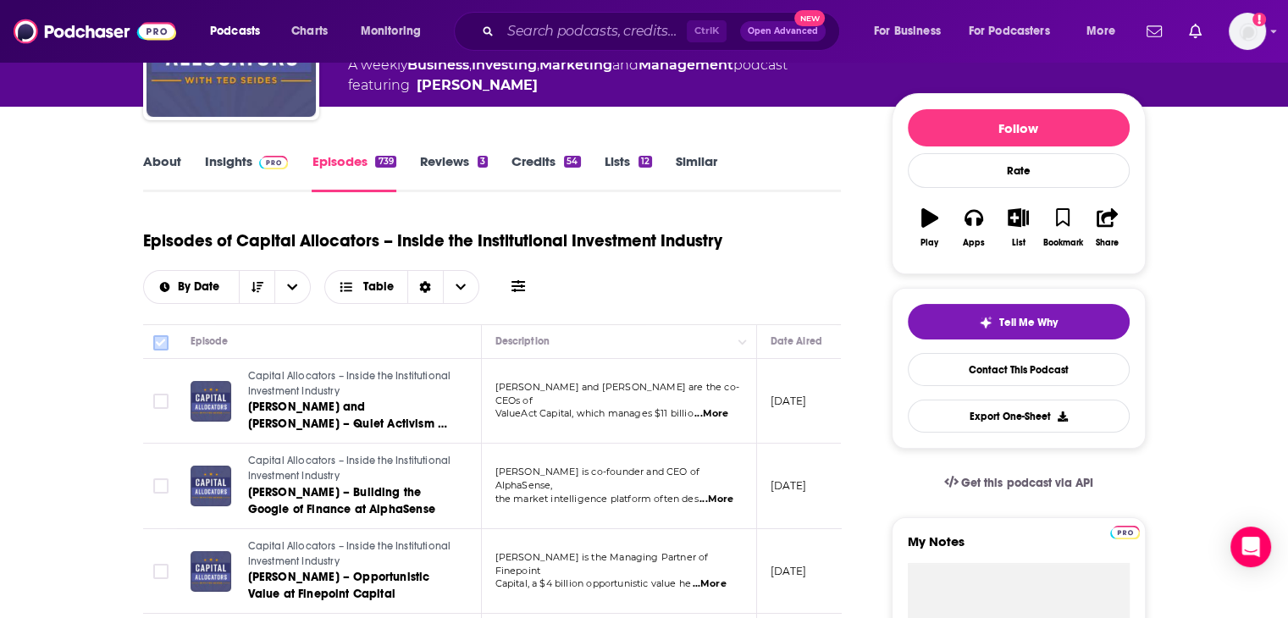
checkbox input "true"
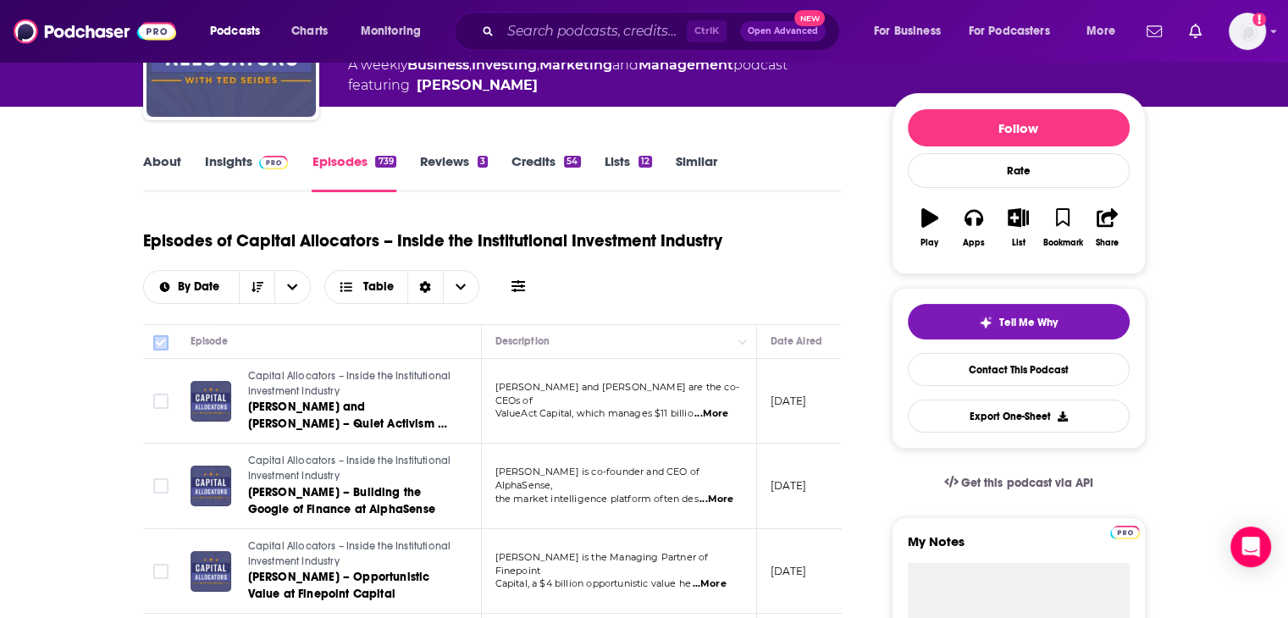
checkbox input "true"
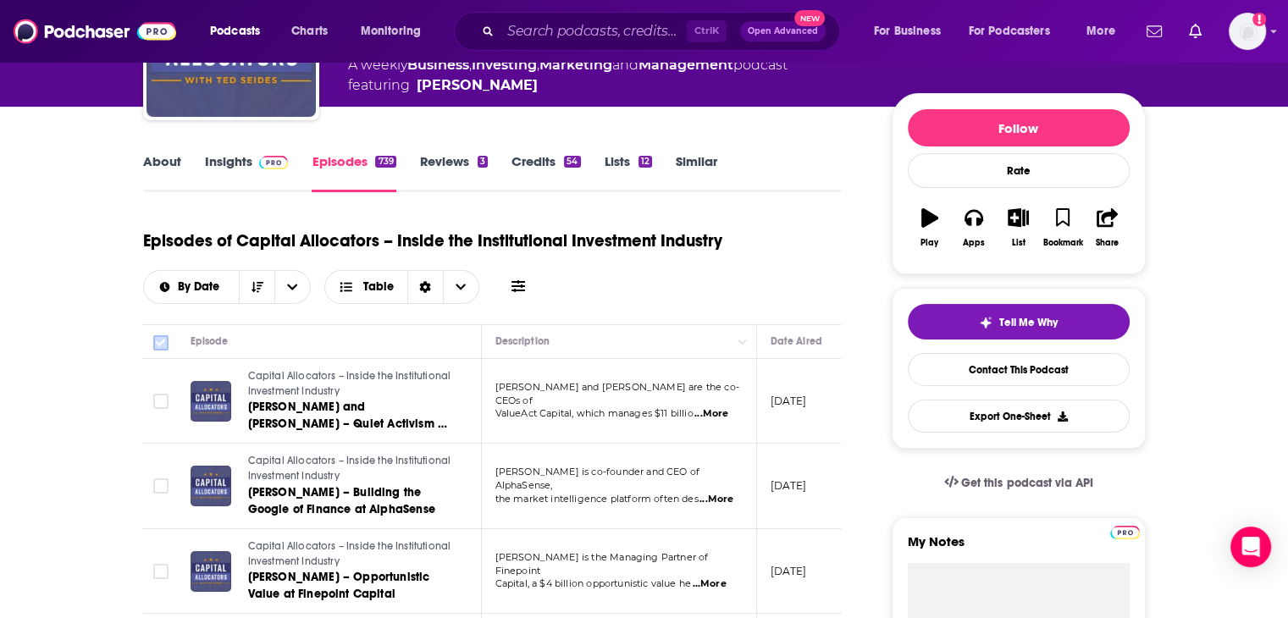
checkbox input "true"
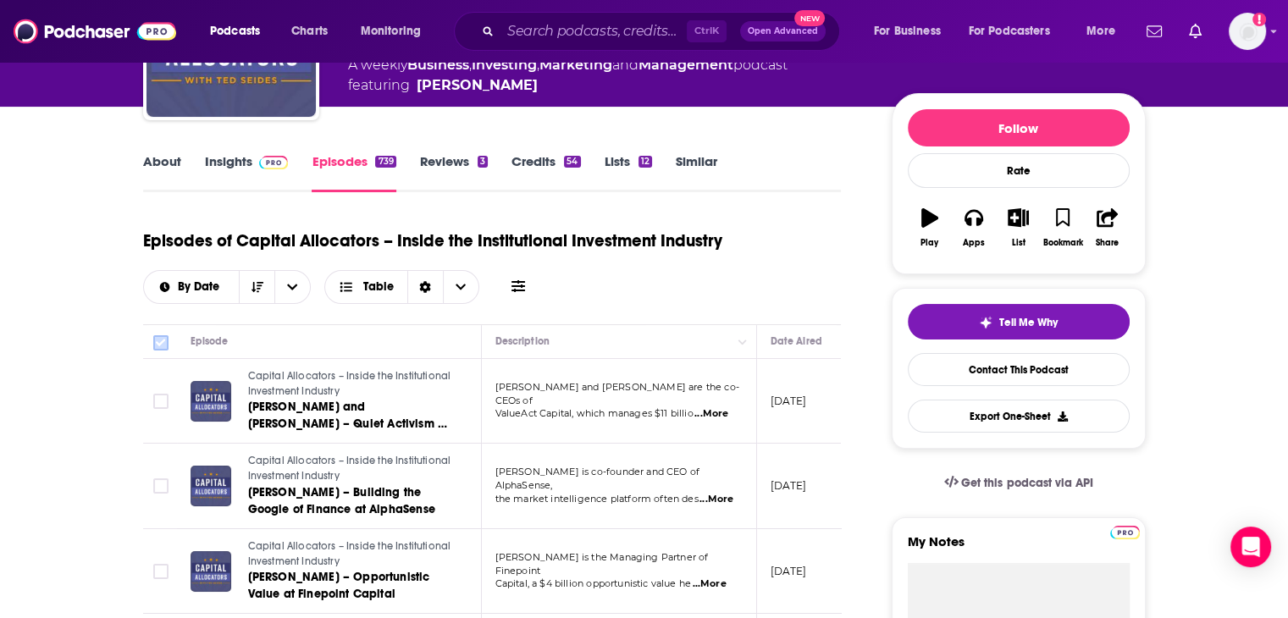
checkbox input "true"
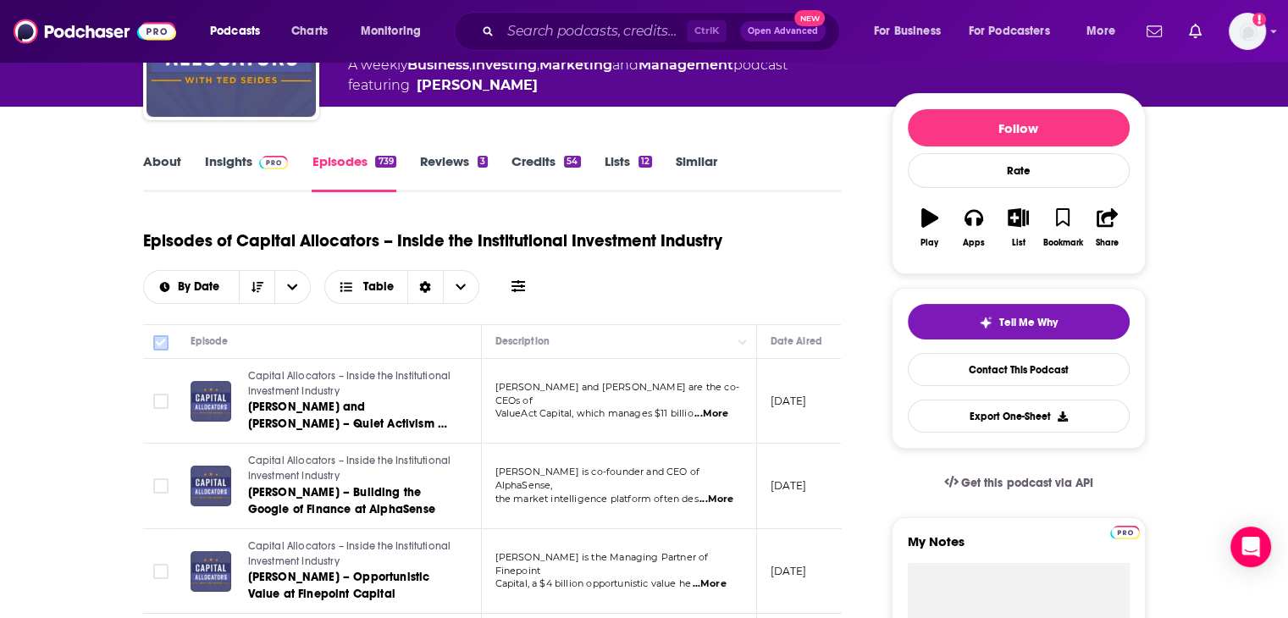
checkbox input "true"
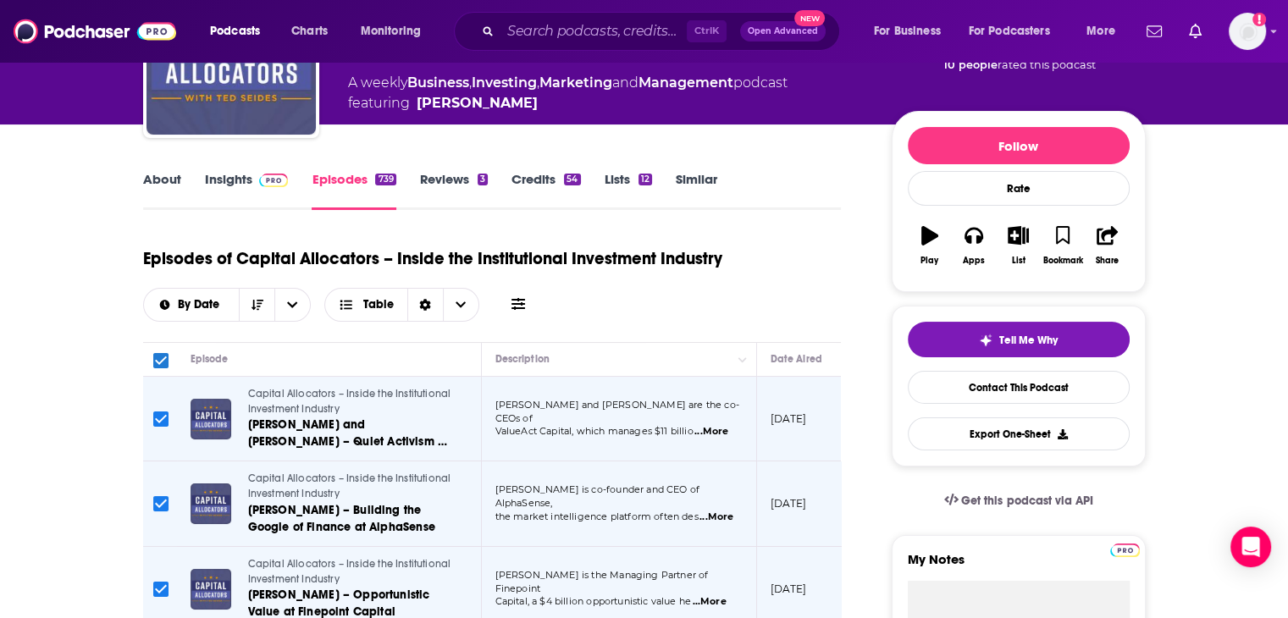
scroll to position [254, 0]
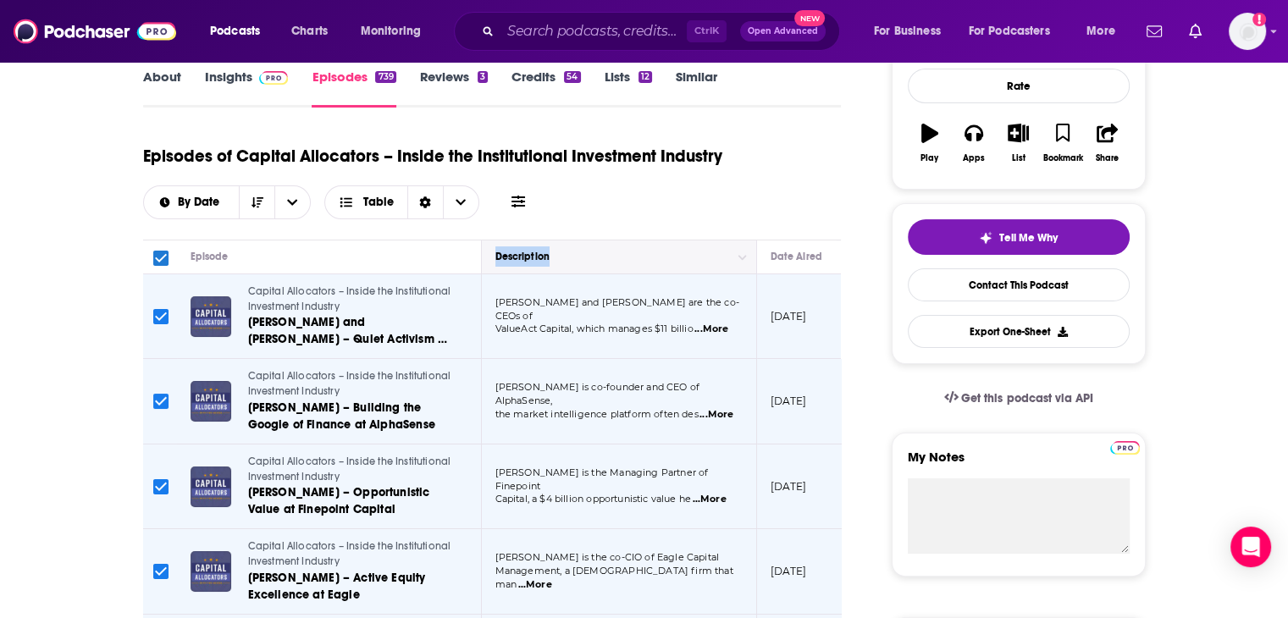
drag, startPoint x: 745, startPoint y: 265, endPoint x: 481, endPoint y: 256, distance: 264.5
click at [481, 256] on tr "Episode Description Date Aired Reach Episode Guests Length" at bounding box center [732, 258] width 1179 height 34
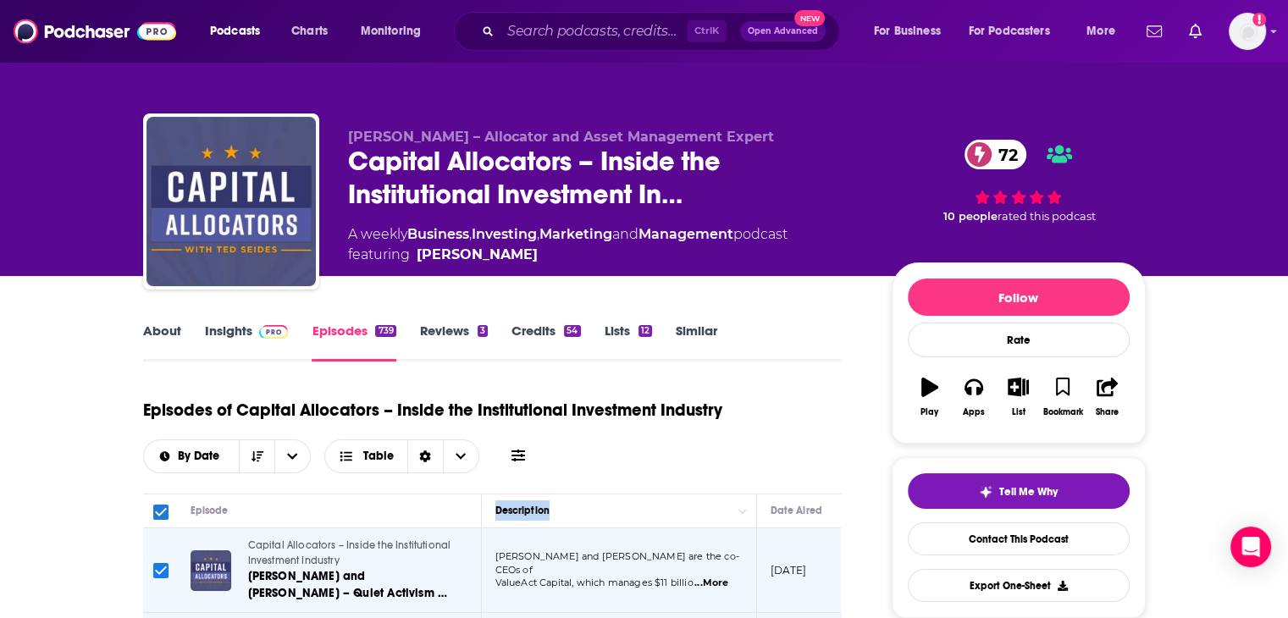
scroll to position [508, 0]
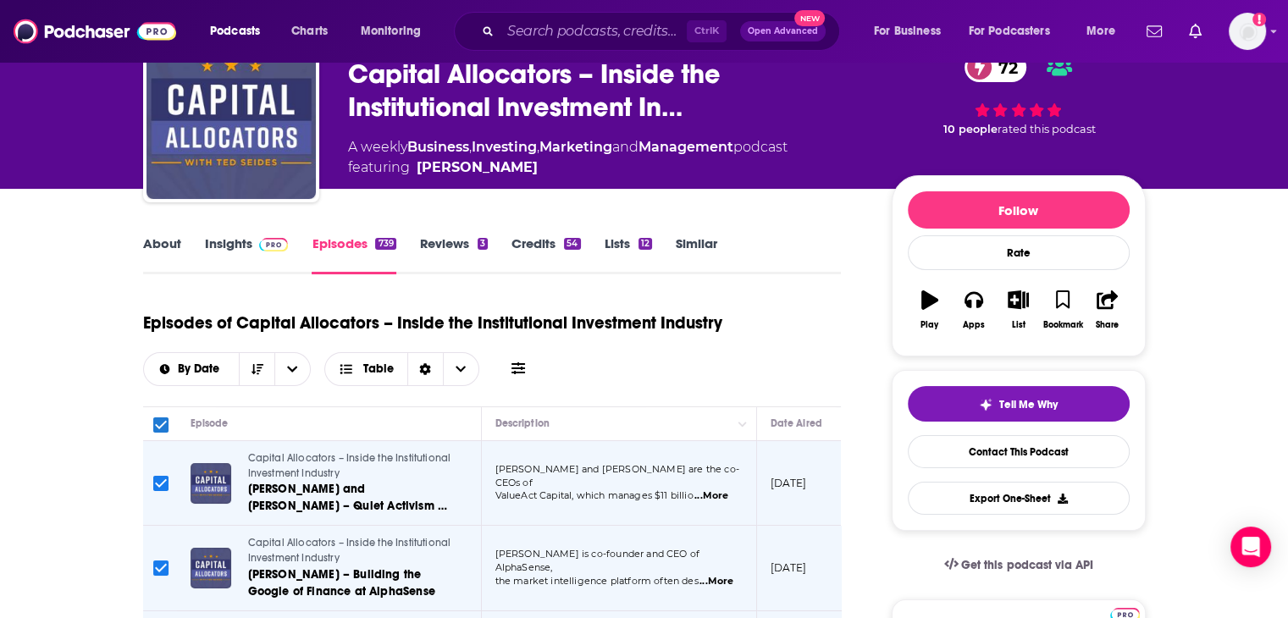
scroll to position [85, 0]
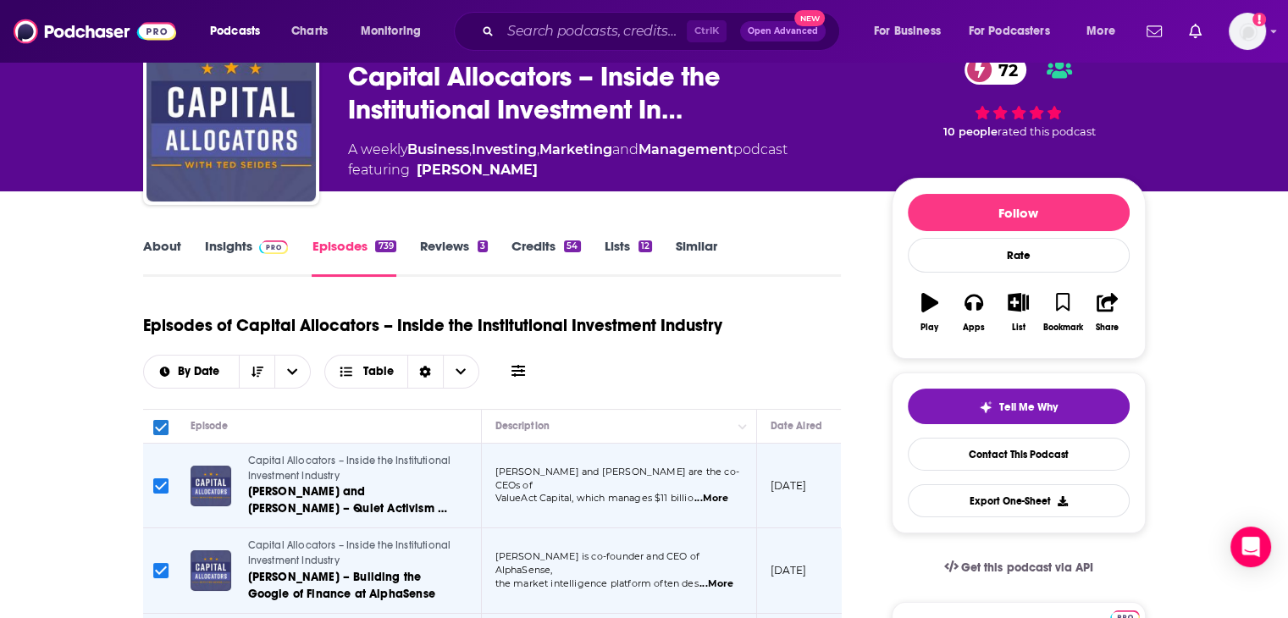
click at [782, 316] on div "Episodes of Capital Allocators – Inside the Institutional Investment Industry B…" at bounding box center [492, 346] width 699 height 85
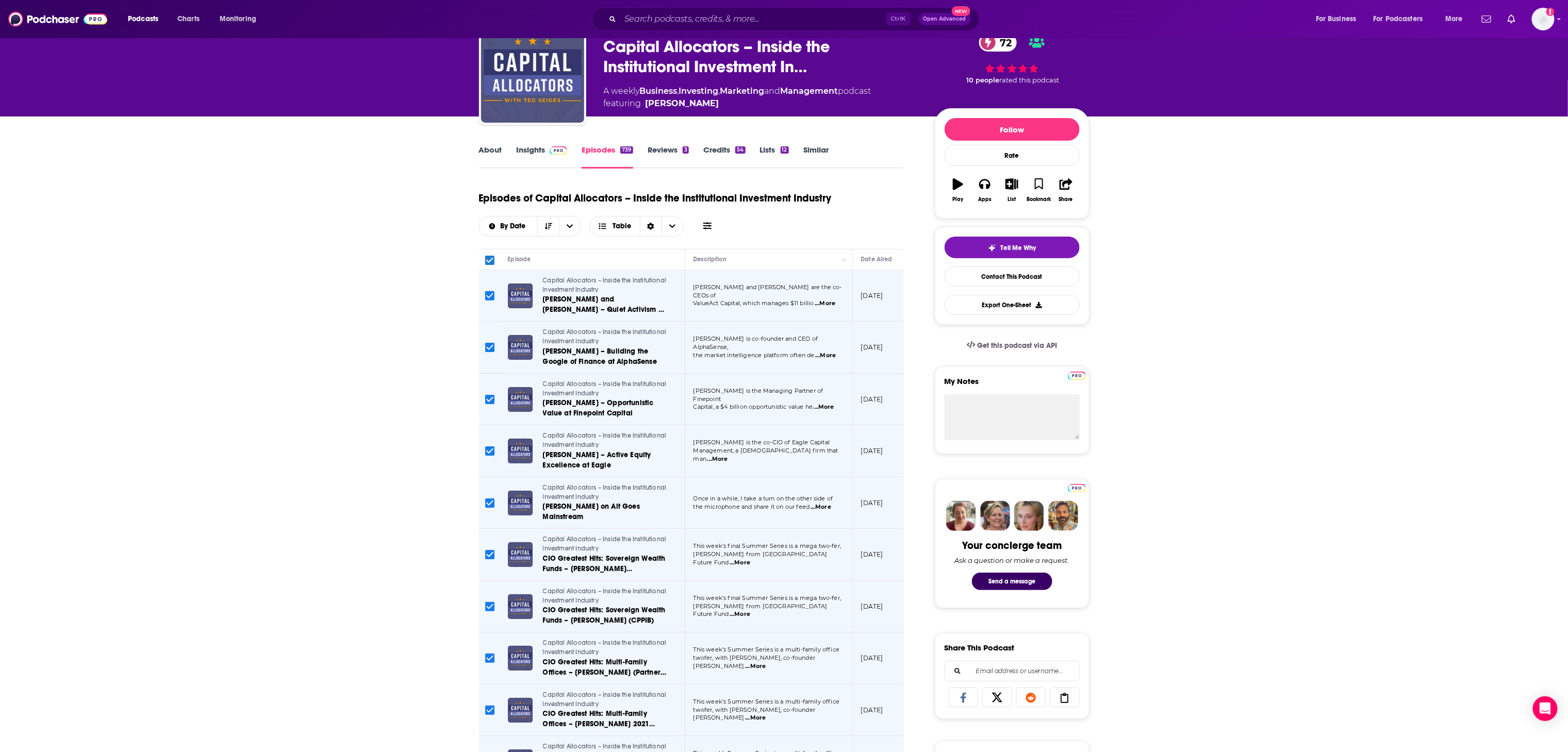
drag, startPoint x: 871, startPoint y: 399, endPoint x: 658, endPoint y: 379, distance: 213.9
click at [658, 376] on tr "Capital Allocators – Inside the Institutional Investment Industry [PERSON_NAME]…" at bounding box center [838, 400] width 718 height 52
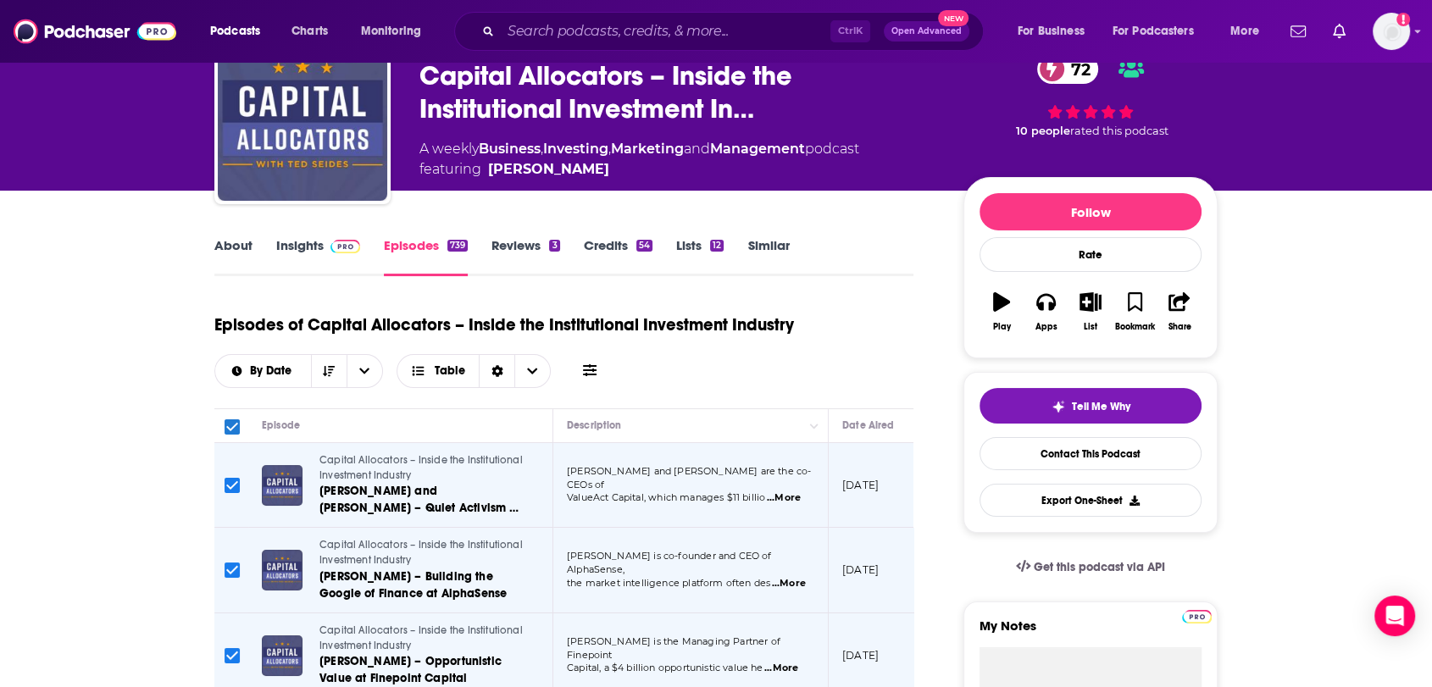
click at [771, 385] on div "Episodes of Capital Allocators – Inside the Institutional Investment Industry B…" at bounding box center [563, 345] width 699 height 85
click at [792, 371] on div "Episodes of Capital Allocators – Inside the Institutional Investment Industry B…" at bounding box center [563, 345] width 699 height 85
click at [867, 417] on button "Move" at bounding box center [881, 425] width 82 height 20
click at [582, 432] on tr "Episode Description Date Aired Reach Episode Guests Length" at bounding box center [803, 426] width 1179 height 34
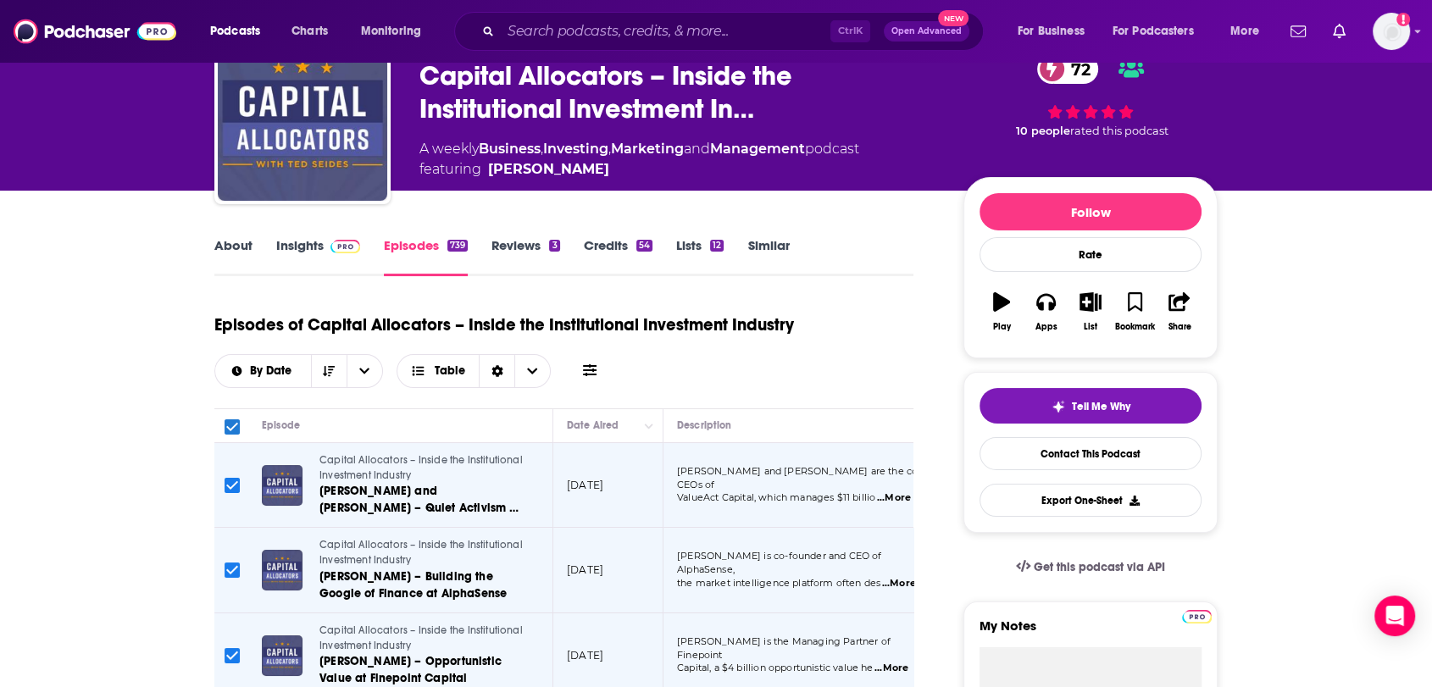
click at [794, 366] on div "Episodes of Capital Allocators – Inside the Institutional Investment Industry B…" at bounding box center [563, 345] width 699 height 85
click at [828, 407] on div "Episodes of Capital Allocators – Inside the Institutional Investment Industry B…" at bounding box center [563, 356] width 699 height 106
click at [831, 413] on th "Description" at bounding box center [800, 426] width 275 height 34
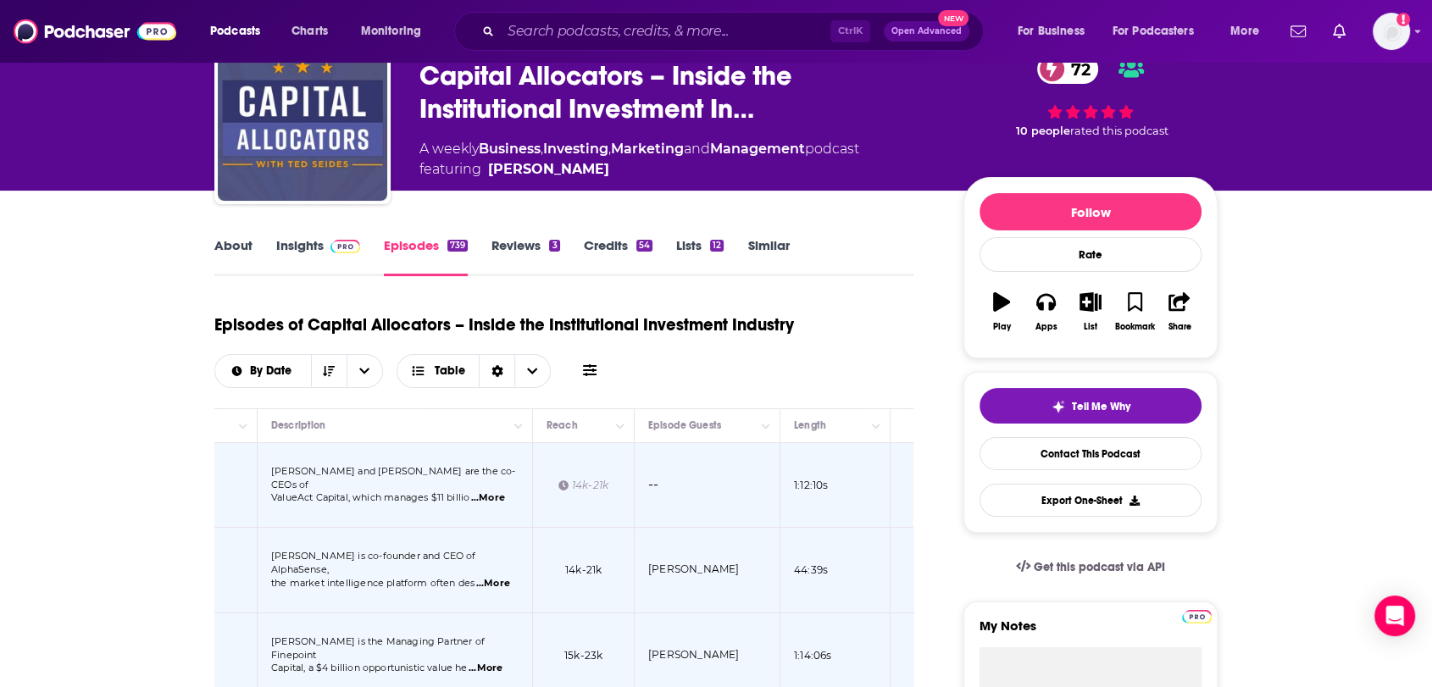
scroll to position [30, 0]
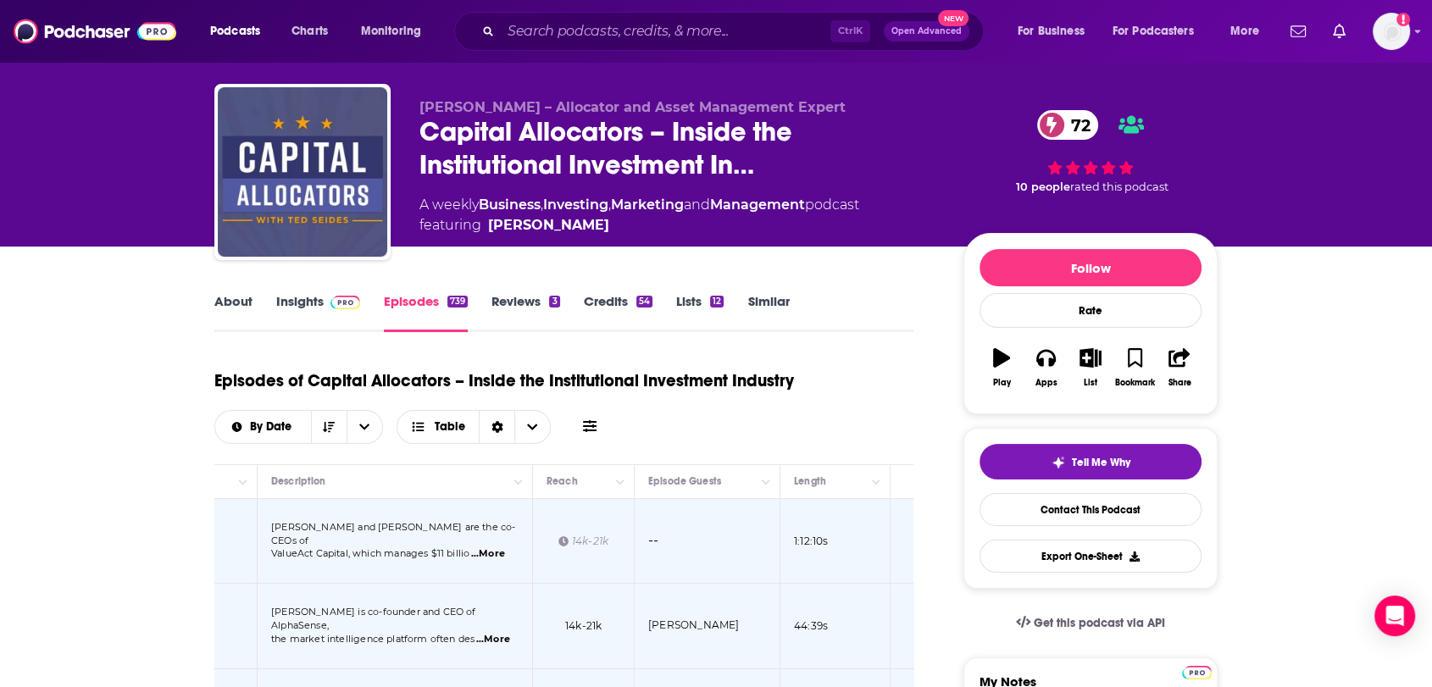
click at [882, 400] on div "Episodes of Capital Allocators – Inside the Institutional Investment Industry B…" at bounding box center [563, 401] width 699 height 85
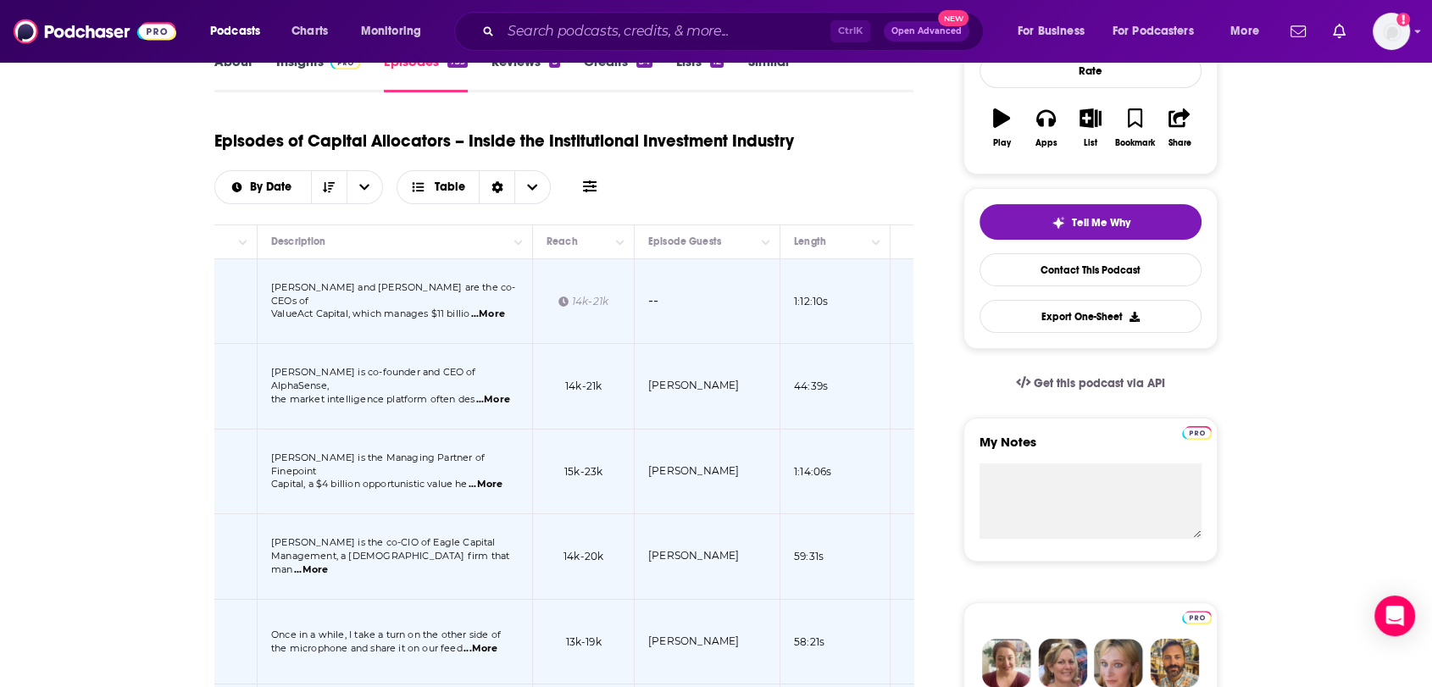
scroll to position [282, 0]
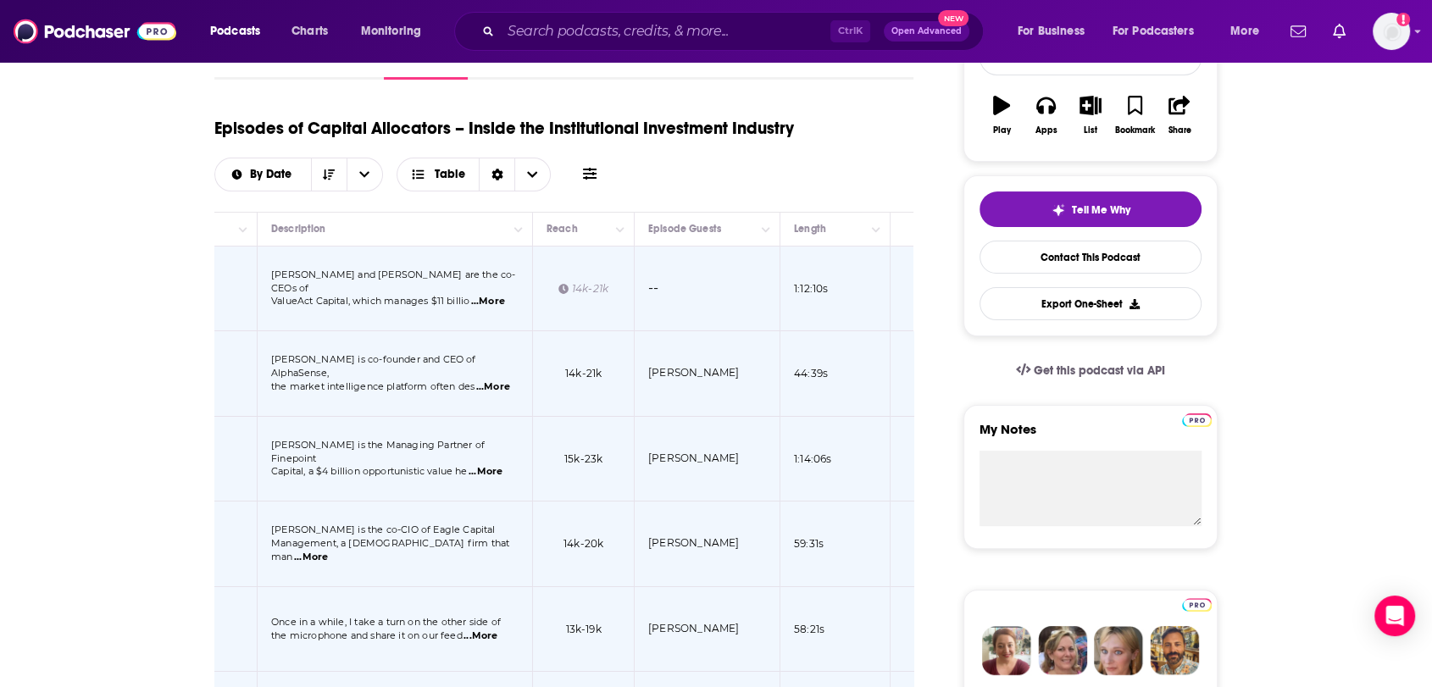
click at [820, 137] on div "Episodes of Capital Allocators – Inside the Institutional Investment Industry B…" at bounding box center [563, 149] width 699 height 85
click at [854, 159] on div "Episodes of Capital Allocators – Inside the Institutional Investment Industry B…" at bounding box center [563, 149] width 699 height 85
click at [963, 388] on div "Get this podcast via API" at bounding box center [1090, 371] width 254 height 42
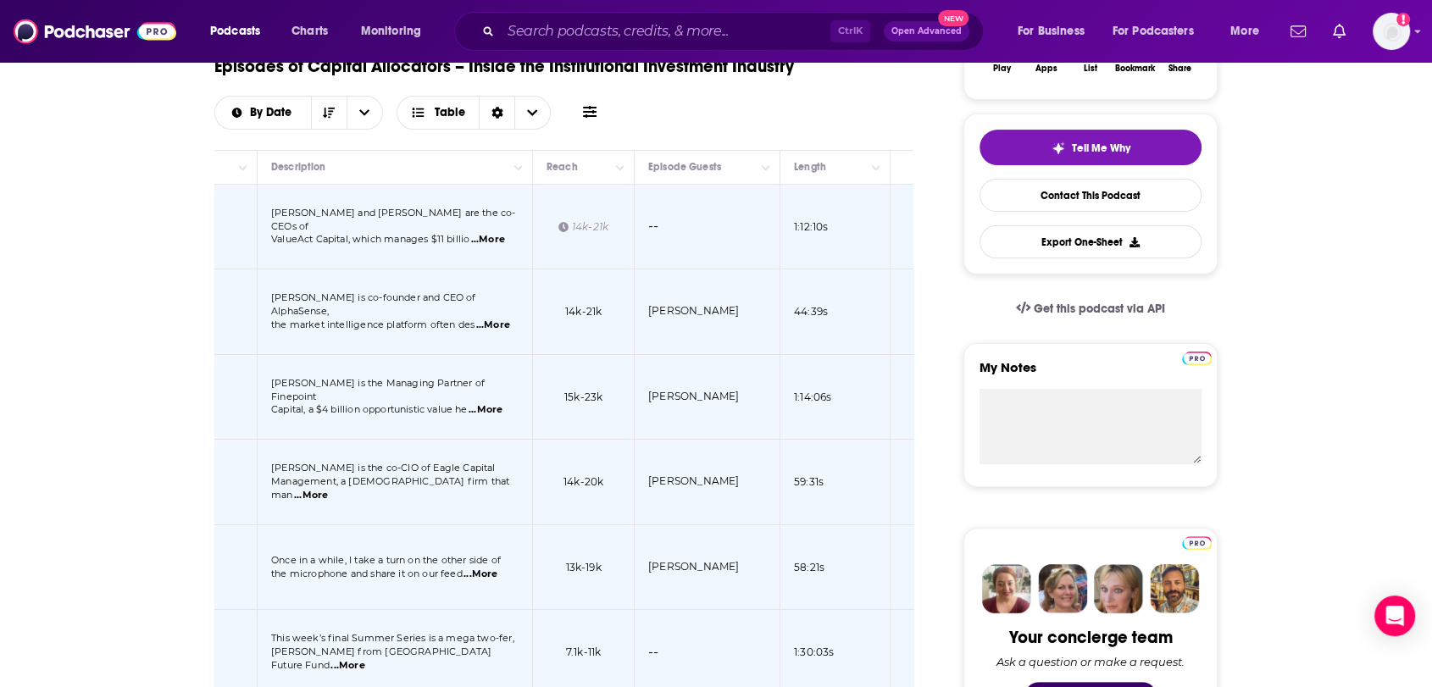
scroll to position [376, 0]
